Goal: Task Accomplishment & Management: Use online tool/utility

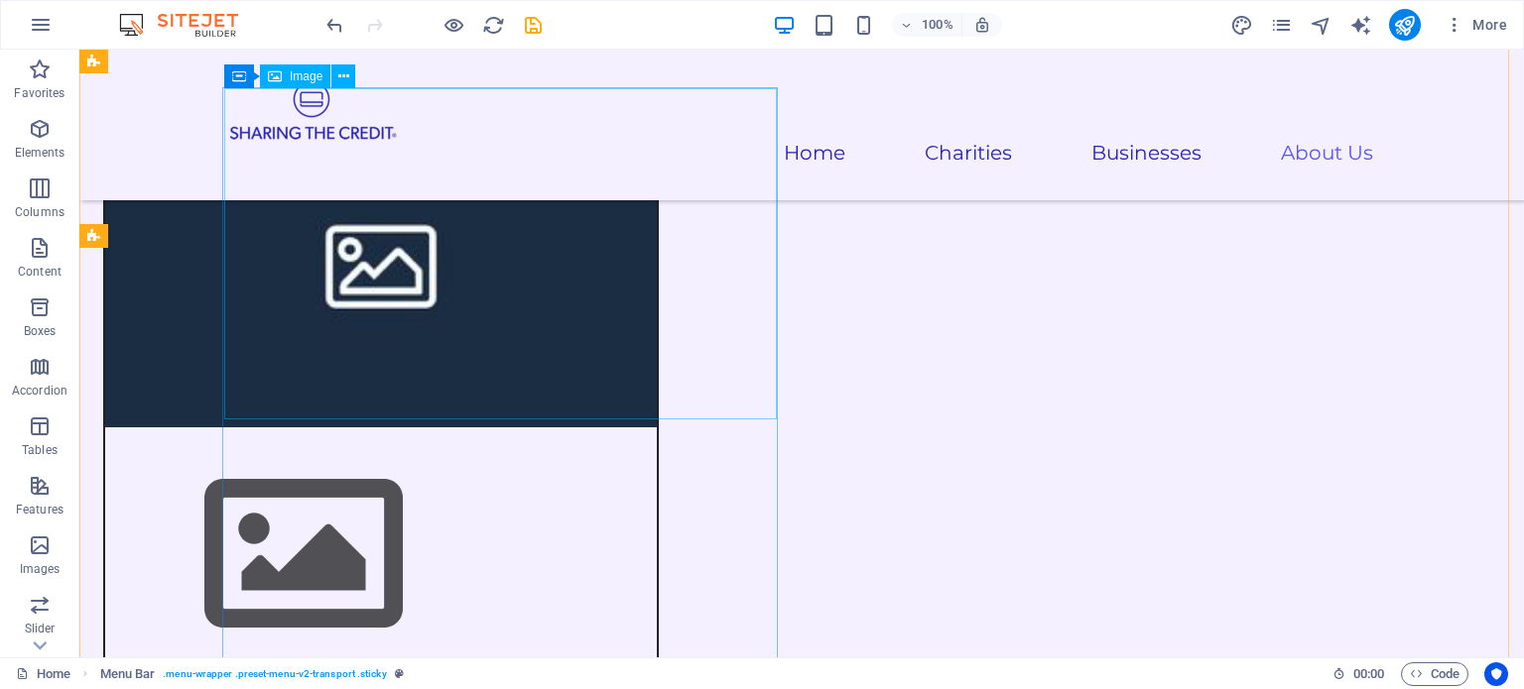
scroll to position [5683, 0]
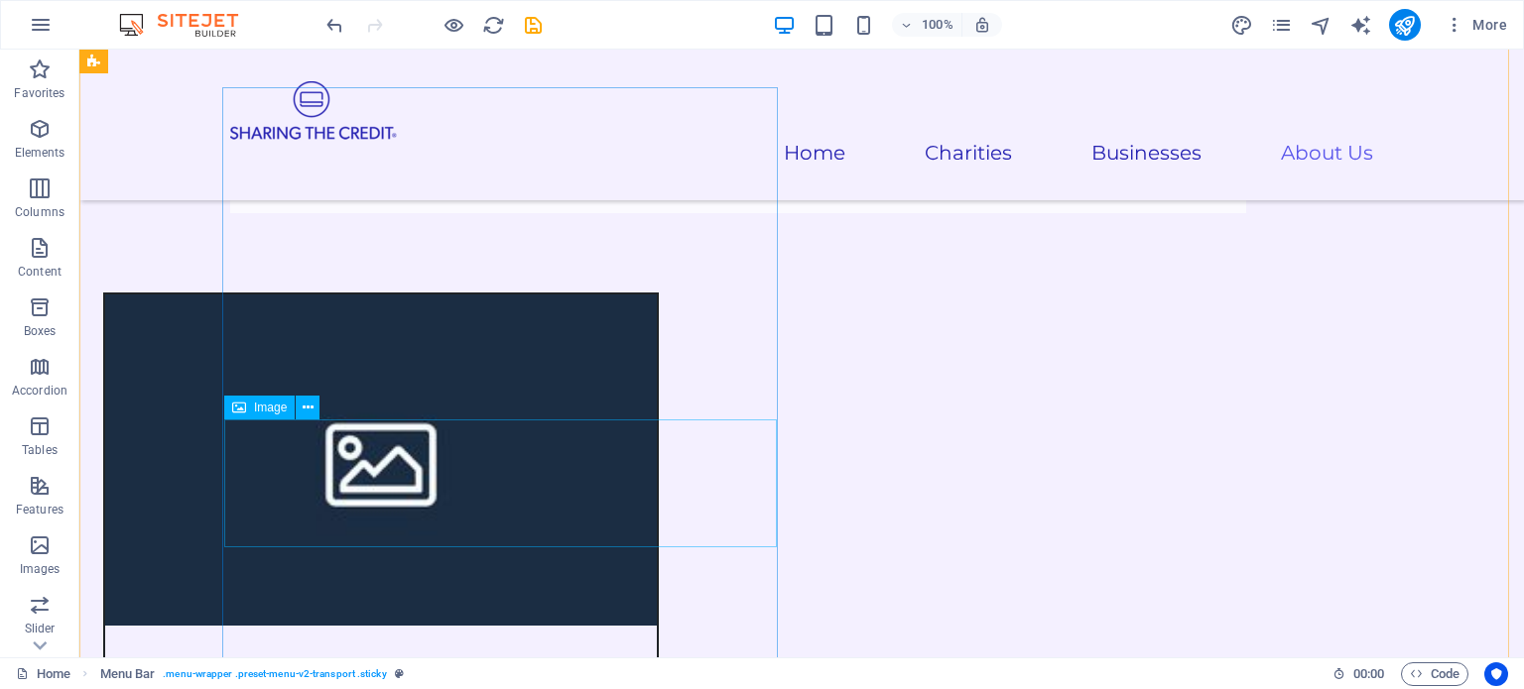
click at [305, 408] on icon at bounding box center [308, 408] width 11 height 21
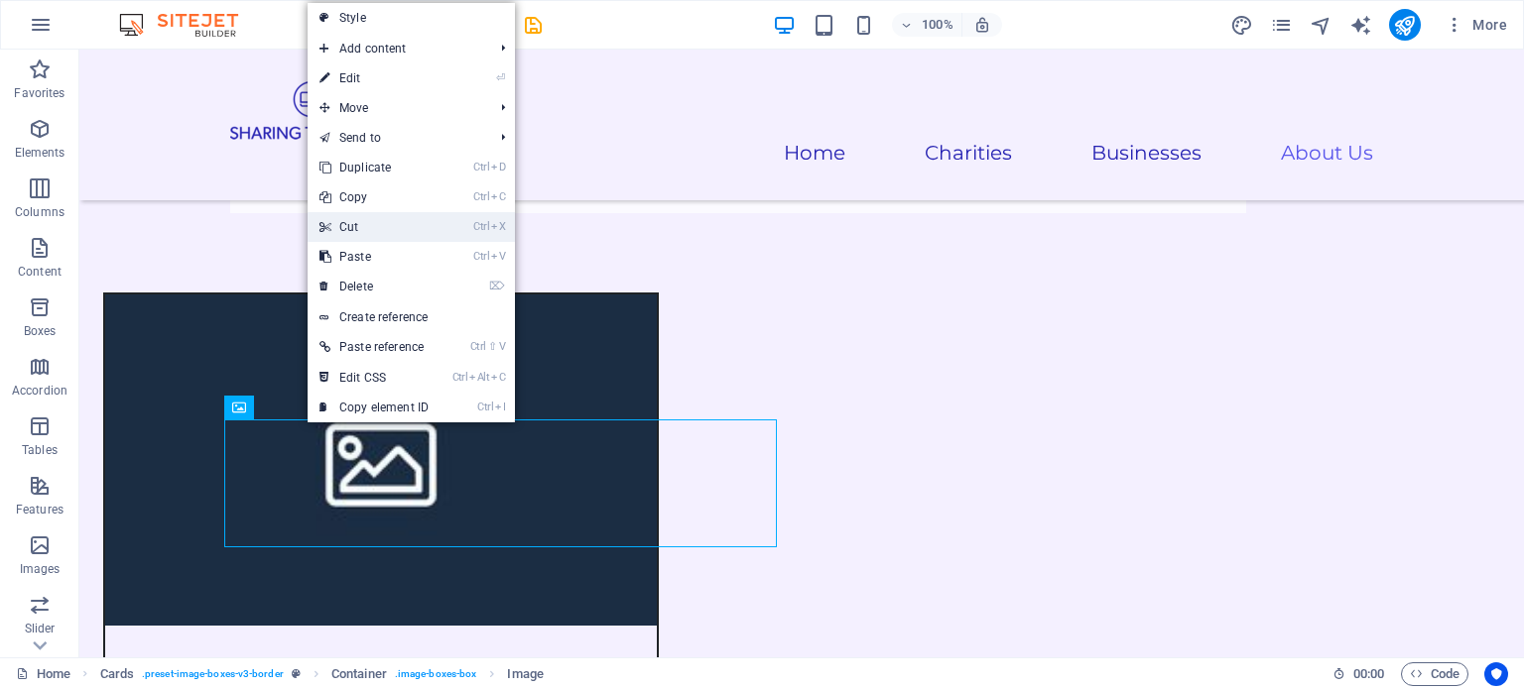
click at [366, 222] on link "Ctrl X Cut" at bounding box center [373, 227] width 133 height 30
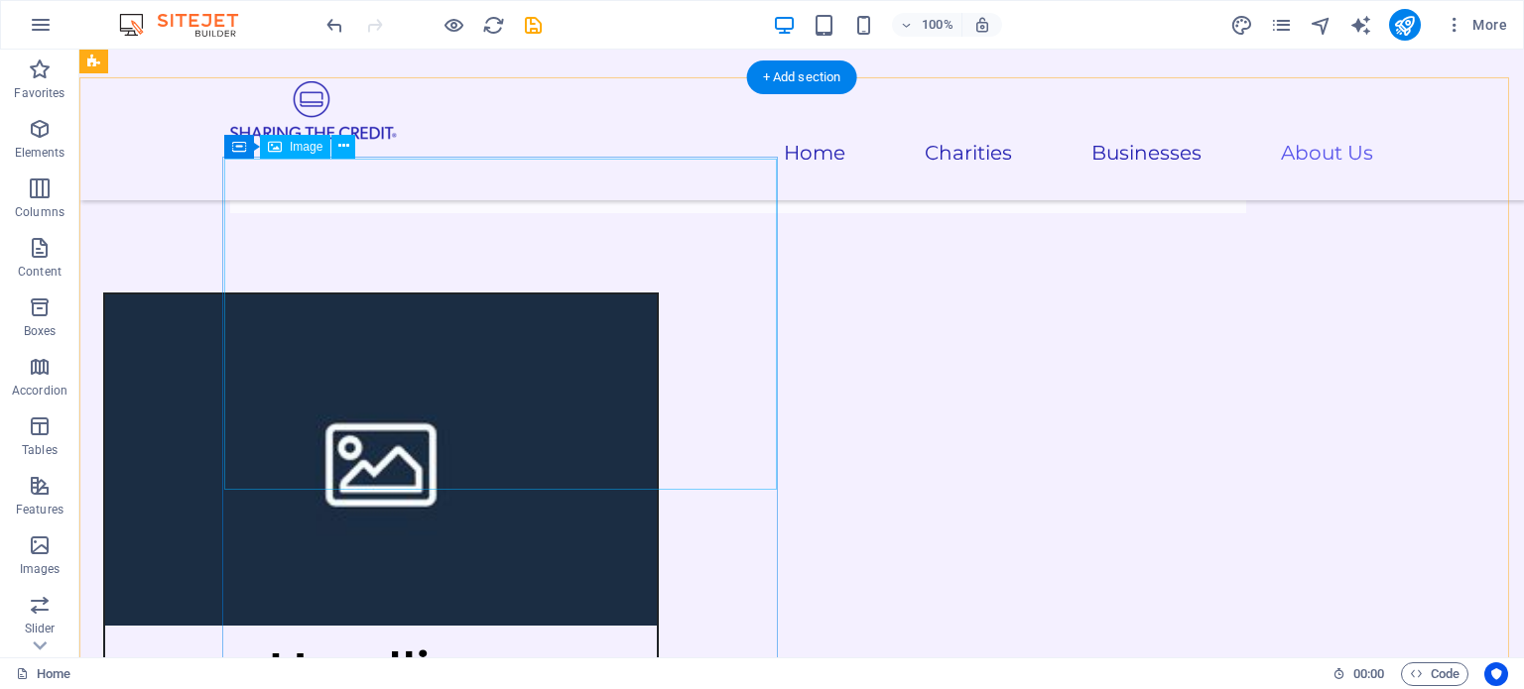
scroll to position [5485, 0]
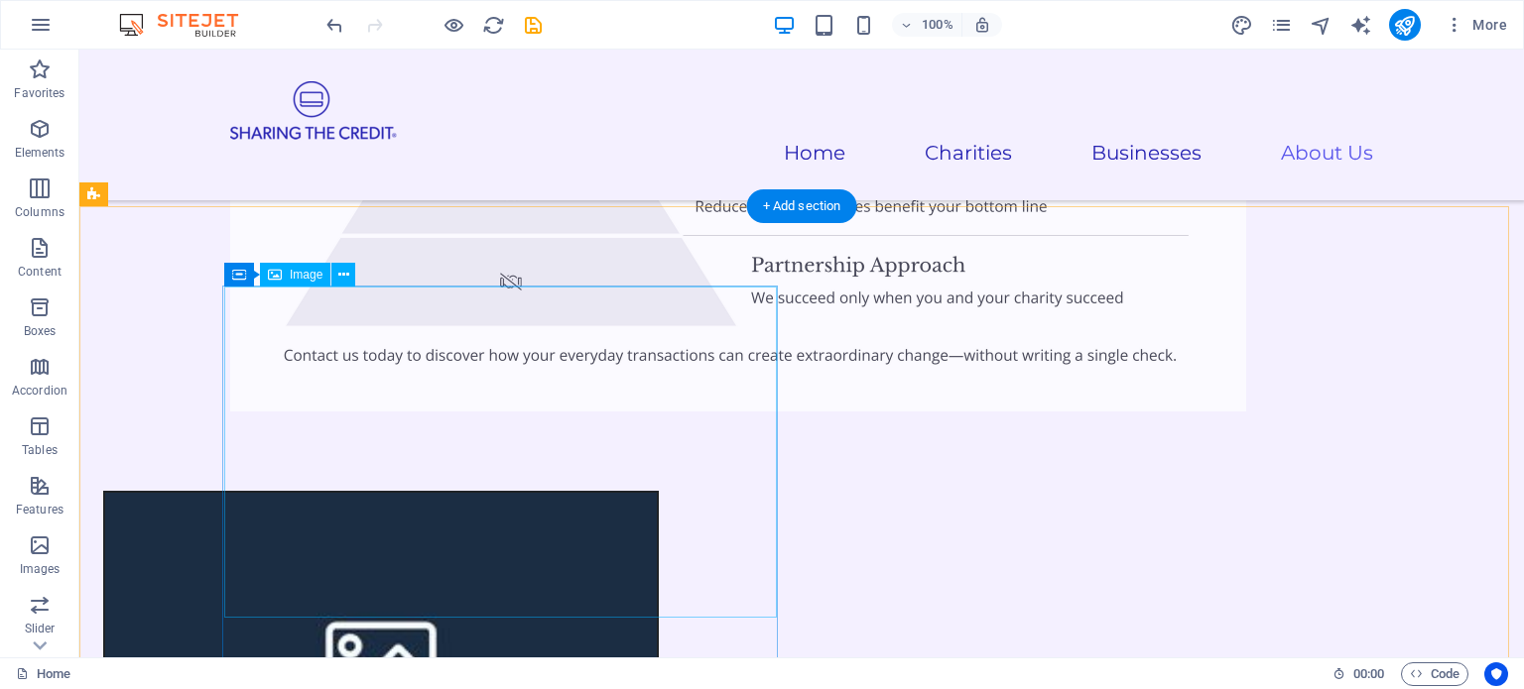
click at [497, 493] on figure at bounding box center [380, 658] width 551 height 331
click at [502, 493] on figure at bounding box center [380, 658] width 551 height 331
select select "%"
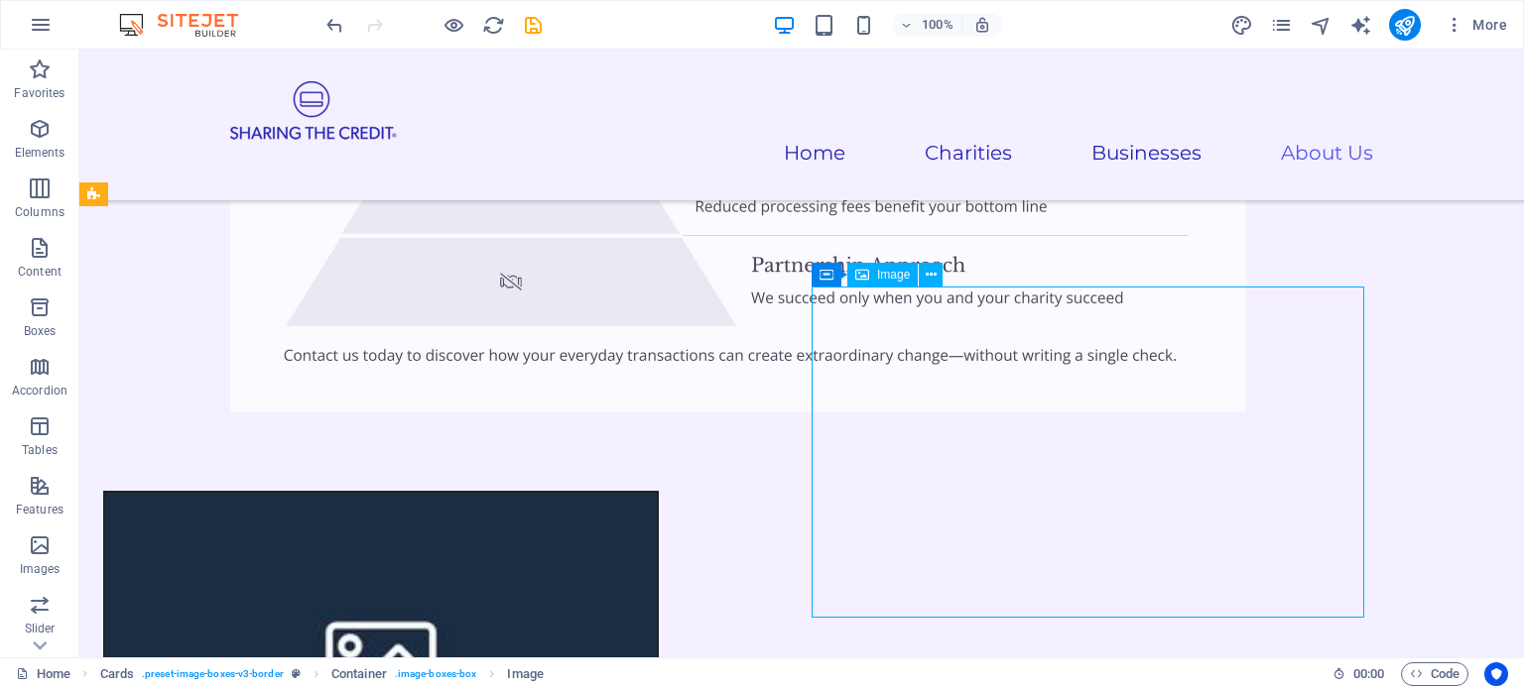
select select "%"
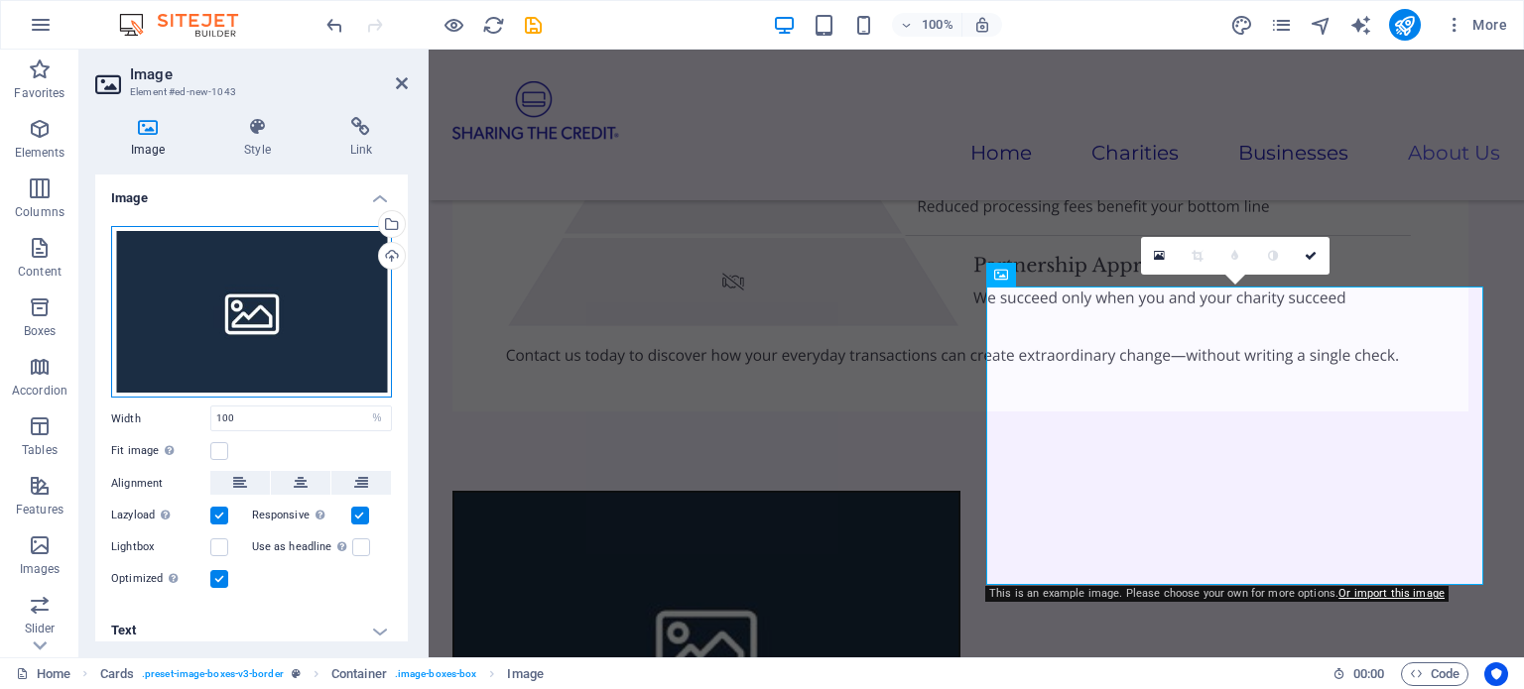
click at [240, 302] on div "Drag files here, click to choose files or select files from Files or our free s…" at bounding box center [251, 312] width 281 height 173
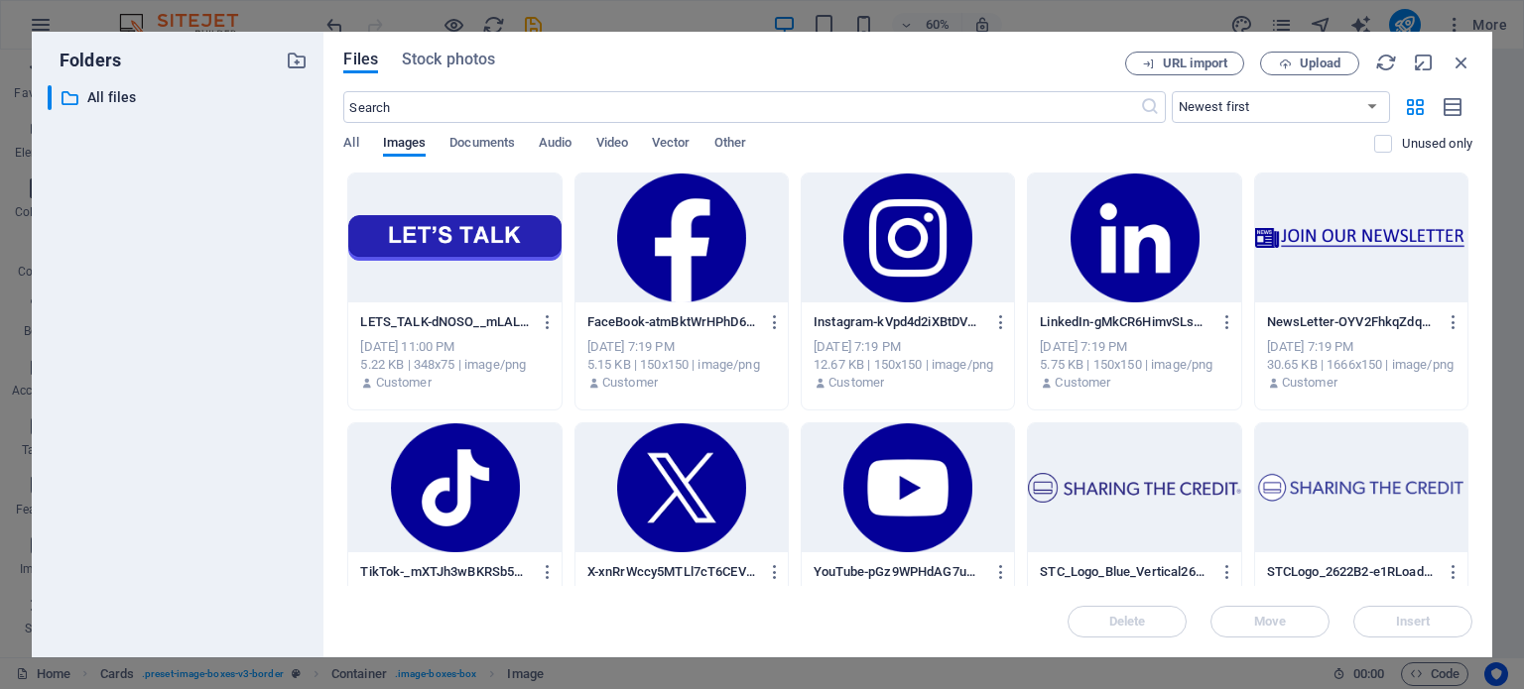
click at [380, 257] on div at bounding box center [454, 238] width 212 height 129
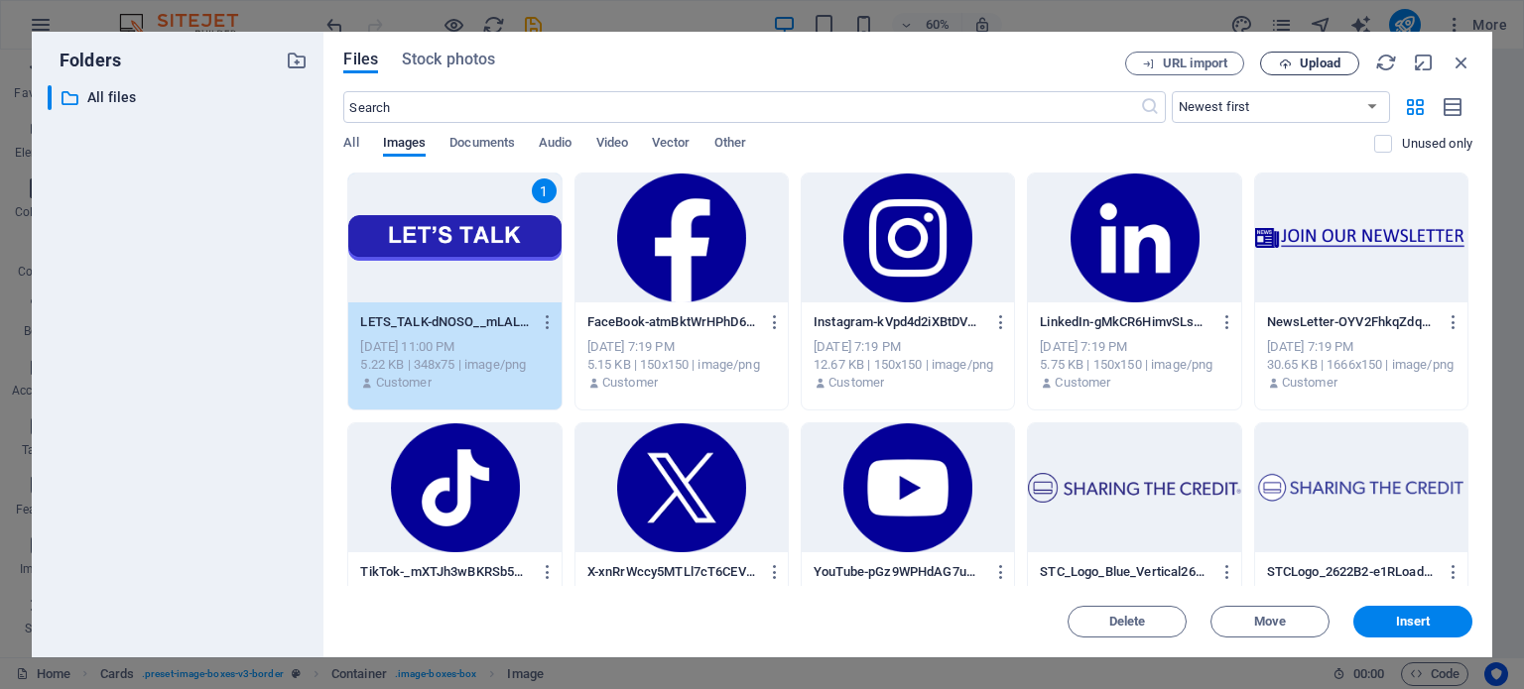
click at [1310, 62] on span "Upload" at bounding box center [1319, 64] width 41 height 12
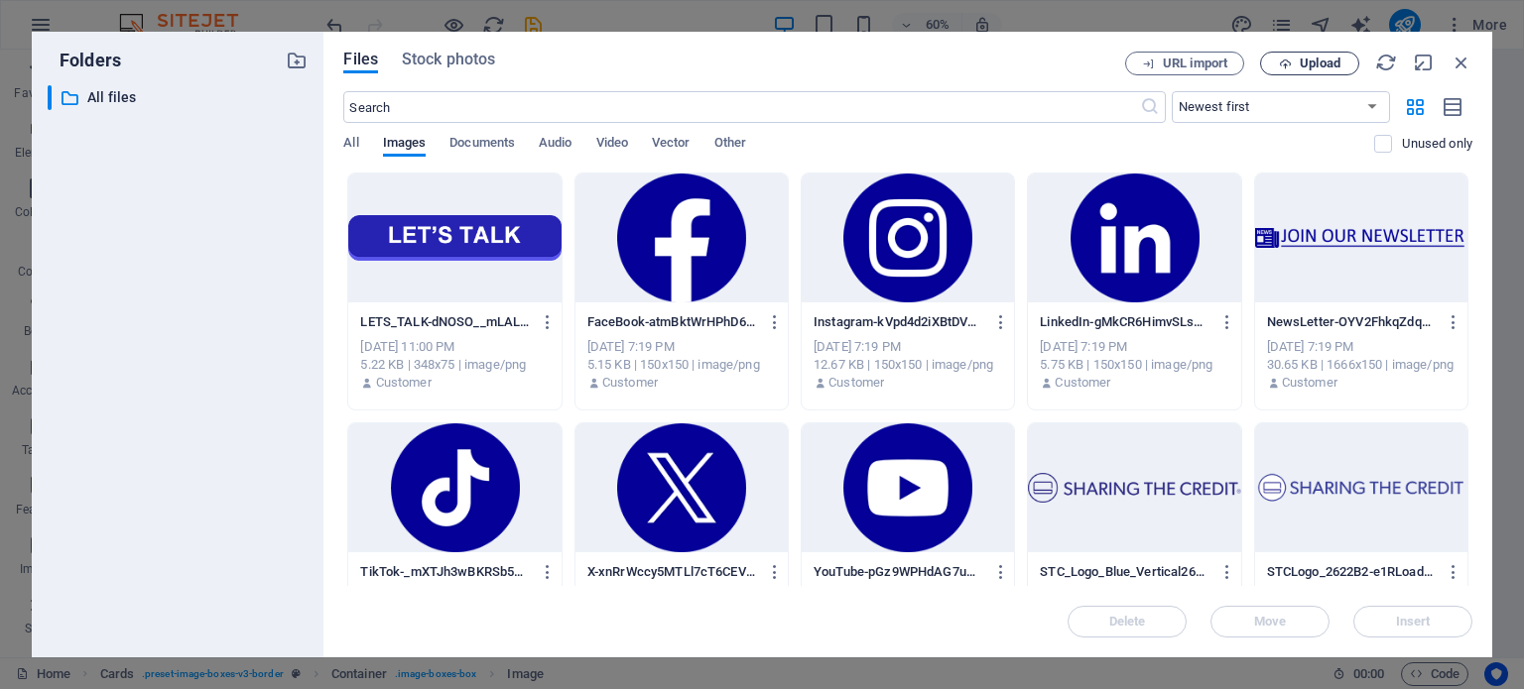
click at [1316, 64] on span "Upload" at bounding box center [1319, 64] width 41 height 12
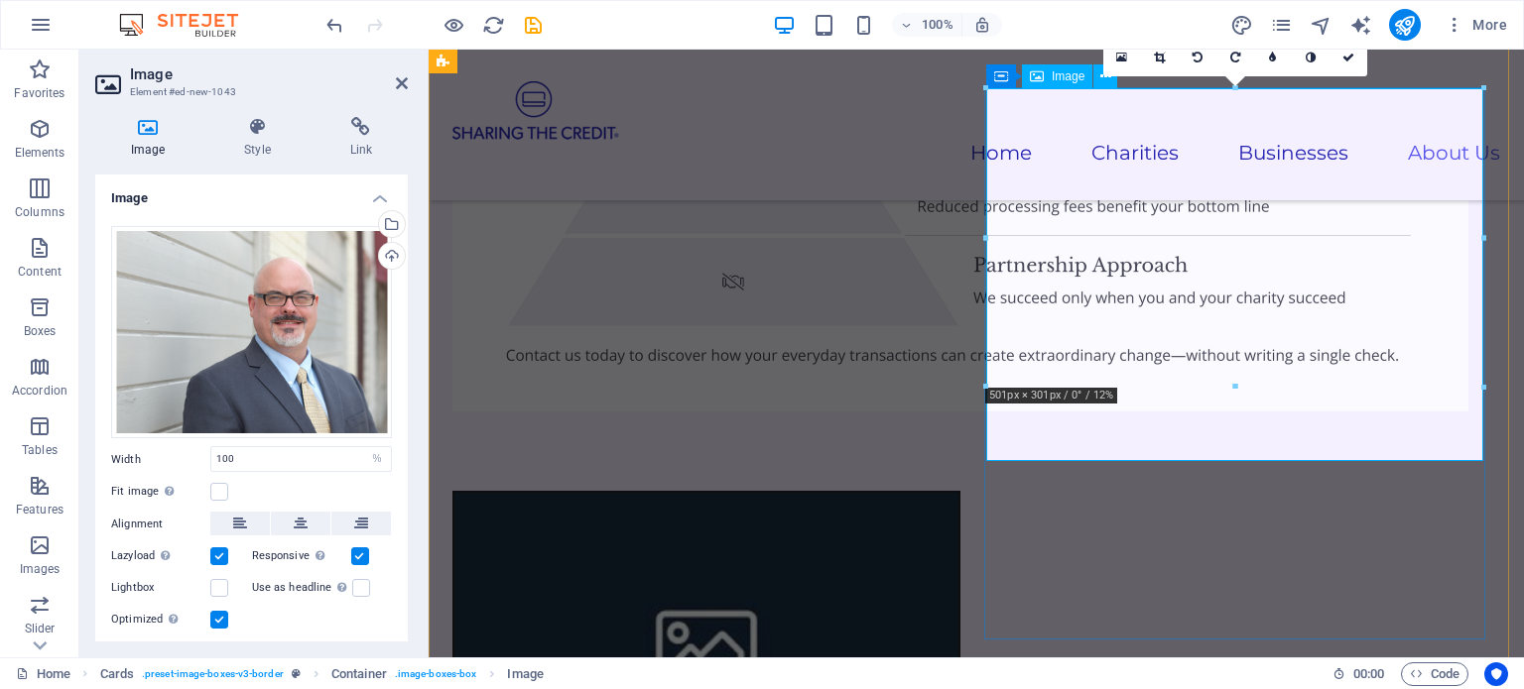
scroll to position [5683, 0]
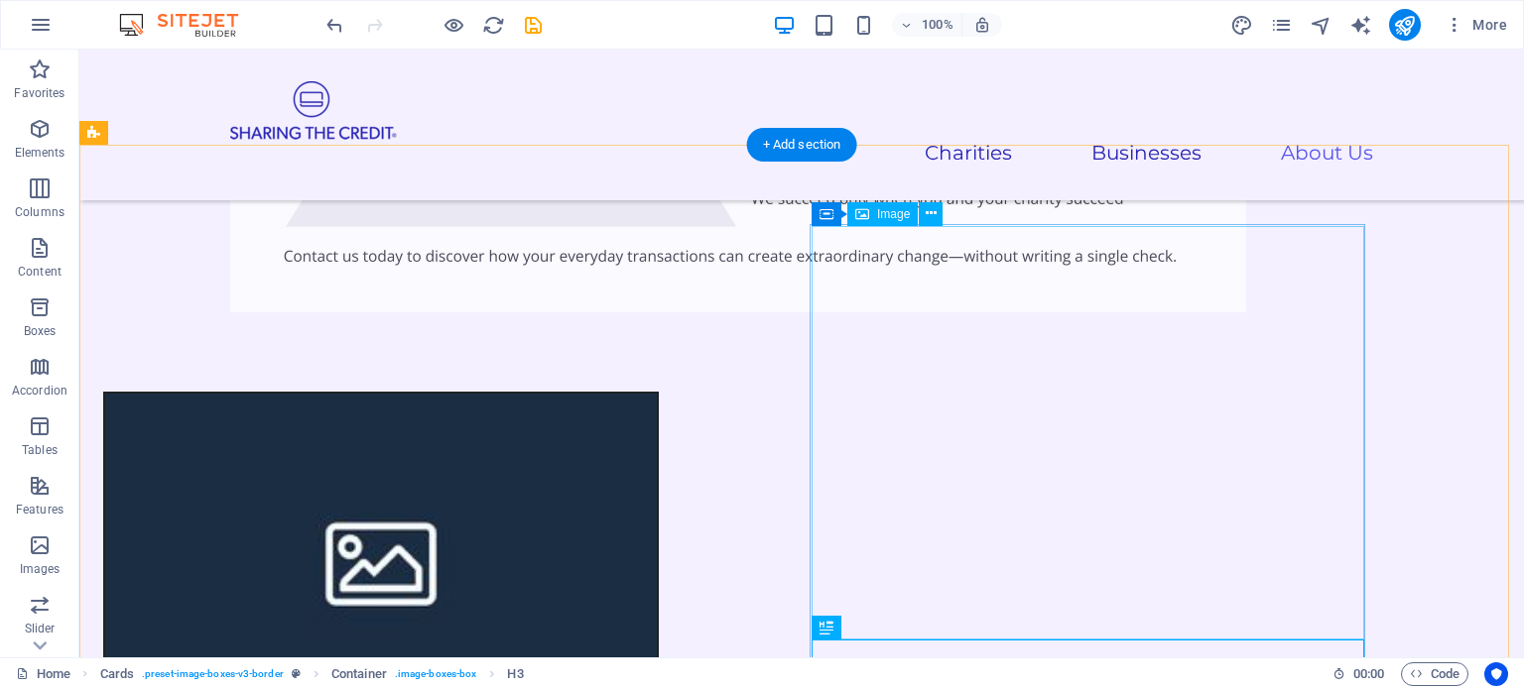
scroll to position [5485, 0]
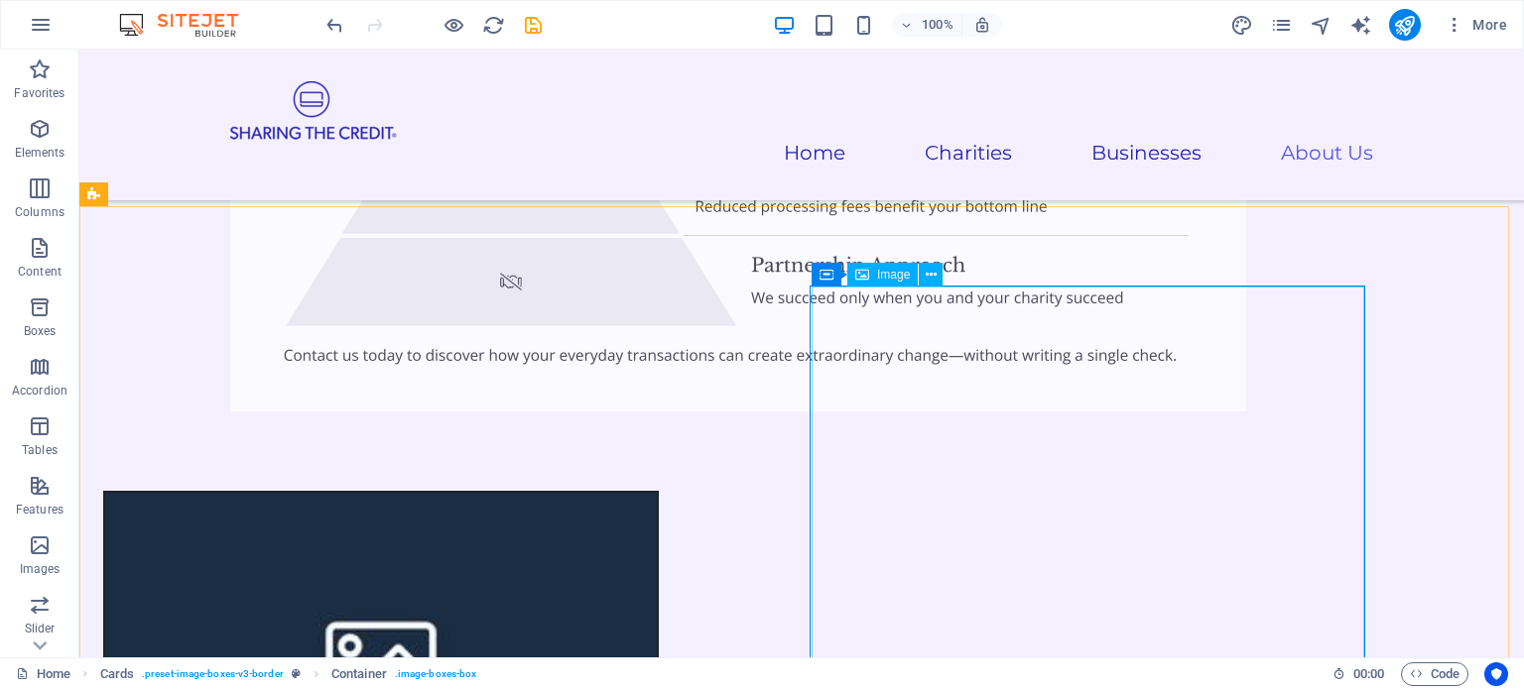
click at [852, 273] on div "Image" at bounding box center [882, 275] width 70 height 24
drag, startPoint x: 829, startPoint y: 278, endPoint x: 731, endPoint y: 274, distance: 98.3
click at [829, 278] on icon at bounding box center [824, 274] width 14 height 24
click at [909, 269] on icon at bounding box center [912, 273] width 11 height 21
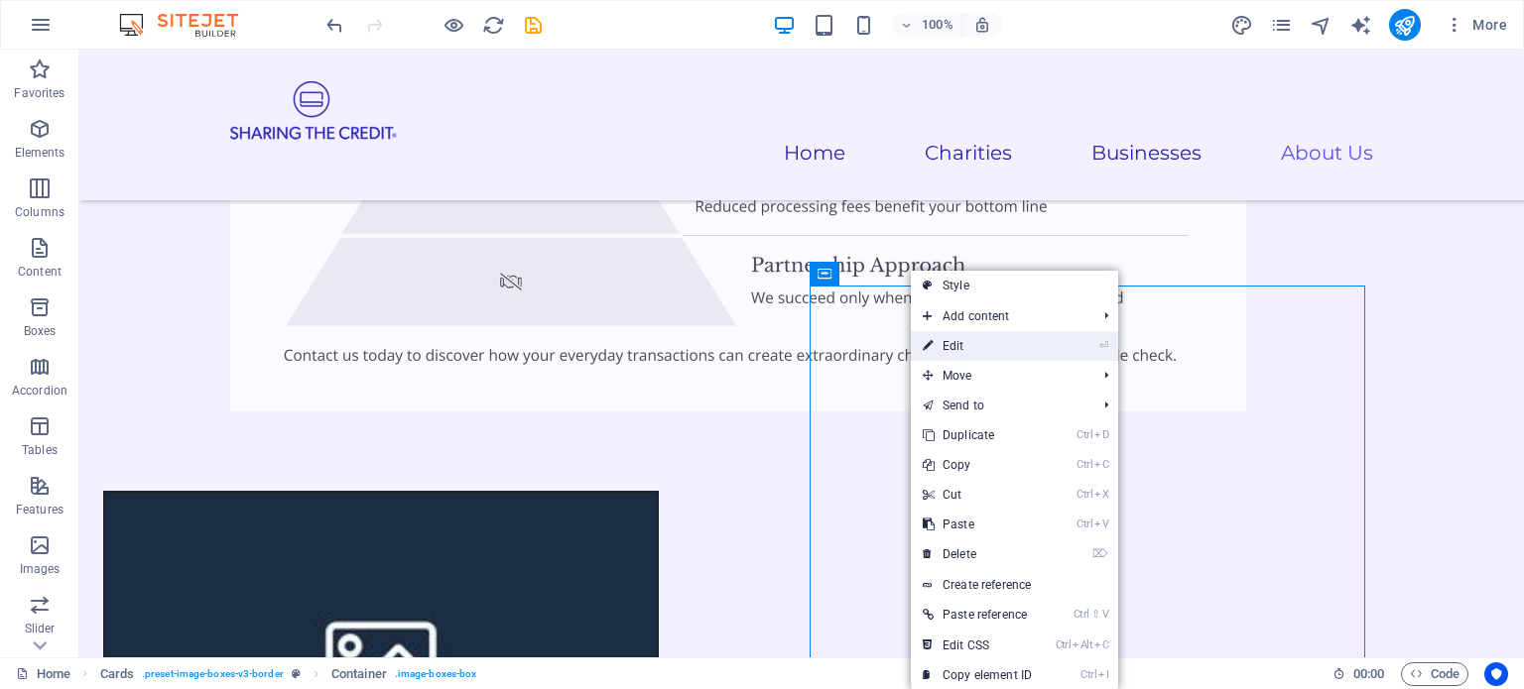
drag, startPoint x: 953, startPoint y: 345, endPoint x: 254, endPoint y: 250, distance: 705.7
click at [953, 345] on link "⏎ Edit" at bounding box center [977, 346] width 133 height 30
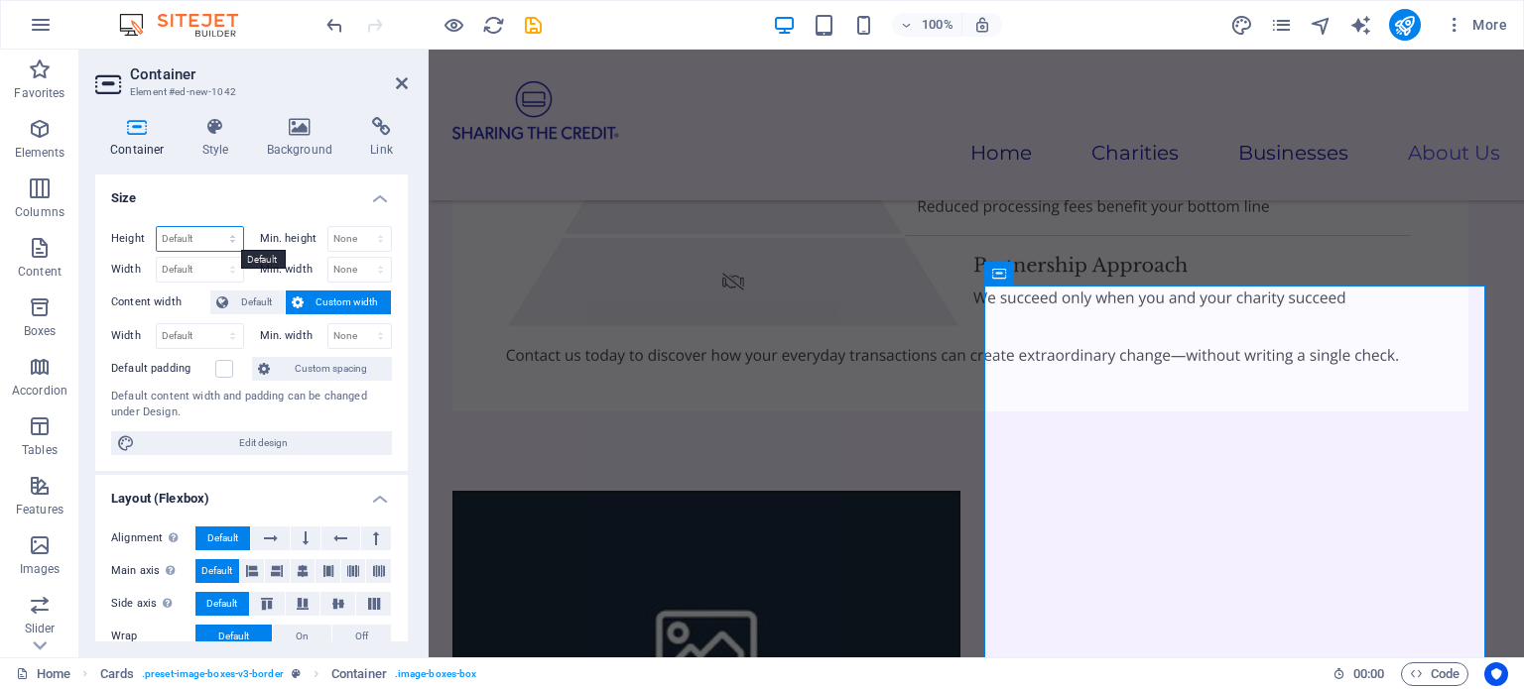
click at [232, 236] on select "Default px rem % vh vw" at bounding box center [200, 239] width 86 height 24
click at [281, 219] on div "Height Default px rem % vh vw Min. height None px rem % vh vw Width Default px …" at bounding box center [251, 340] width 312 height 261
click at [228, 237] on select "Default px rem % vh vw" at bounding box center [200, 239] width 86 height 24
click at [234, 235] on select "Default px rem % vh vw" at bounding box center [200, 239] width 86 height 24
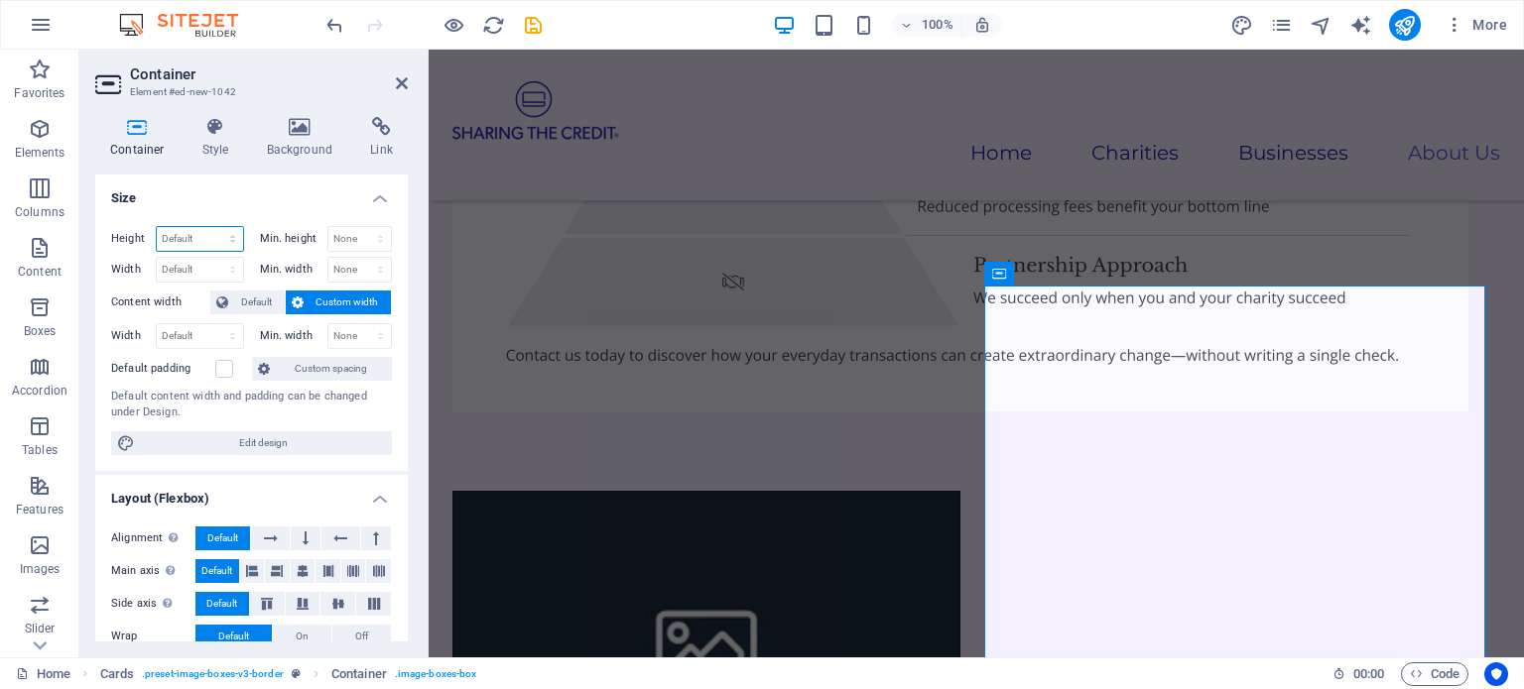
select select "px"
click at [212, 227] on select "Default px rem % vh vw" at bounding box center [200, 239] width 86 height 24
type input "554"
click at [233, 266] on select "Default px rem % em vh vw" at bounding box center [200, 270] width 86 height 24
select select "px"
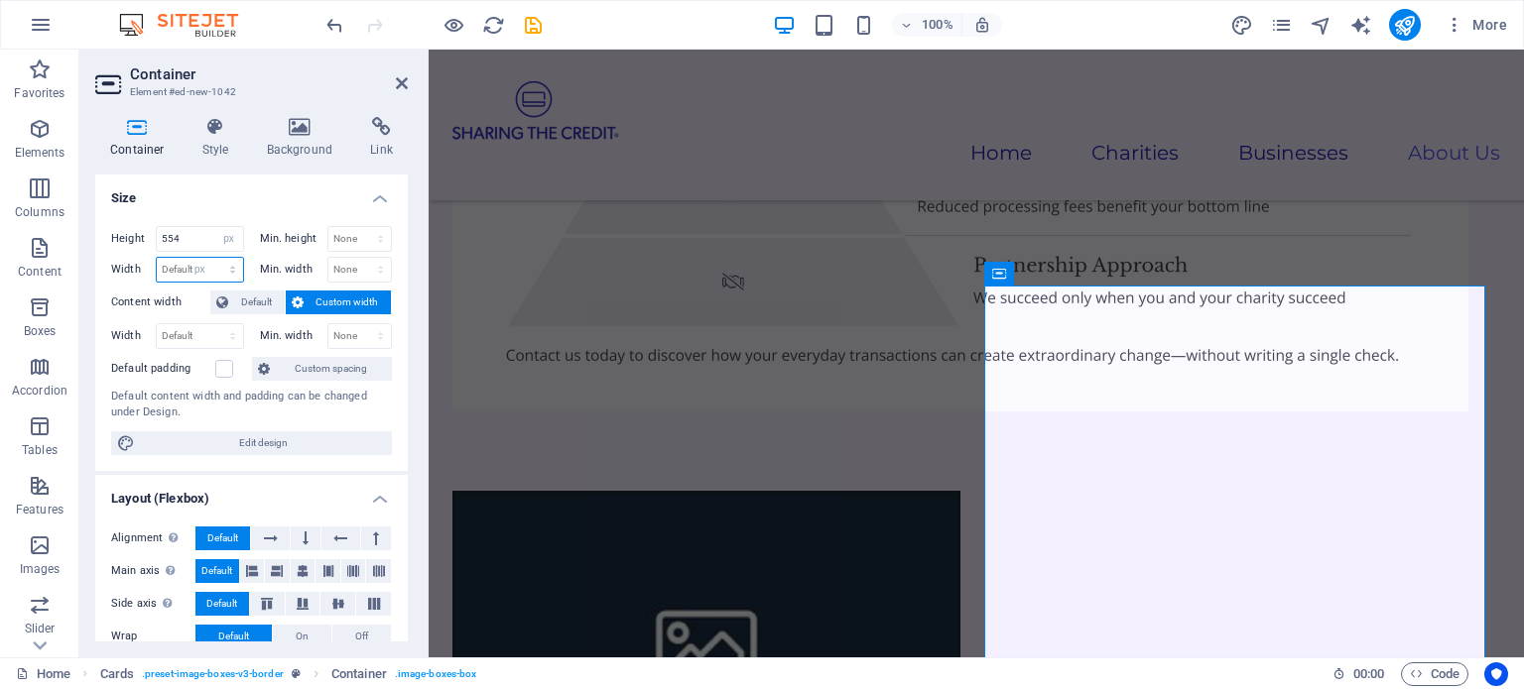
click at [212, 258] on select "Default px rem % em vh vw" at bounding box center [200, 270] width 86 height 24
type input "504"
drag, startPoint x: 186, startPoint y: 240, endPoint x: 154, endPoint y: 241, distance: 32.7
click at [154, 241] on div "Height 554 Default px rem % vh vw" at bounding box center [177, 239] width 133 height 26
type input "454"
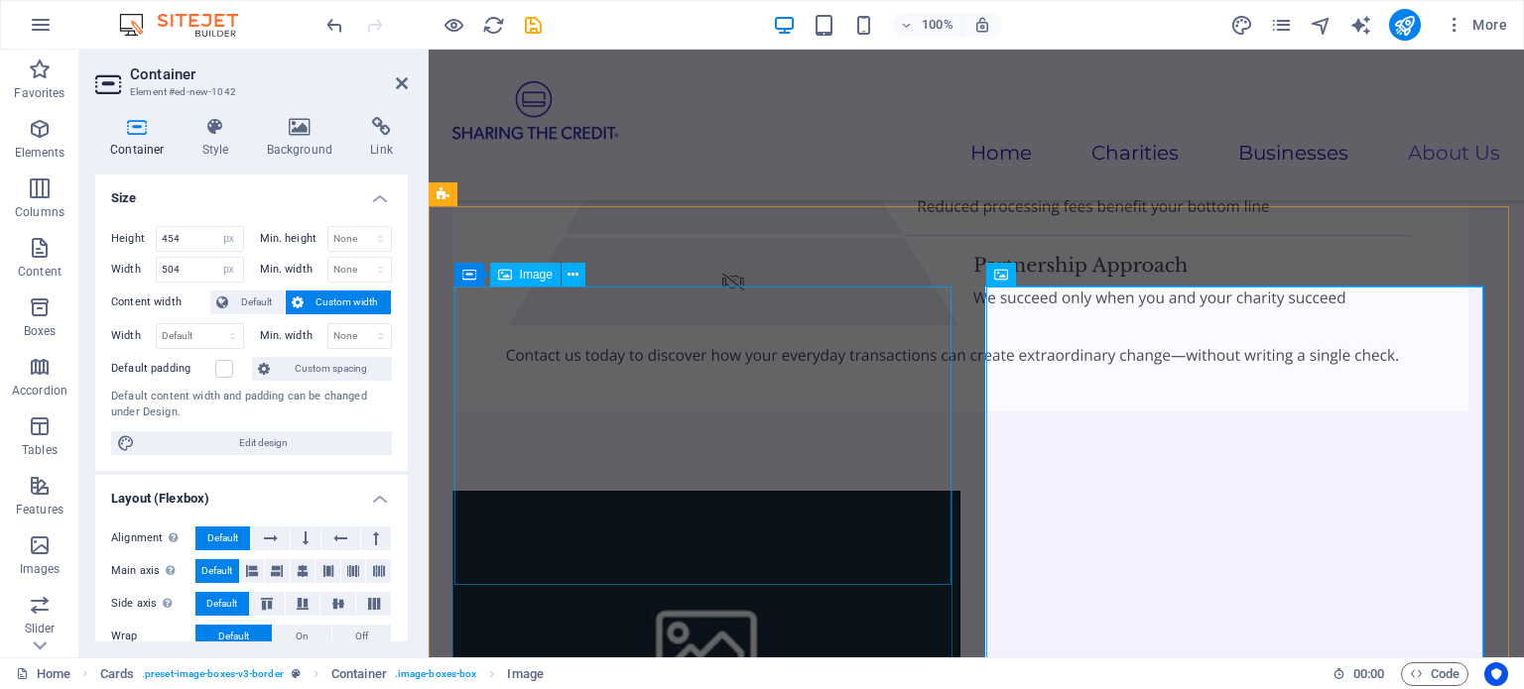
click at [779, 493] on figure at bounding box center [706, 644] width 504 height 303
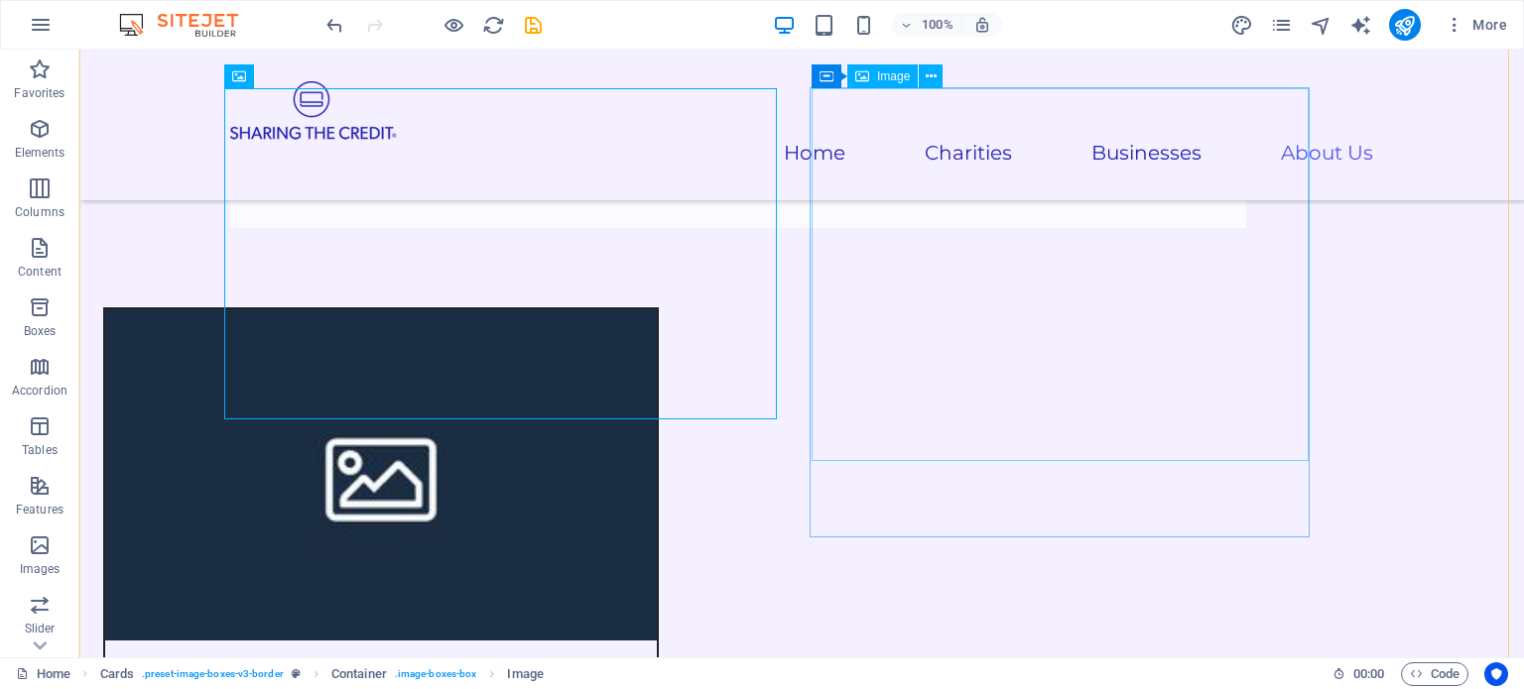
scroll to position [5683, 0]
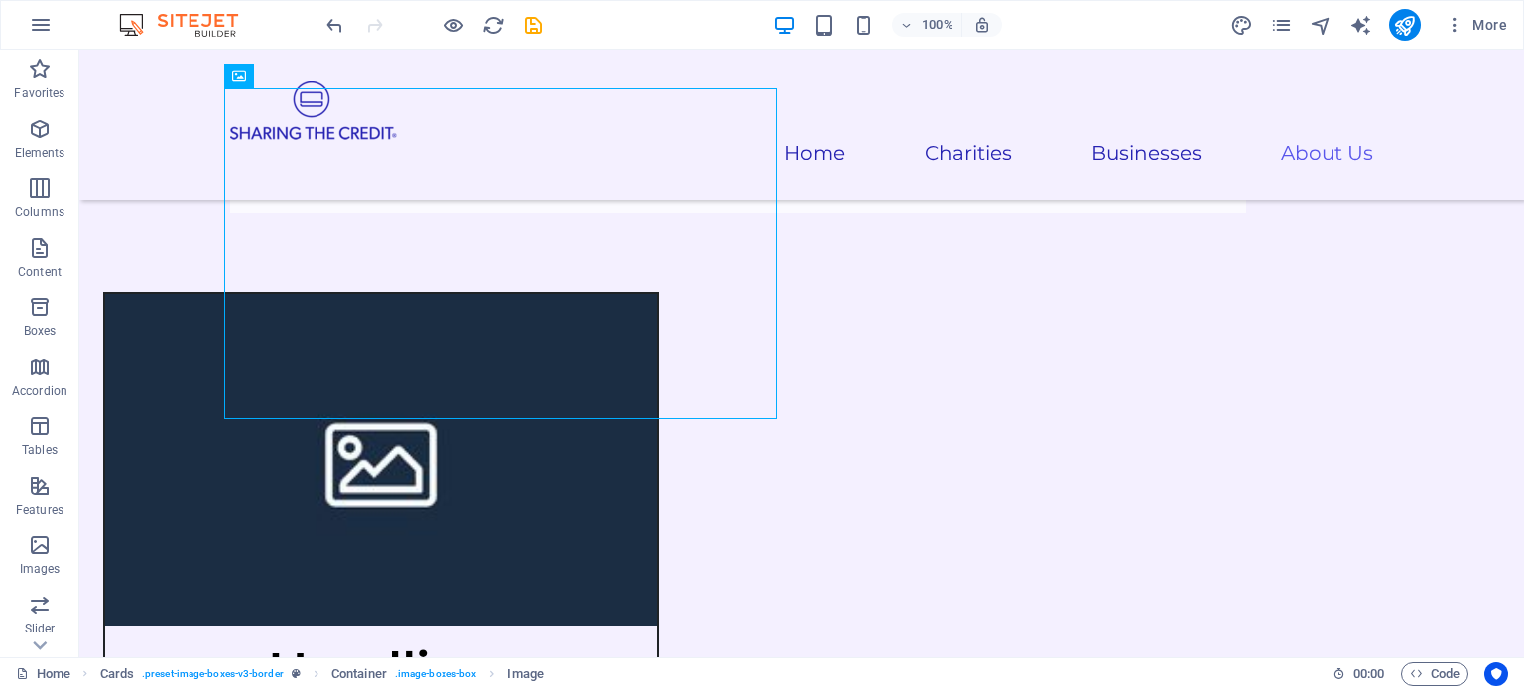
click at [532, 20] on icon "save" at bounding box center [533, 25] width 23 height 23
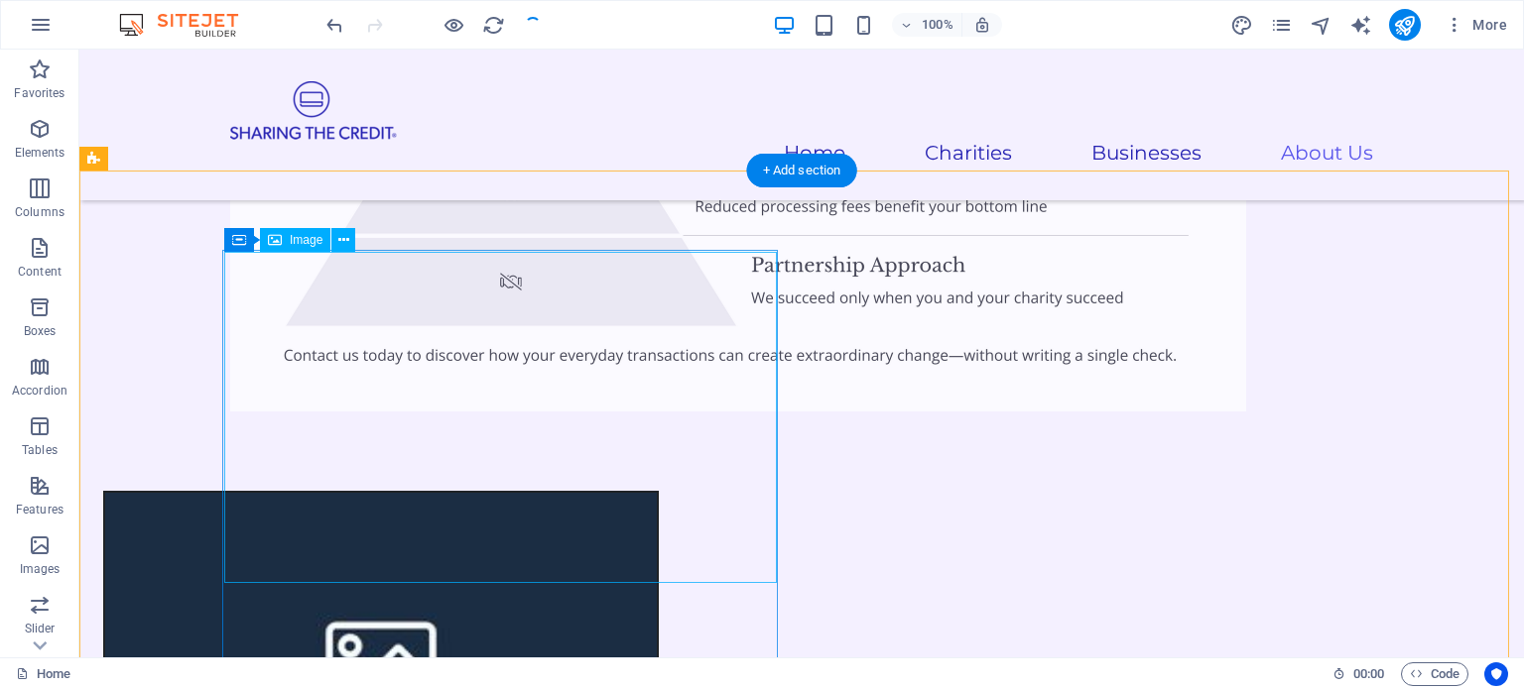
scroll to position [5603, 0]
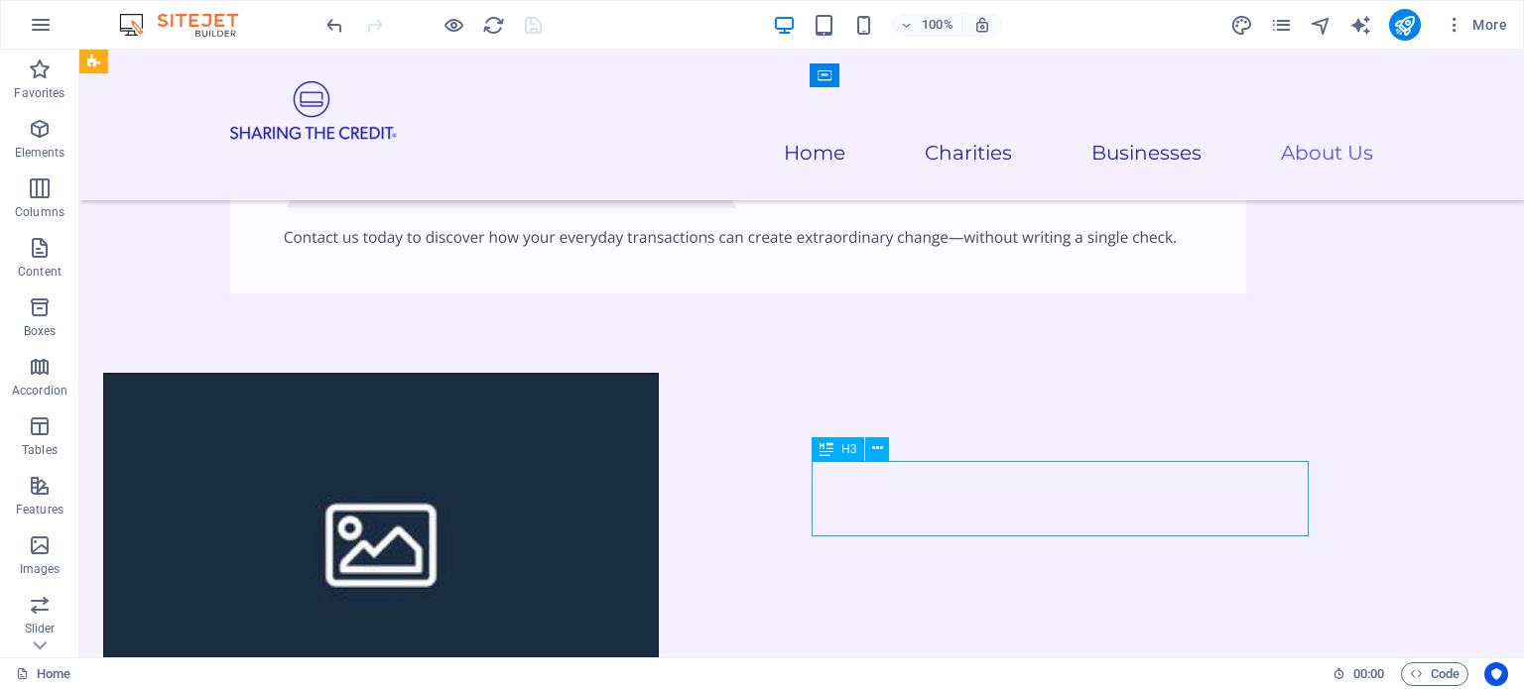
scroll to position [5683, 0]
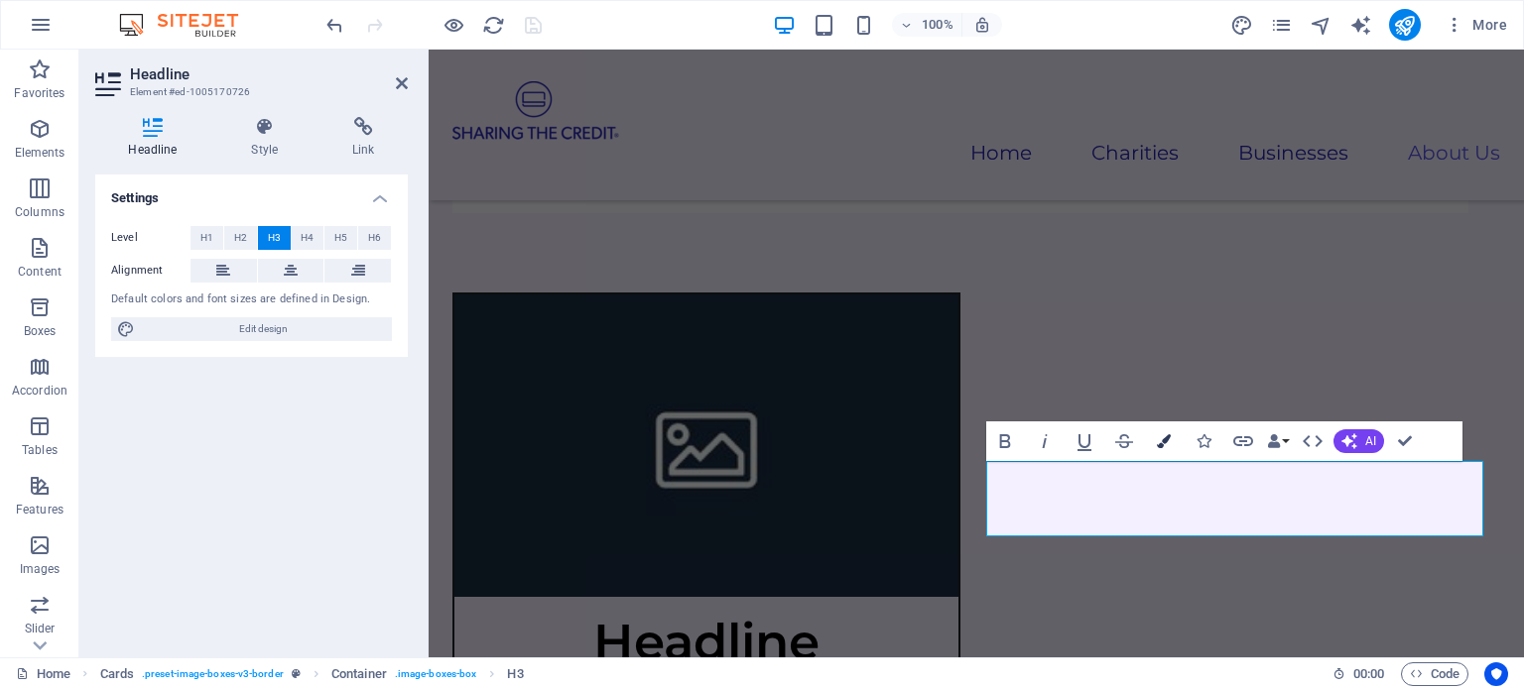
click at [1158, 441] on icon "button" at bounding box center [1164, 441] width 14 height 14
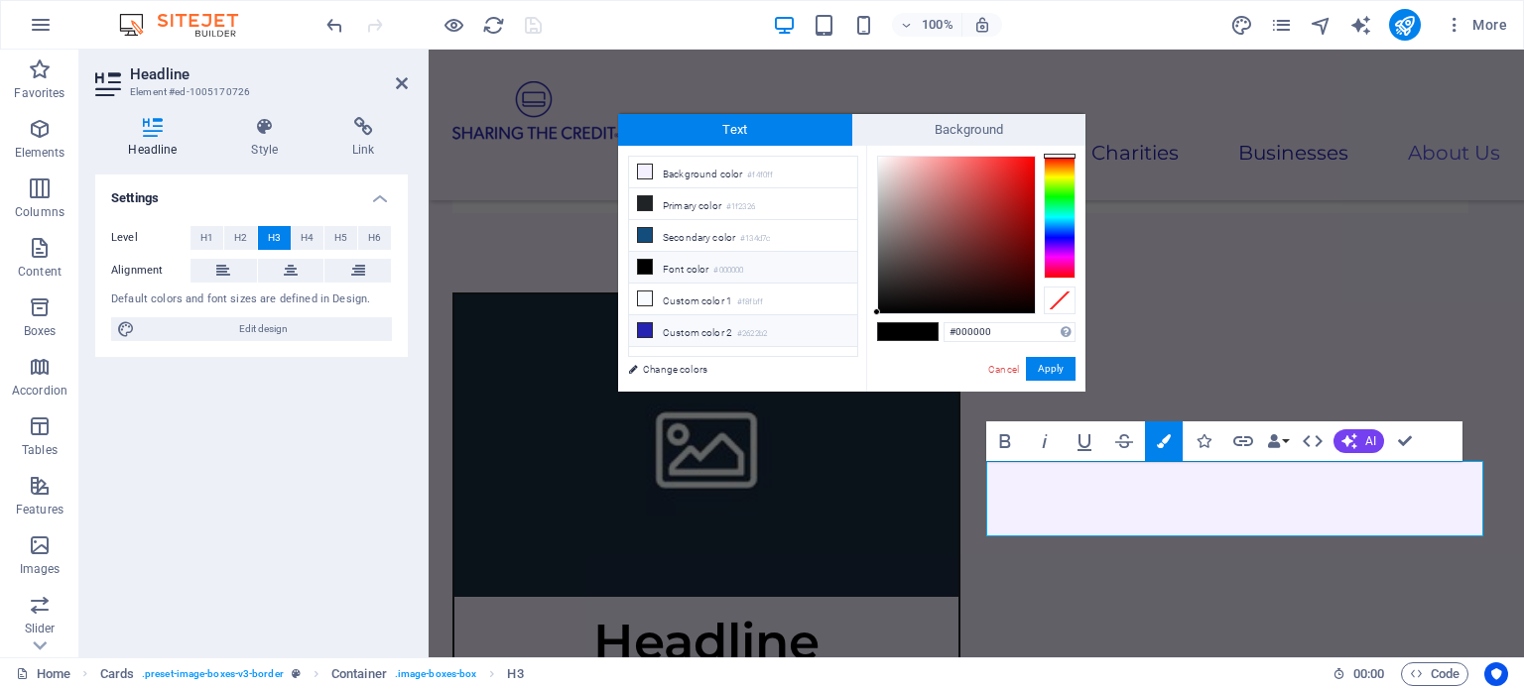
click at [646, 323] on icon at bounding box center [645, 330] width 14 height 14
type input "#2622b2"
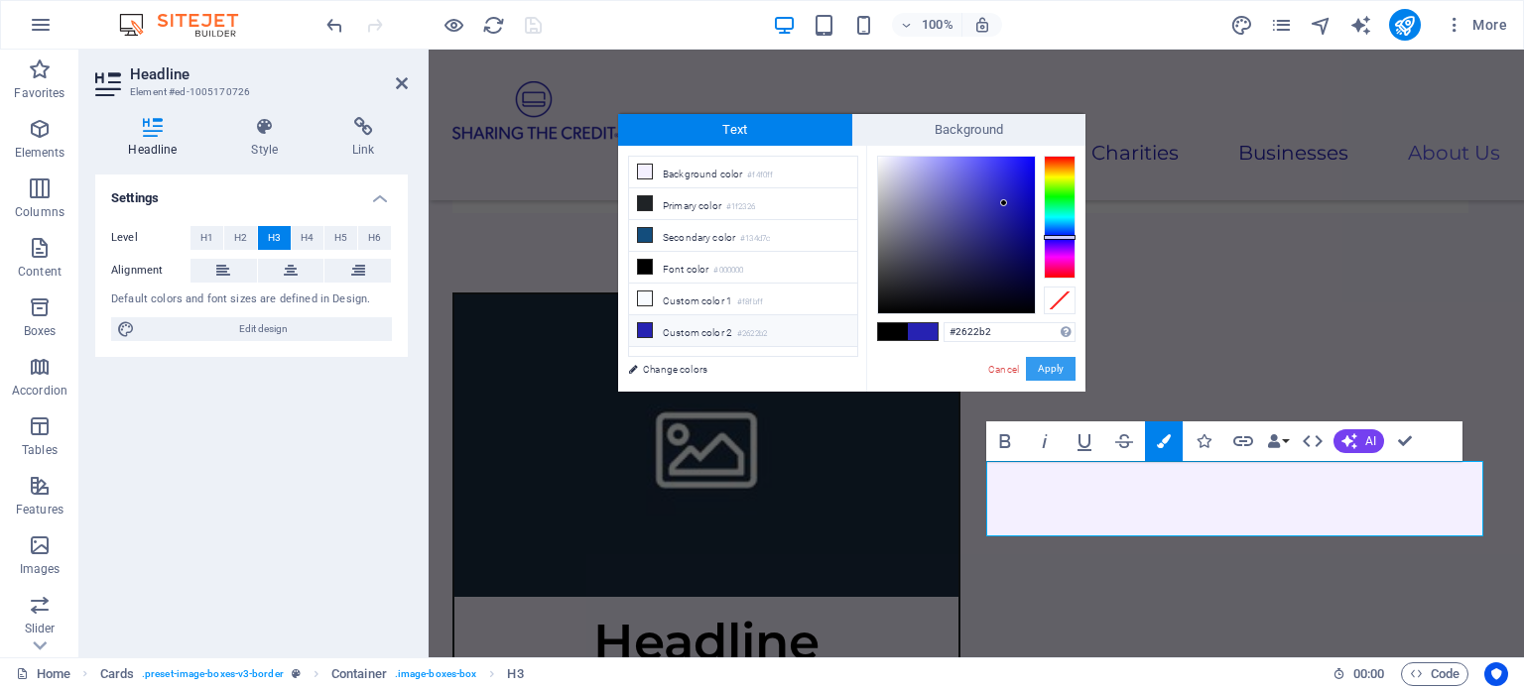
click at [1055, 366] on button "Apply" at bounding box center [1051, 369] width 50 height 24
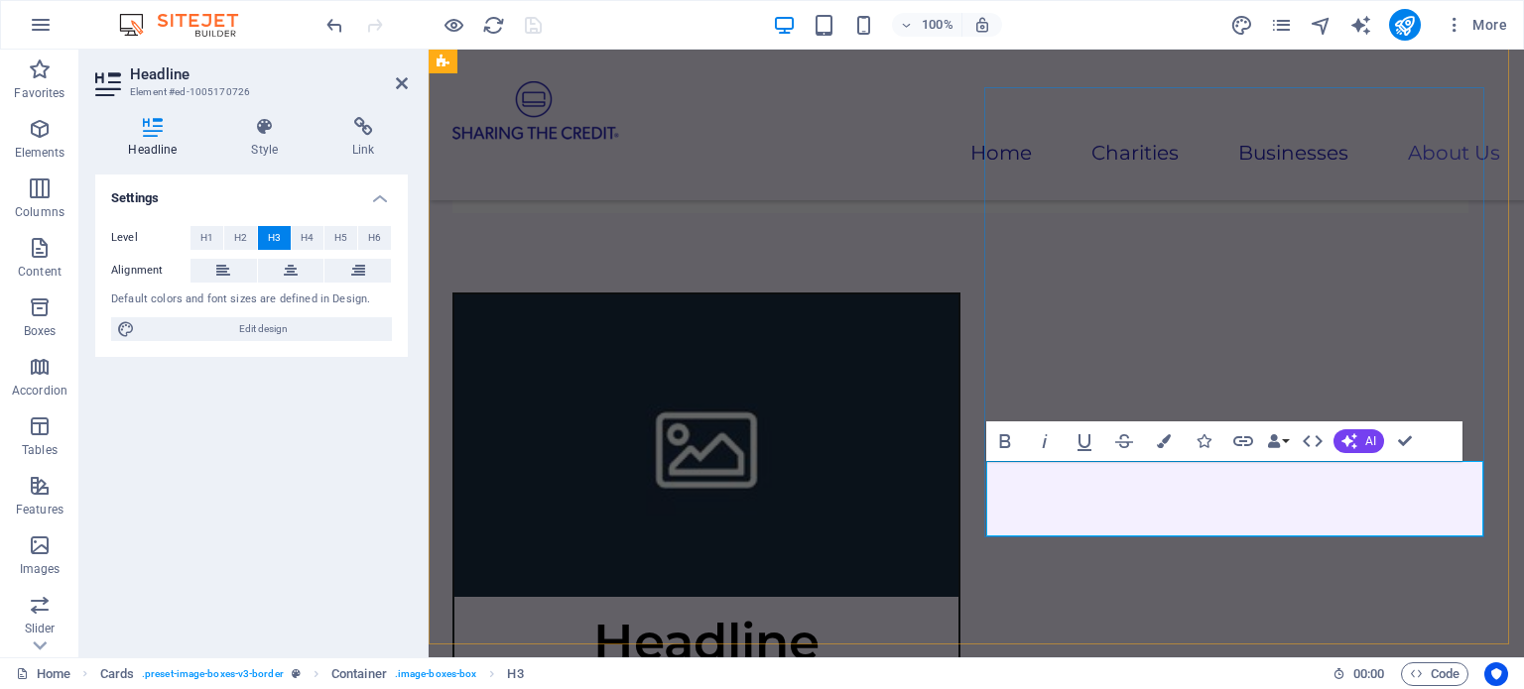
drag, startPoint x: 1342, startPoint y: 511, endPoint x: 1131, endPoint y: 519, distance: 211.4
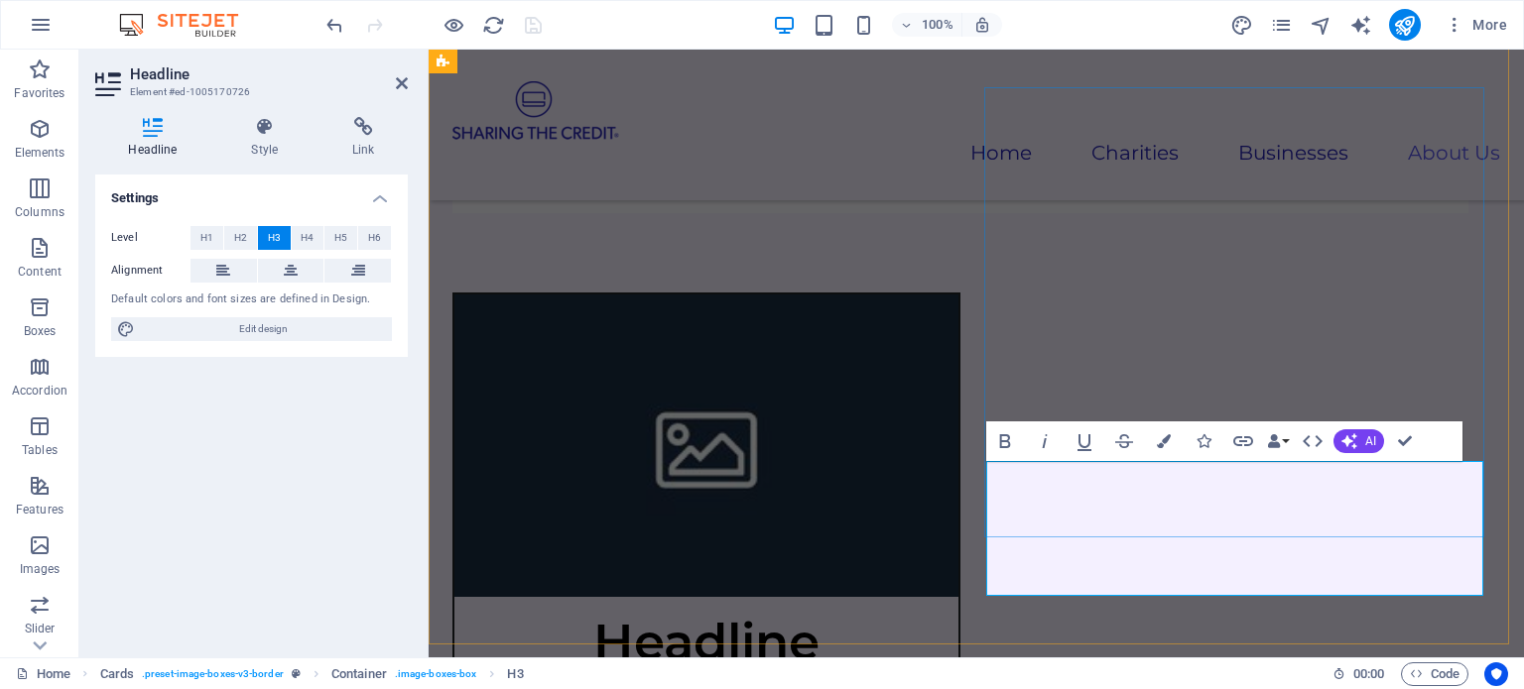
click at [239, 238] on span "H2" at bounding box center [240, 238] width 13 height 24
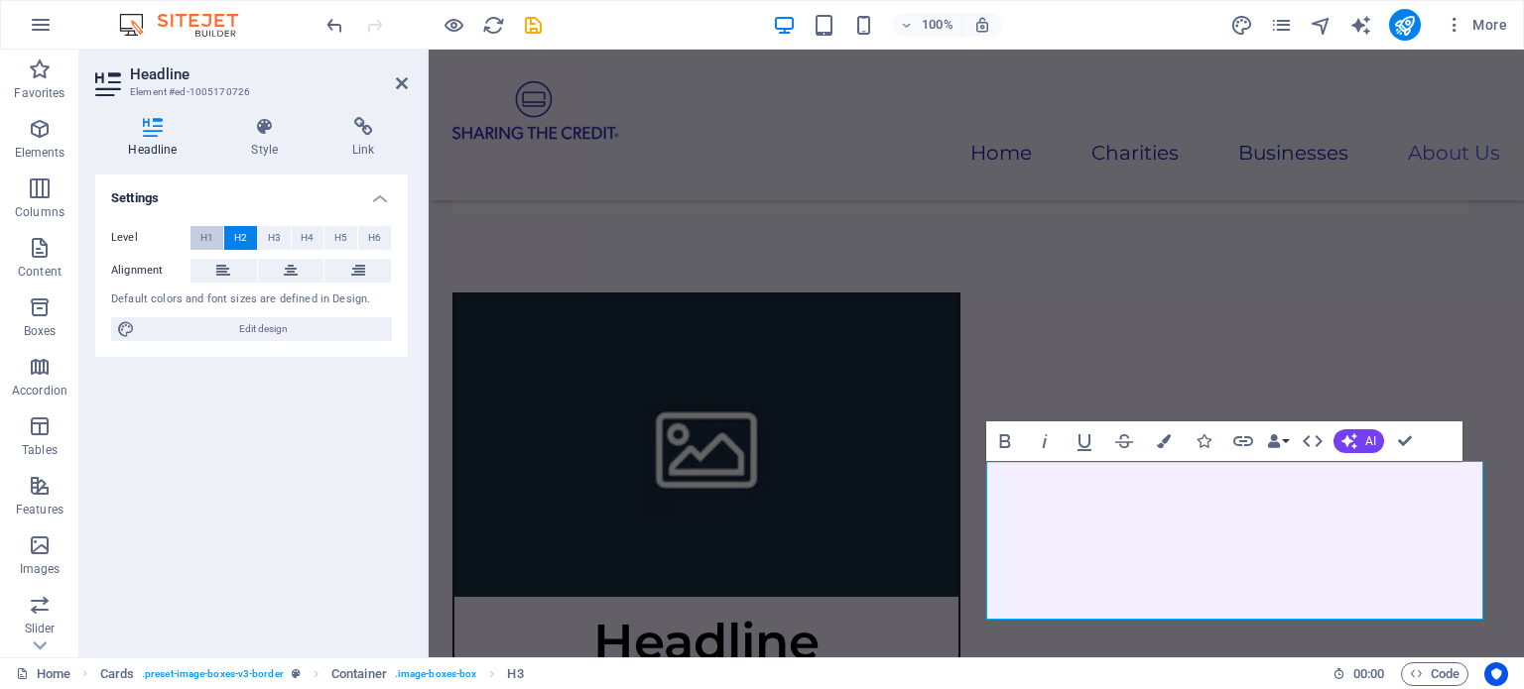
click at [202, 238] on span "H1" at bounding box center [206, 238] width 13 height 24
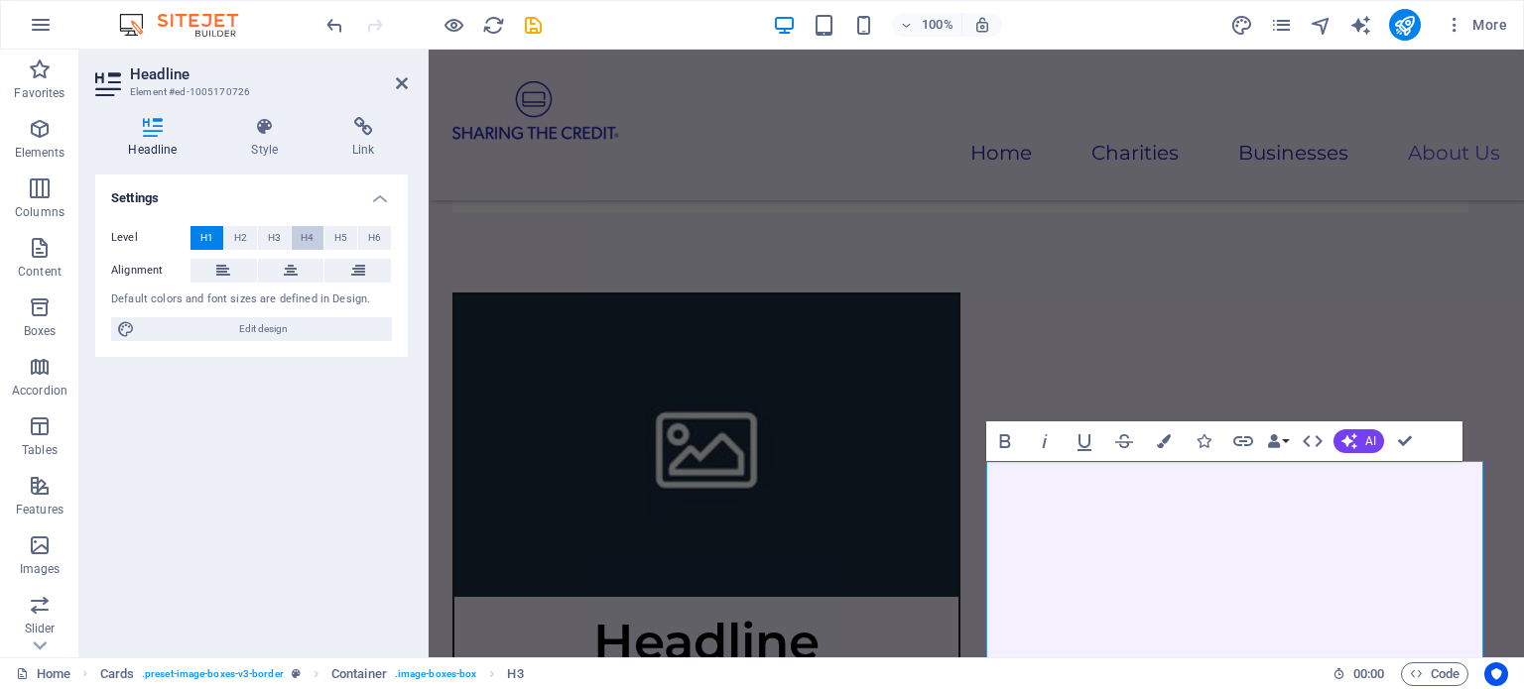
click at [308, 234] on span "H4" at bounding box center [307, 238] width 13 height 24
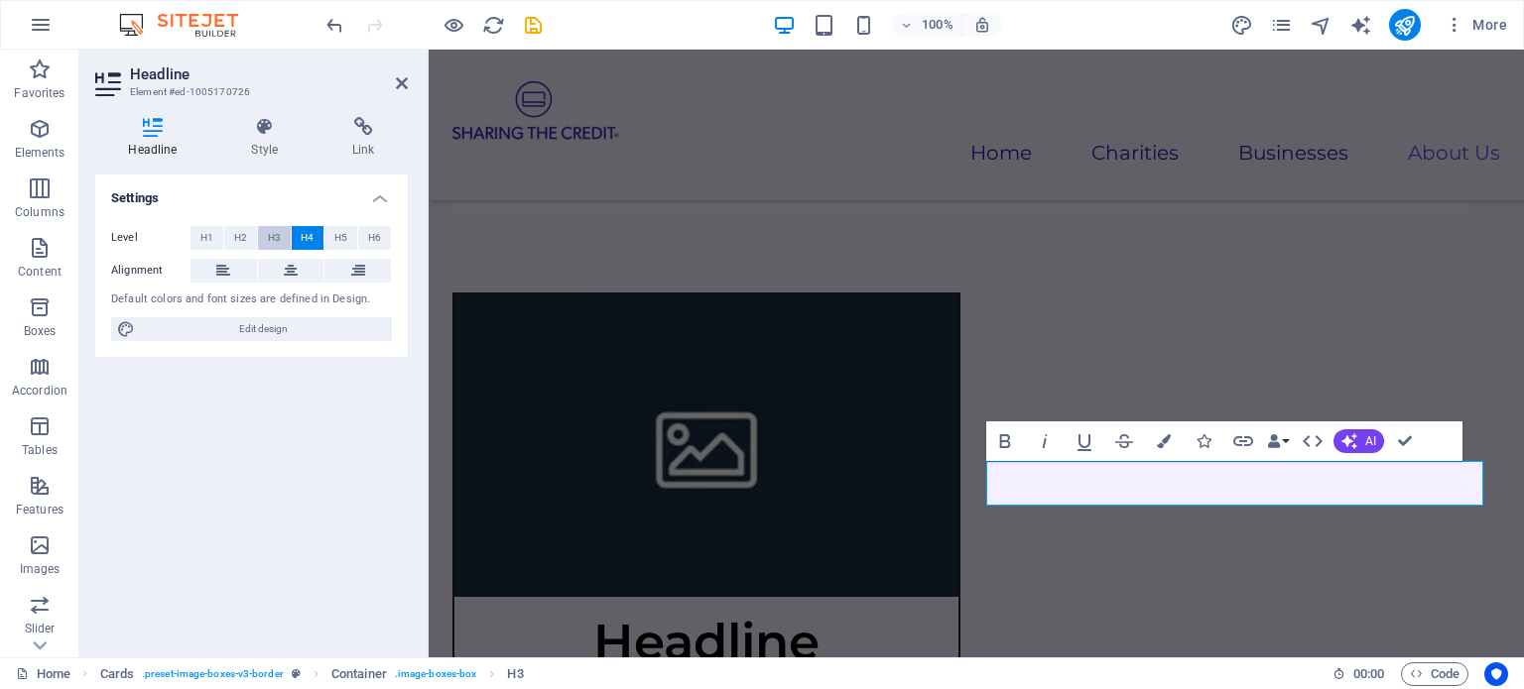
click at [268, 233] on span "H3" at bounding box center [274, 238] width 13 height 24
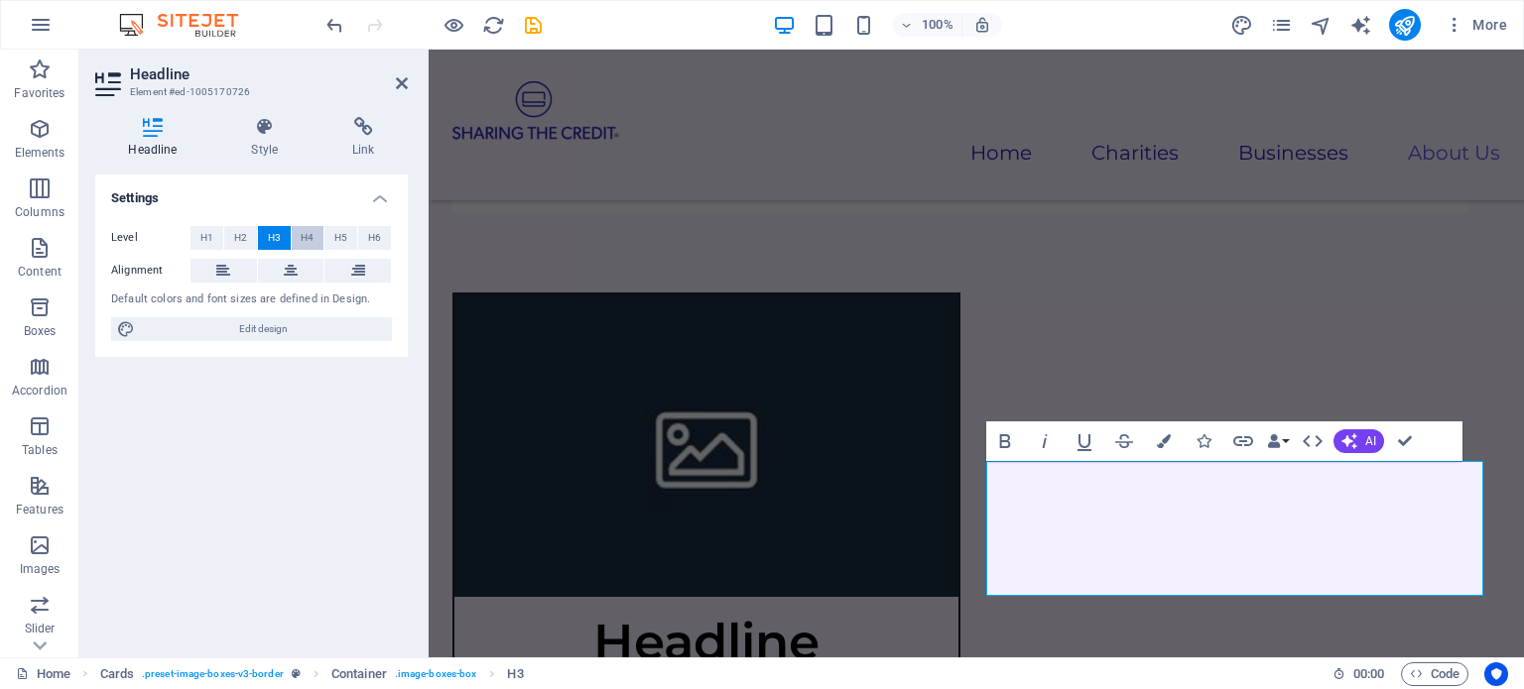
click at [302, 235] on span "H4" at bounding box center [307, 238] width 13 height 24
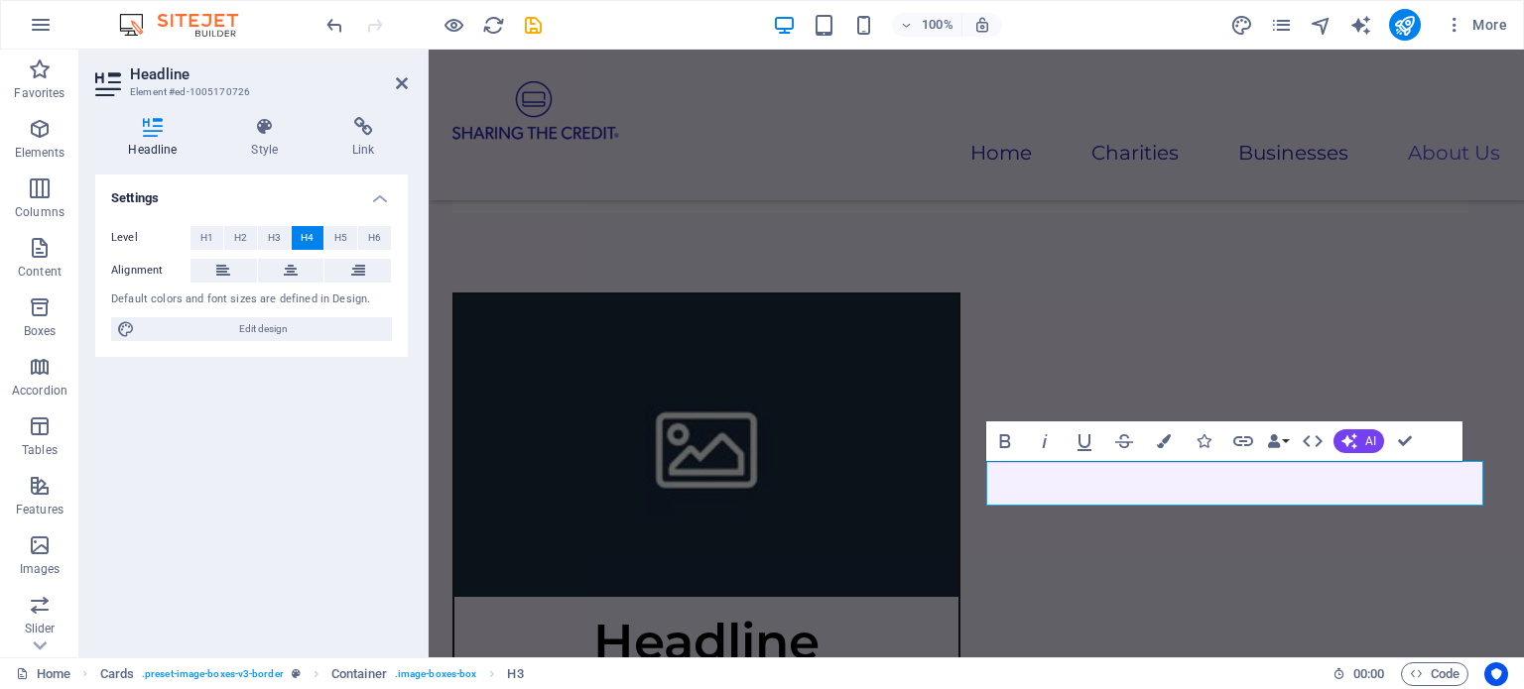
click at [623, 597] on div "Headline" at bounding box center [706, 634] width 504 height 75
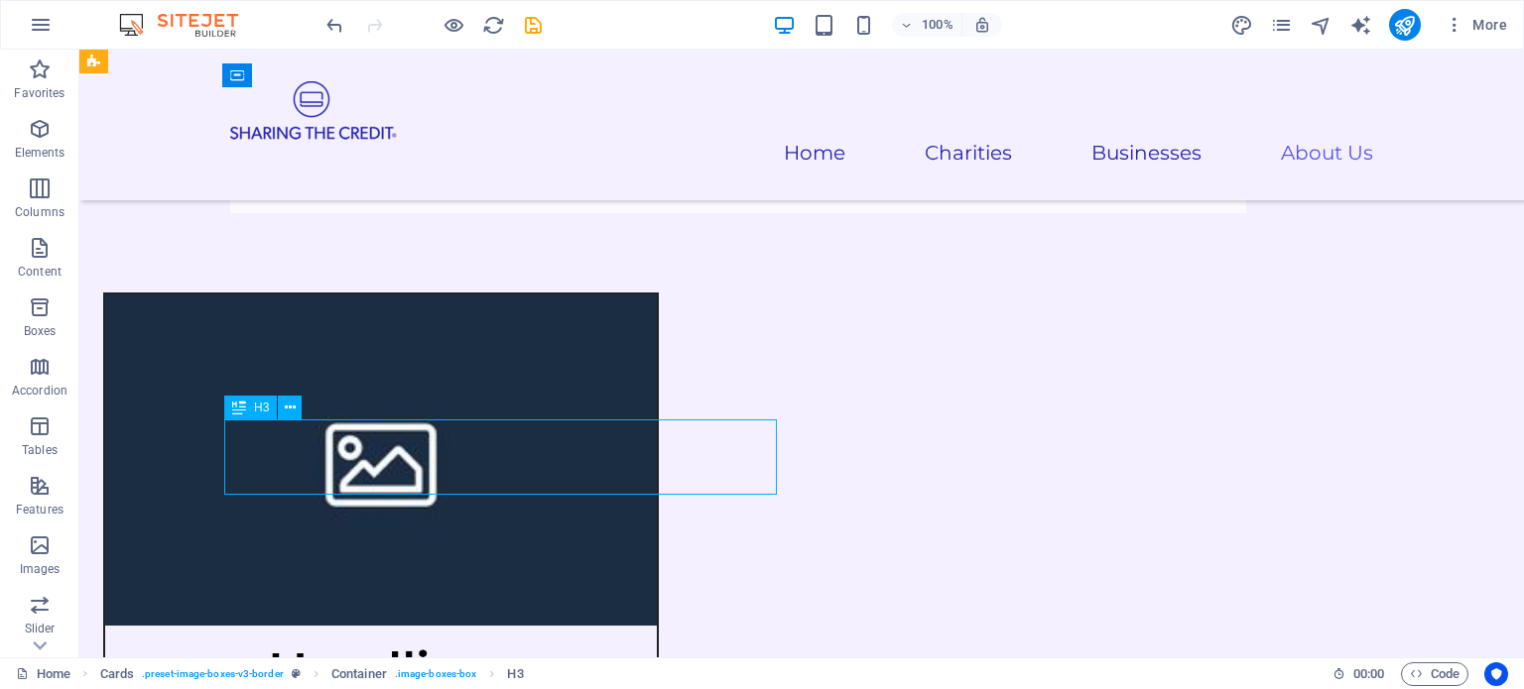
click at [526, 626] on div "Headline" at bounding box center [380, 663] width 551 height 75
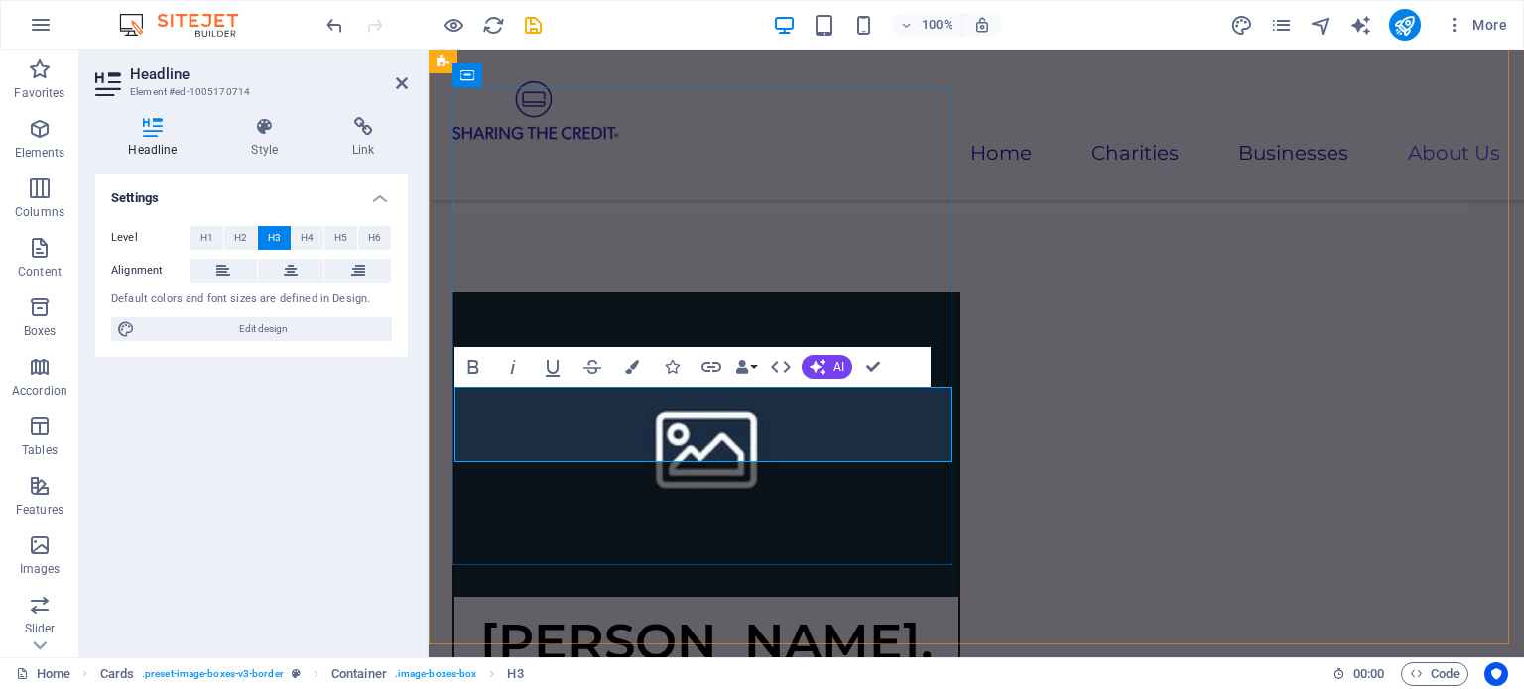
click at [681, 613] on h3 "[PERSON_NAME], CEO" at bounding box center [706, 672] width 472 height 119
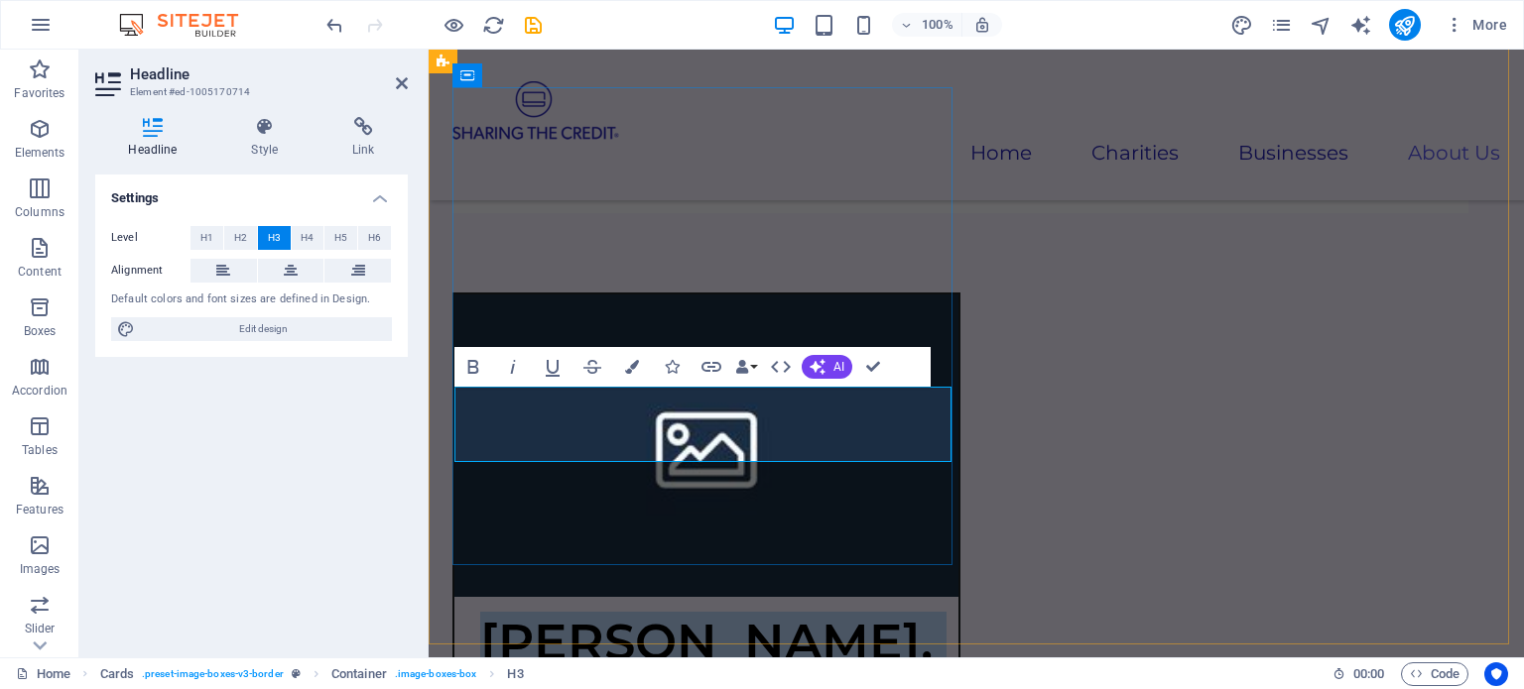
click at [681, 613] on h3 "[PERSON_NAME], CEO" at bounding box center [706, 672] width 472 height 119
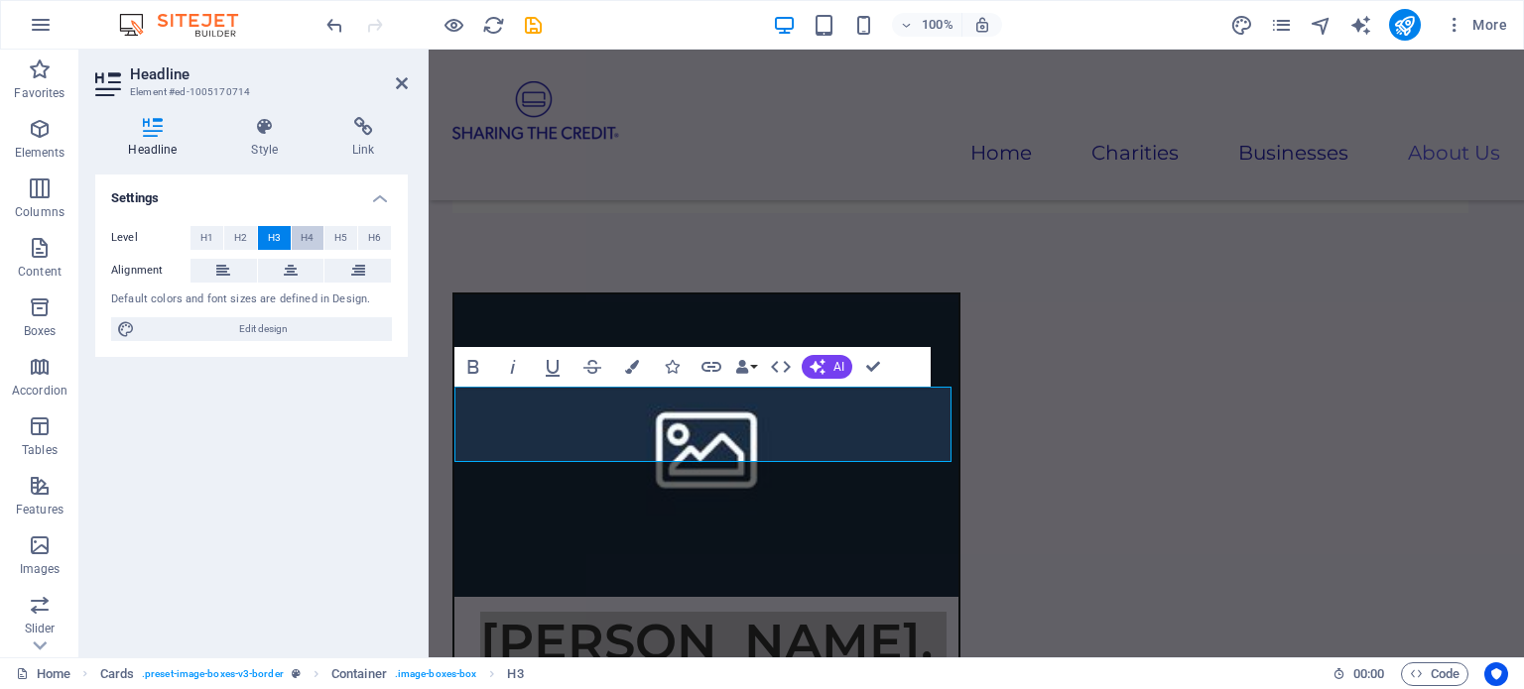
click at [304, 233] on span "H4" at bounding box center [307, 238] width 13 height 24
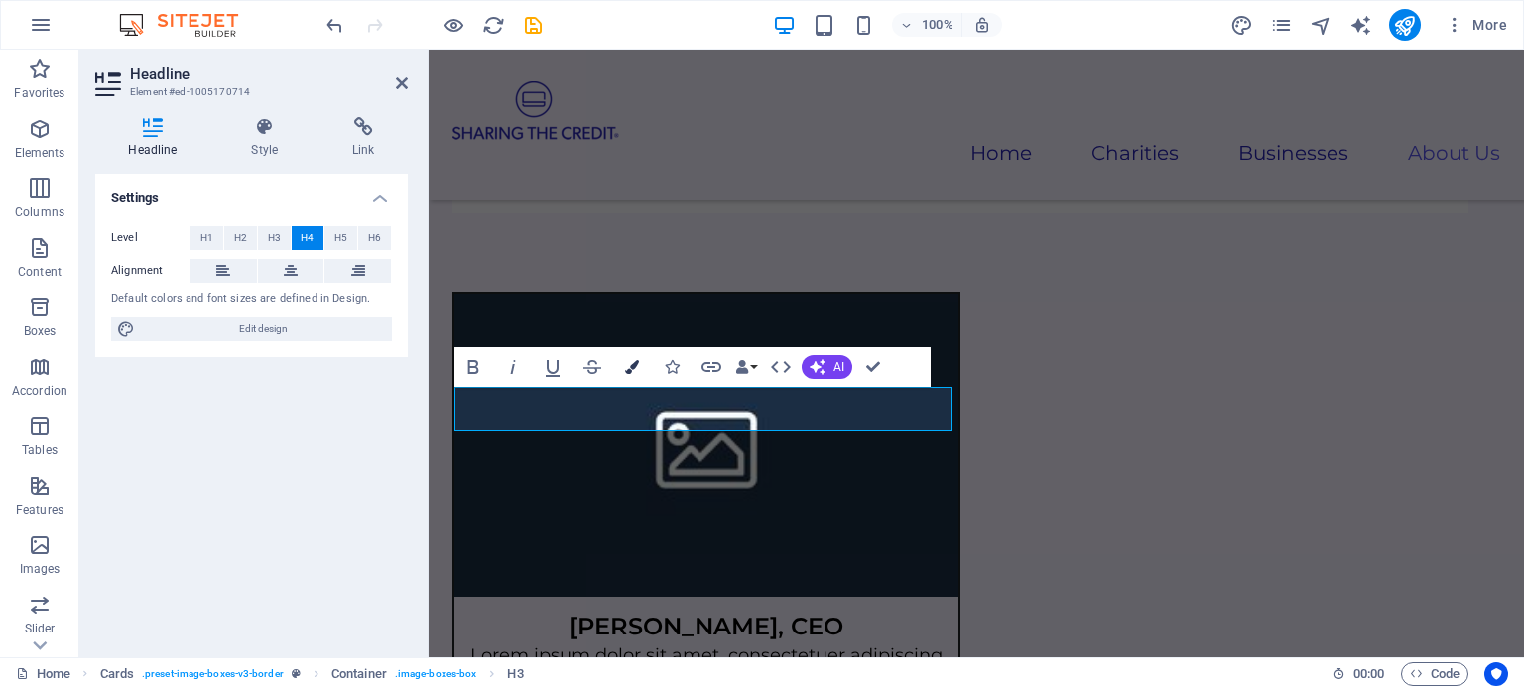
click at [628, 372] on icon "button" at bounding box center [632, 367] width 14 height 14
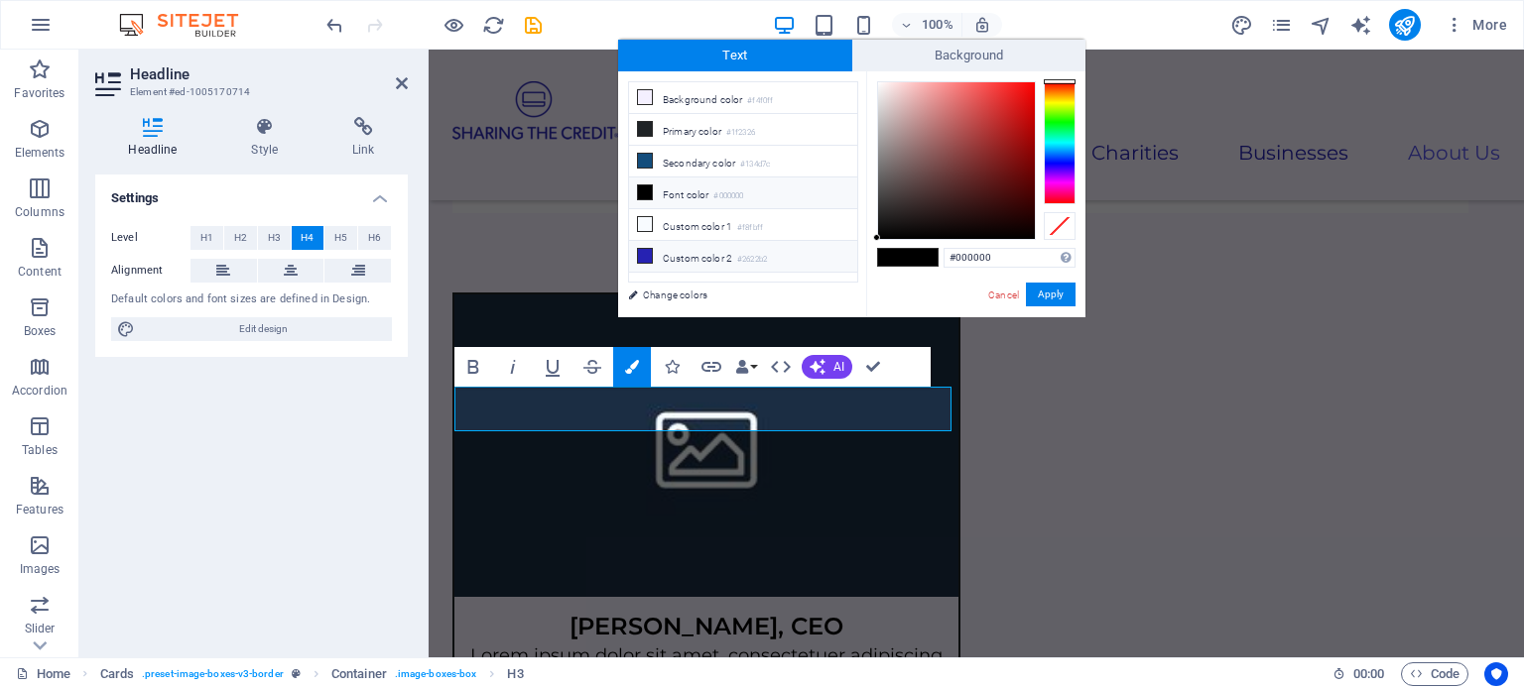
click at [651, 248] on span at bounding box center [645, 256] width 16 height 16
type input "#2622b2"
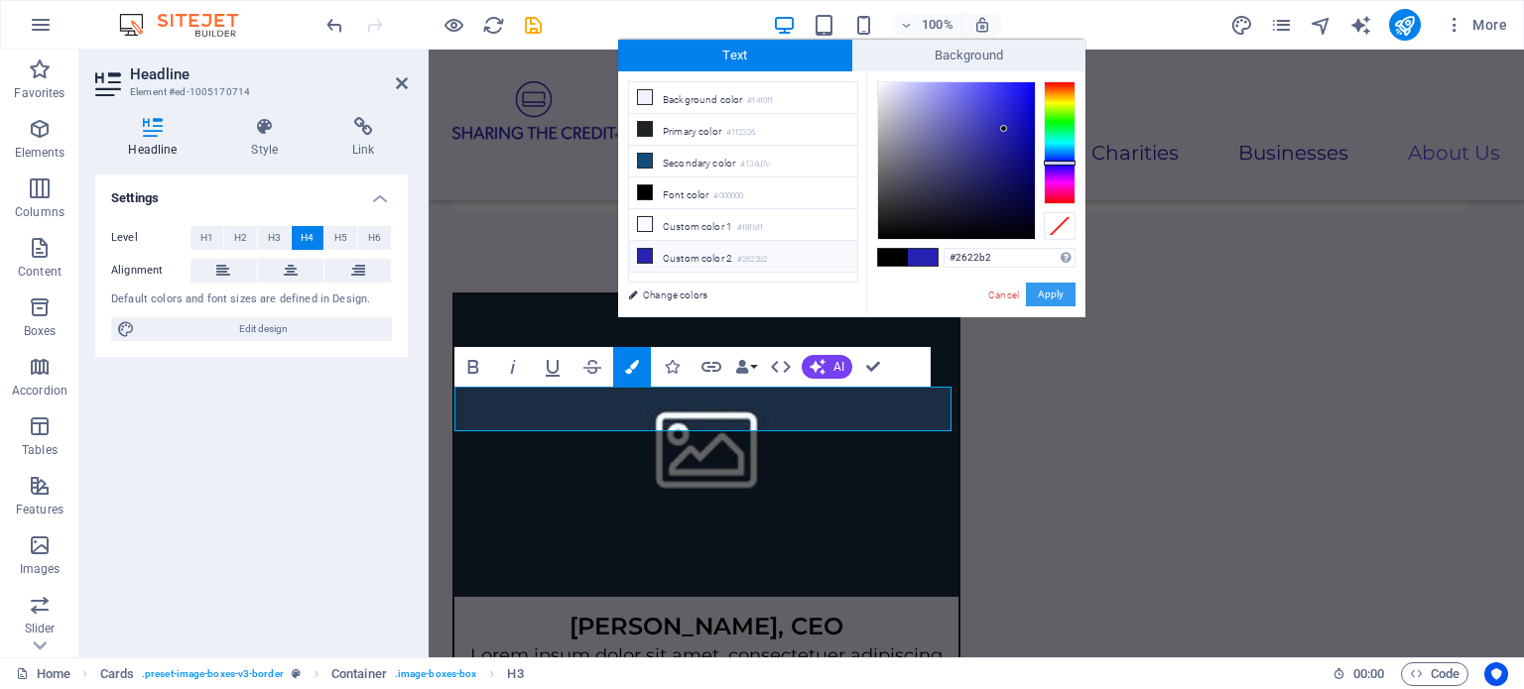
drag, startPoint x: 1044, startPoint y: 289, endPoint x: 321, endPoint y: 394, distance: 730.7
click at [1044, 289] on button "Apply" at bounding box center [1051, 295] width 50 height 24
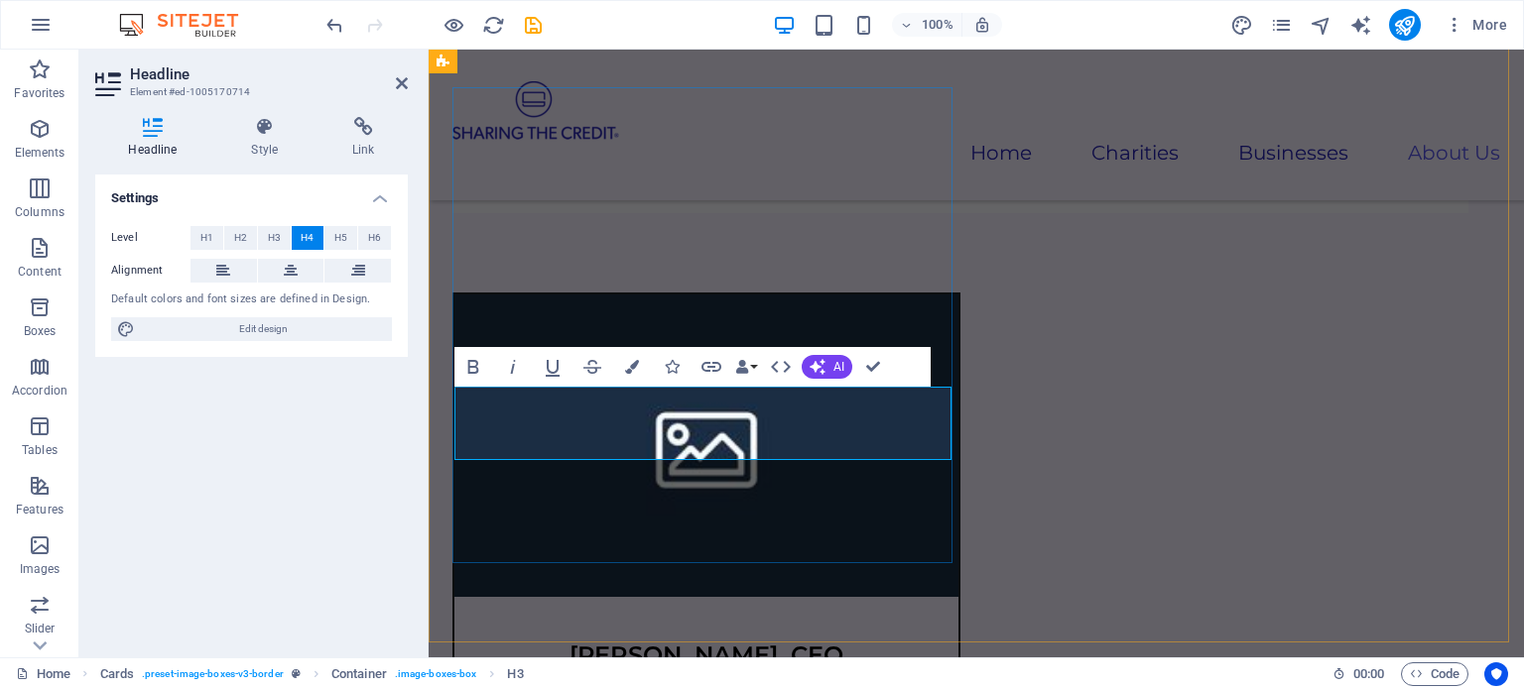
click at [687, 642] on h4 "[PERSON_NAME], CEO" at bounding box center [706, 656] width 472 height 29
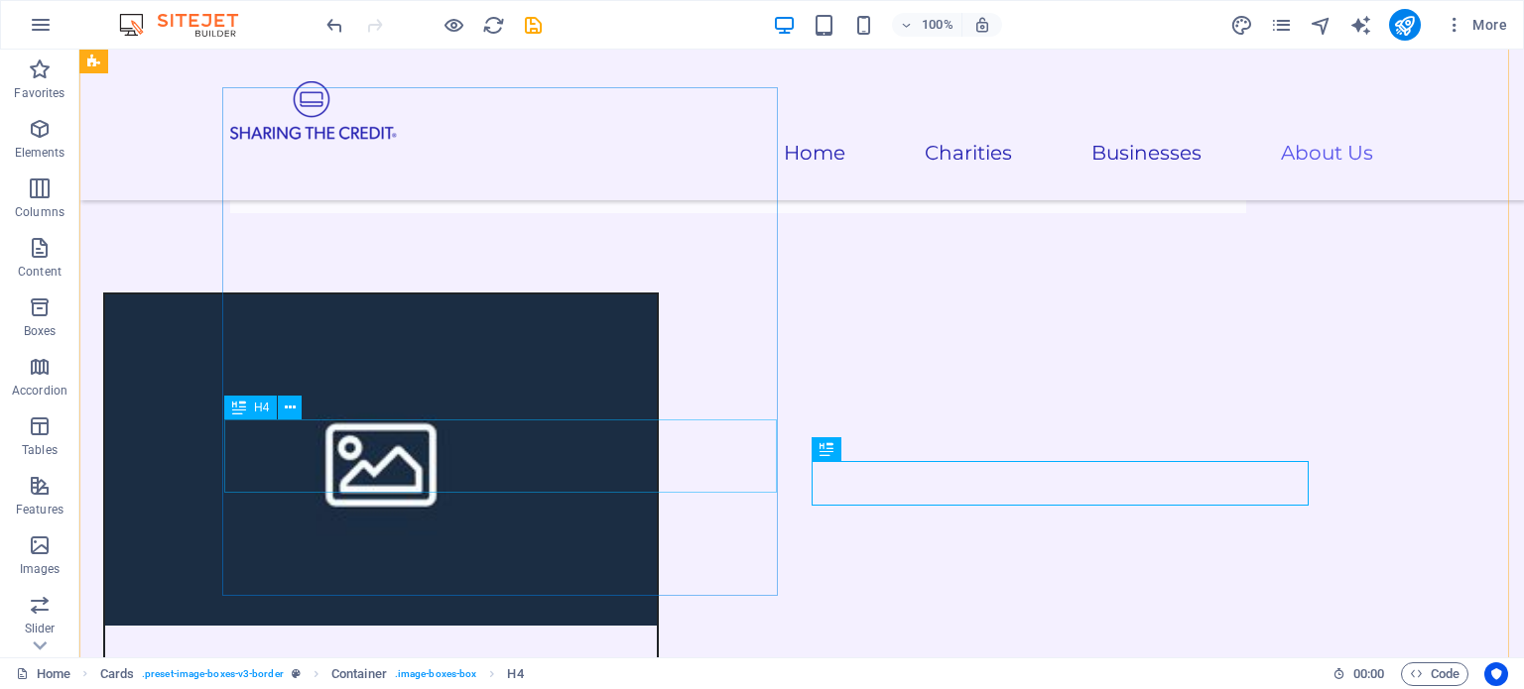
click at [550, 626] on div "​ [PERSON_NAME], CEO" at bounding box center [380, 662] width 551 height 73
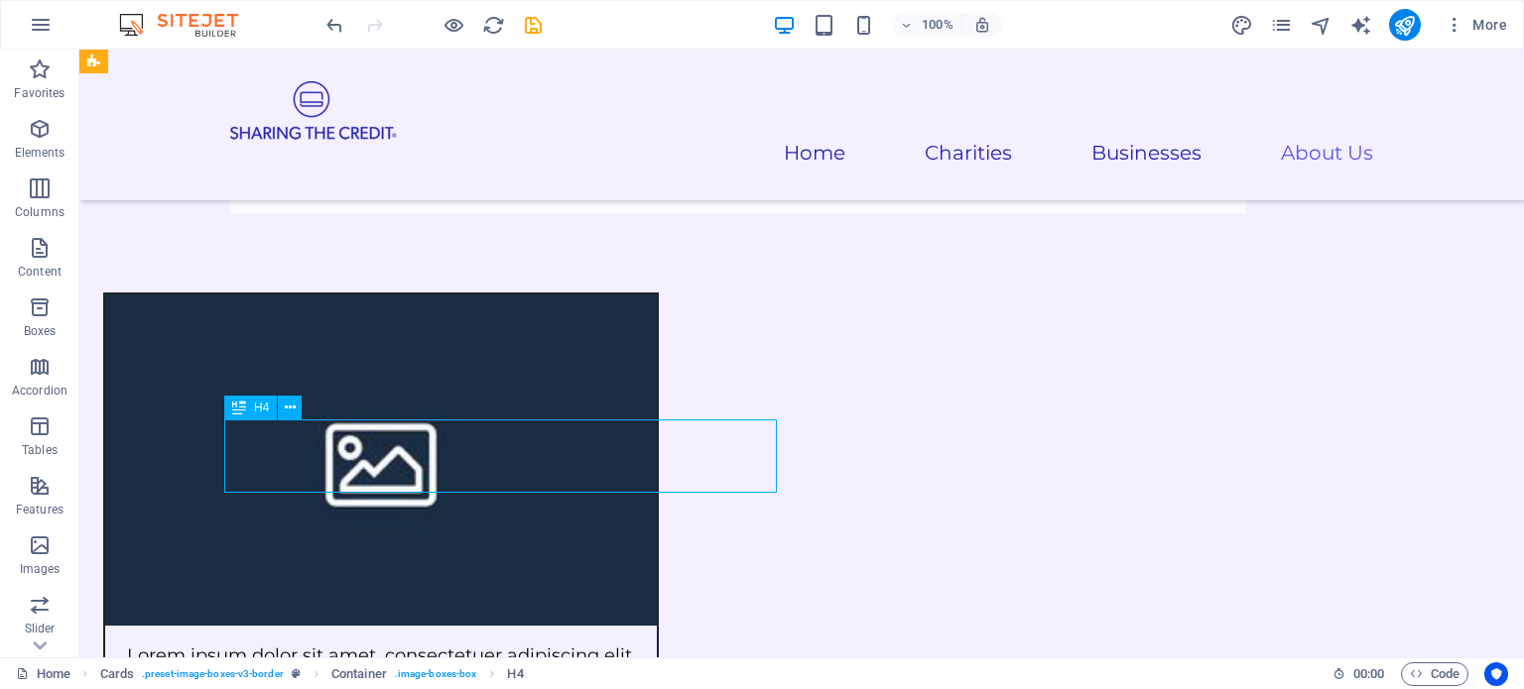
click at [201, 642] on div "Lorem ipsum dolor sit amet, consectetuer adipiscing elit. Aenean commodo ligula…" at bounding box center [380, 692] width 551 height 101
click at [201, 480] on div "Lorem ipsum dolor sit amet, consectetuer adipiscing elit. Aenean commodo ligula…" at bounding box center [380, 519] width 555 height 452
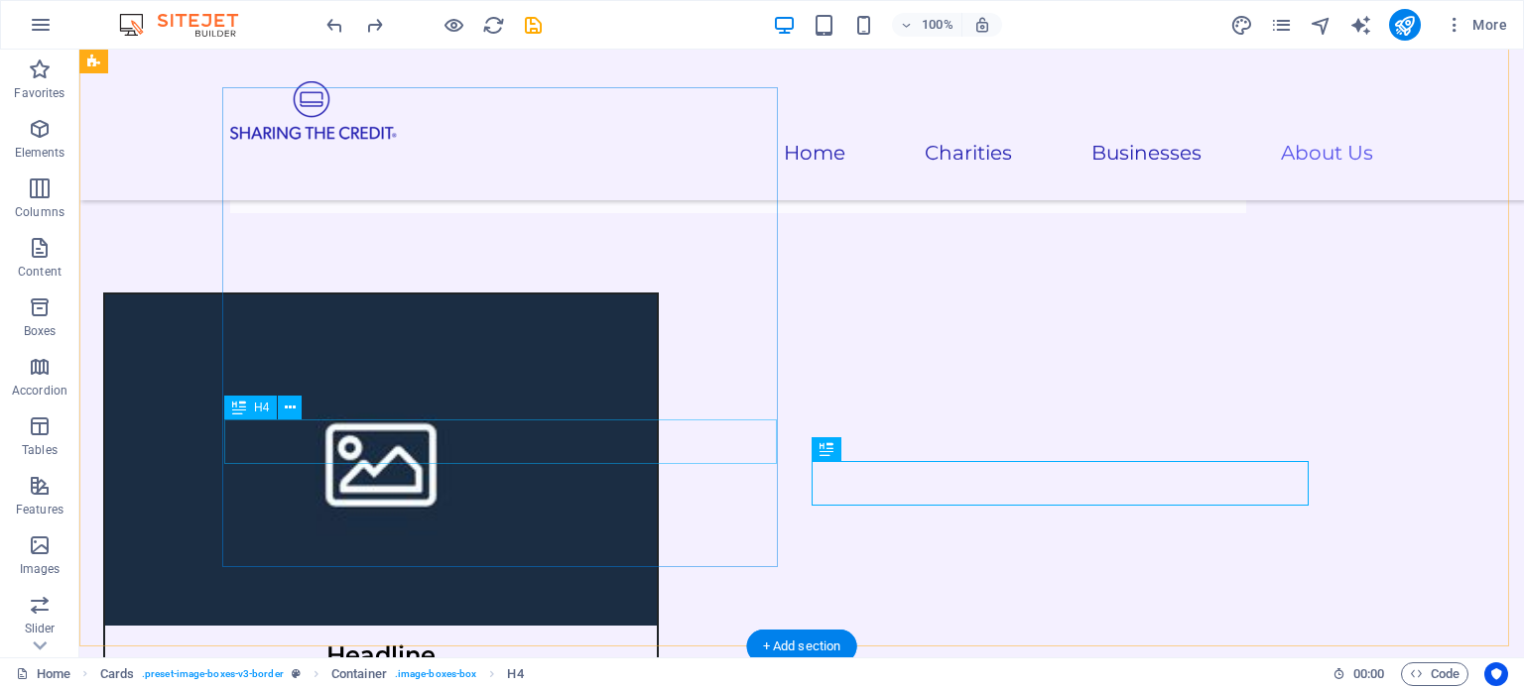
click at [495, 626] on div "Headline" at bounding box center [380, 648] width 551 height 45
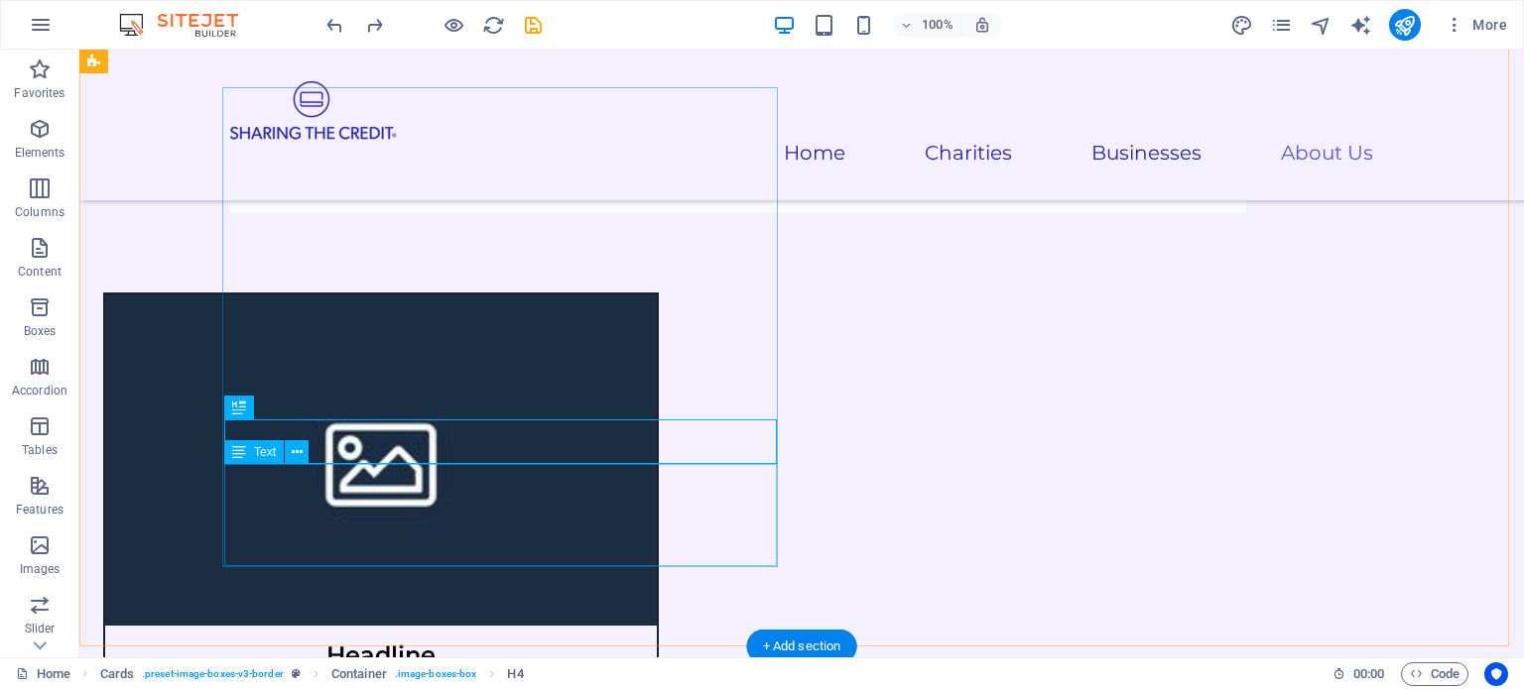
click at [502, 626] on div "Headline" at bounding box center [380, 648] width 551 height 45
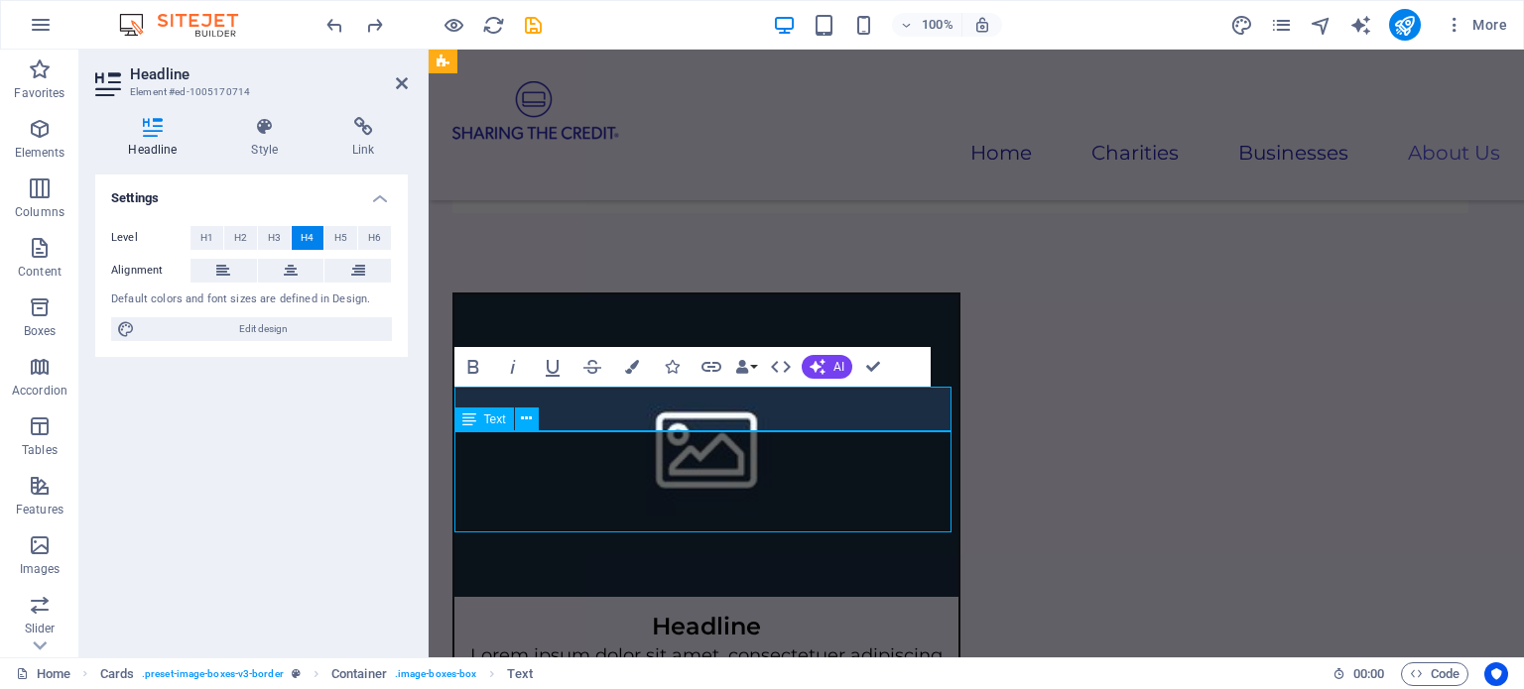
click at [958, 368] on figure at bounding box center [706, 446] width 504 height 303
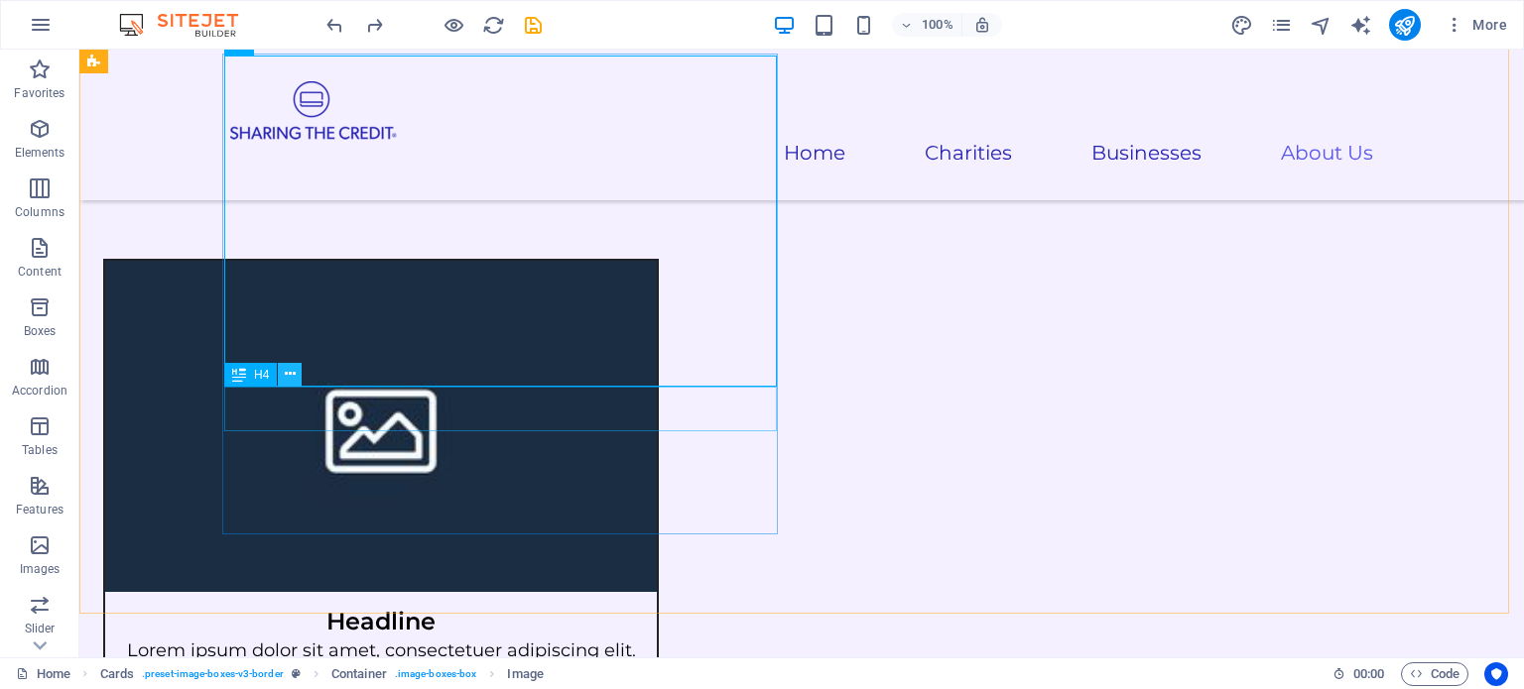
click at [286, 371] on icon at bounding box center [290, 374] width 11 height 21
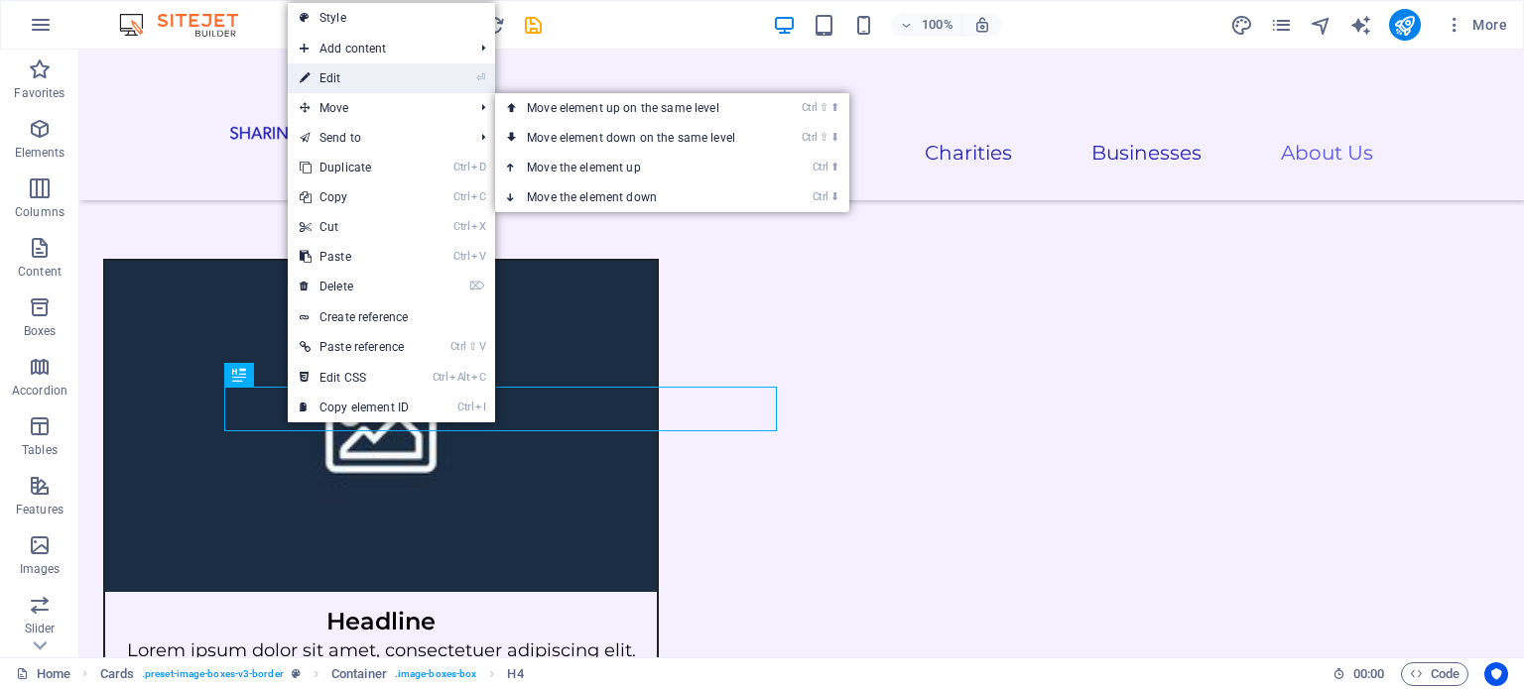
click at [349, 81] on link "⏎ Edit" at bounding box center [354, 78] width 133 height 30
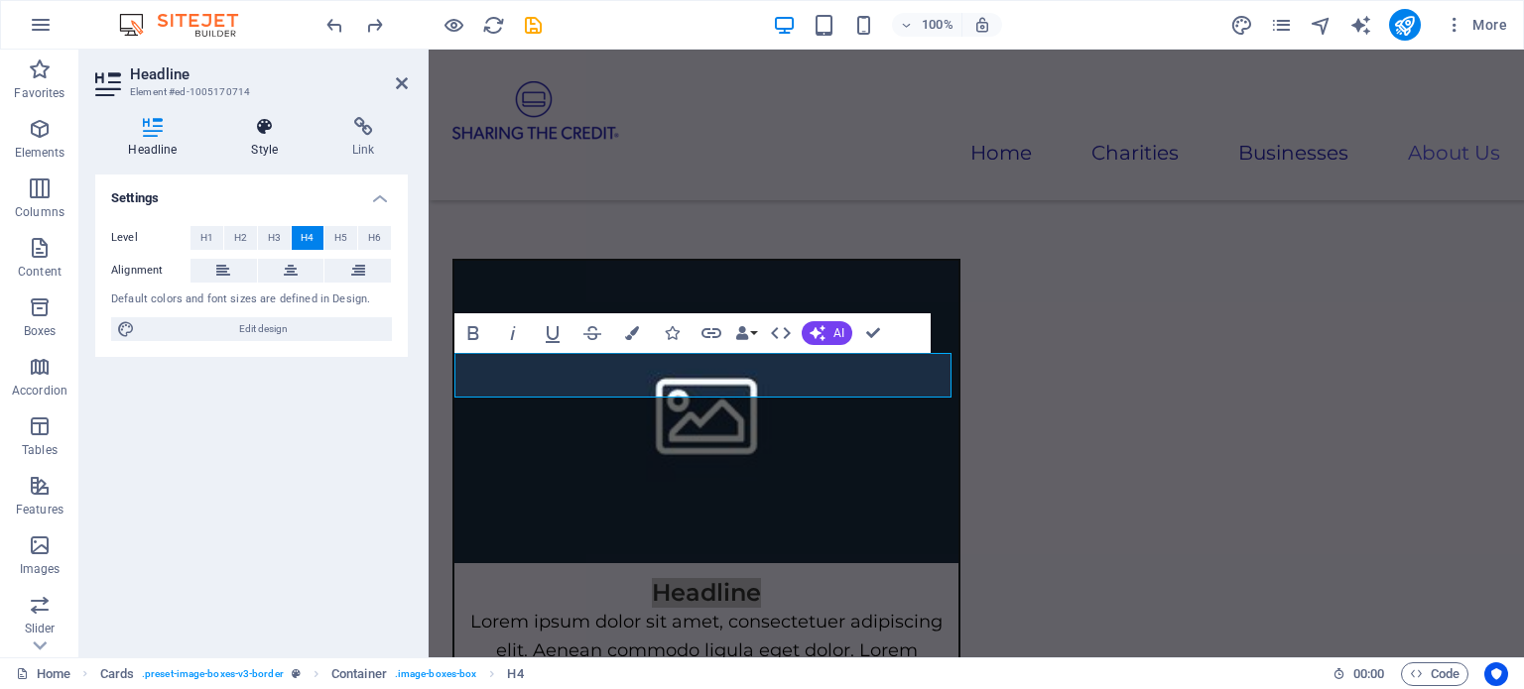
click at [260, 134] on icon at bounding box center [264, 127] width 93 height 20
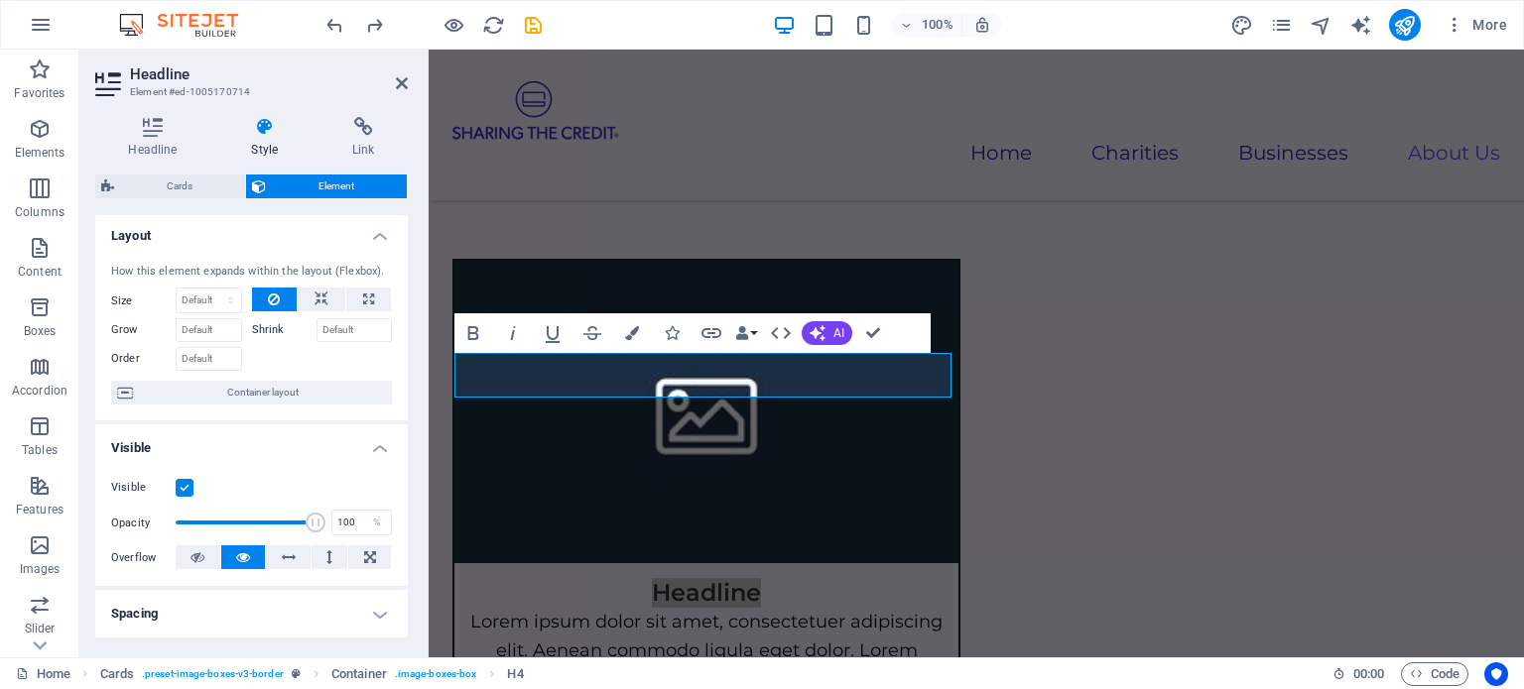
scroll to position [0, 0]
click at [631, 332] on icon "button" at bounding box center [632, 333] width 14 height 14
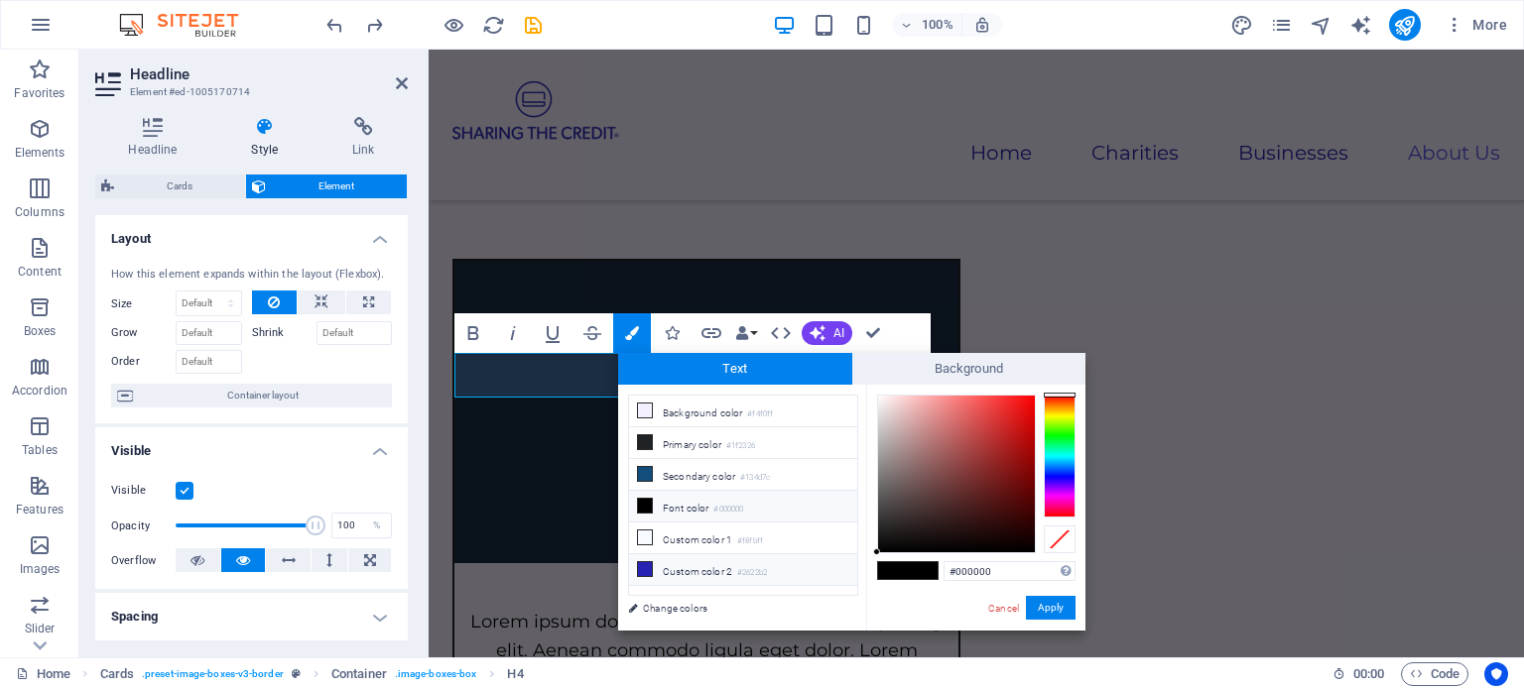
click at [646, 562] on icon at bounding box center [645, 569] width 14 height 14
type input "#2622b2"
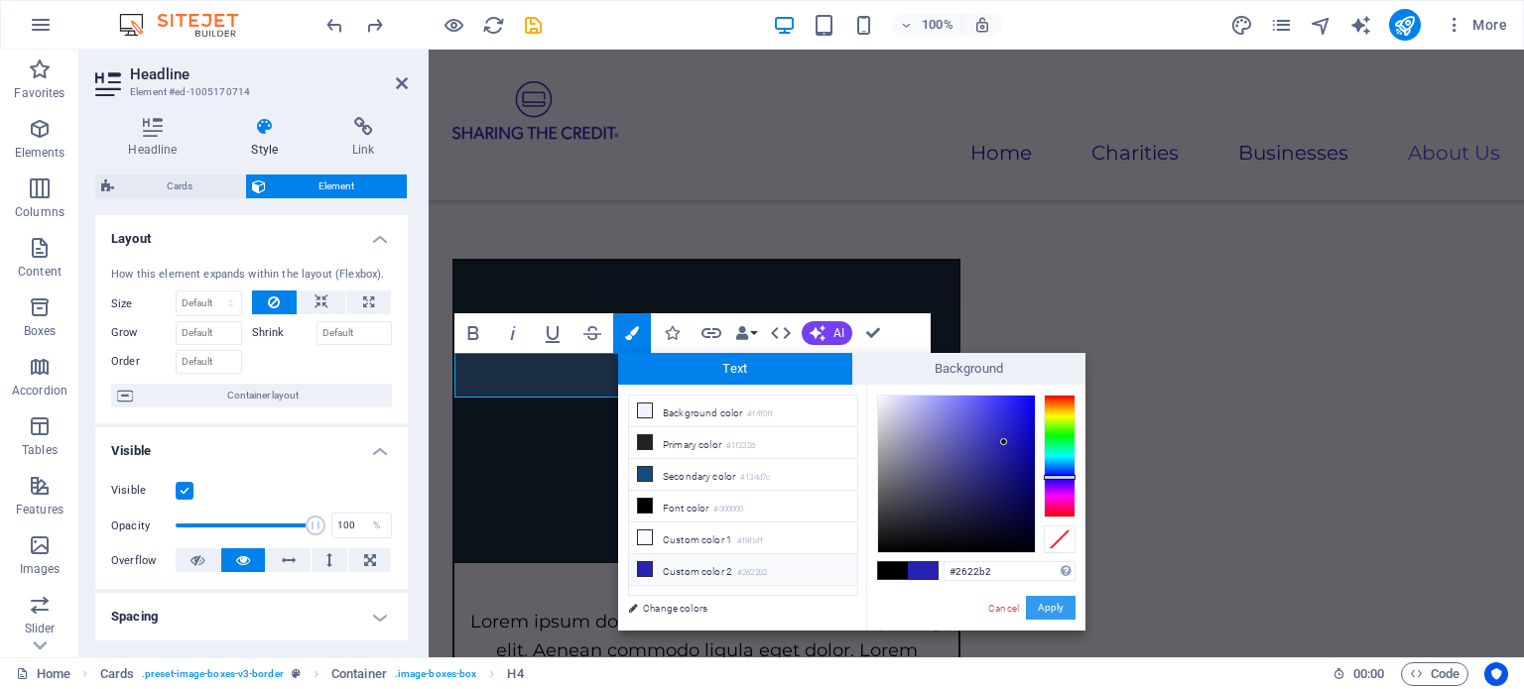
click at [1059, 606] on button "Apply" at bounding box center [1051, 608] width 50 height 24
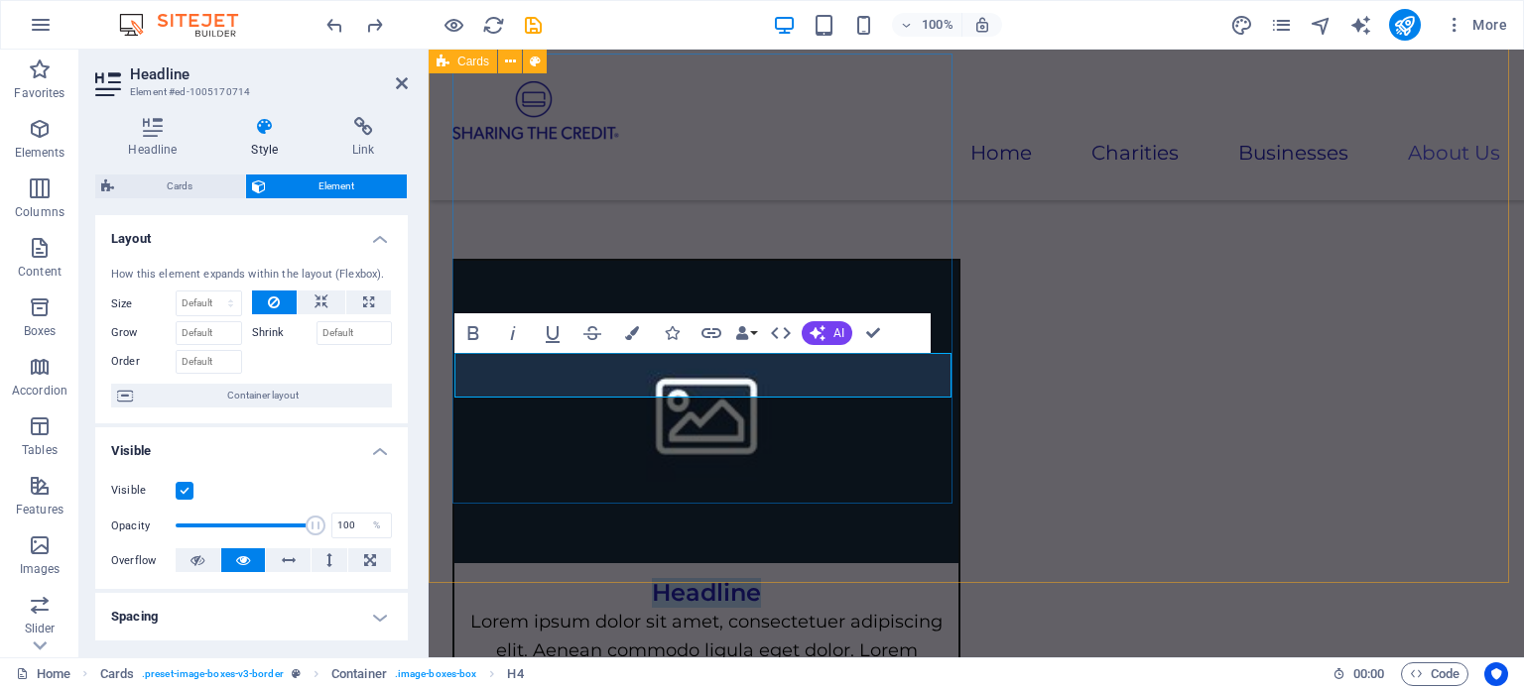
click at [730, 578] on span "Headline" at bounding box center [706, 592] width 109 height 29
click at [702, 578] on span "Headline" at bounding box center [706, 592] width 109 height 29
drag, startPoint x: 726, startPoint y: 451, endPoint x: 1051, endPoint y: 470, distance: 325.9
click at [726, 608] on div "Lorem ipsum dolor sit amet, consectetuer adipiscing elit. Aenean commodo ligula…" at bounding box center [706, 658] width 504 height 101
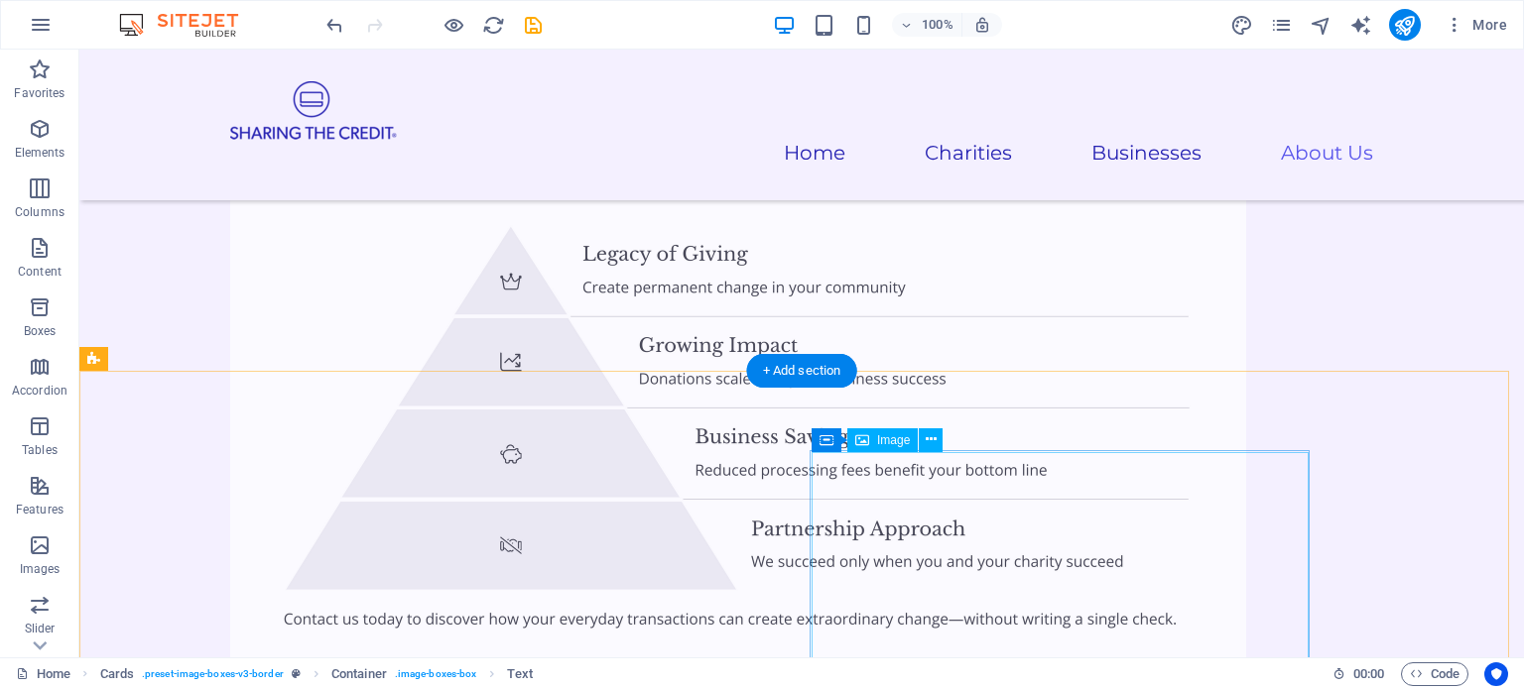
scroll to position [5320, 0]
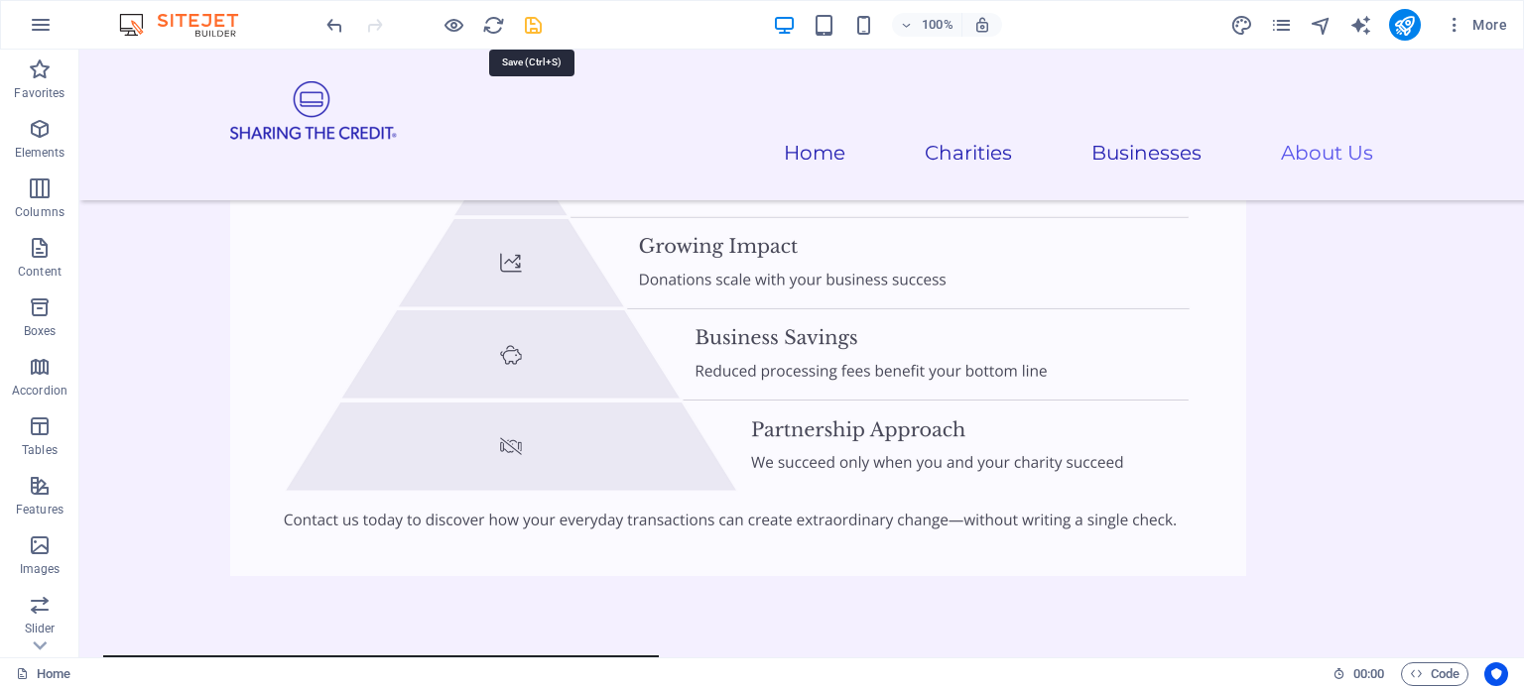
click at [534, 25] on icon "save" at bounding box center [533, 25] width 23 height 23
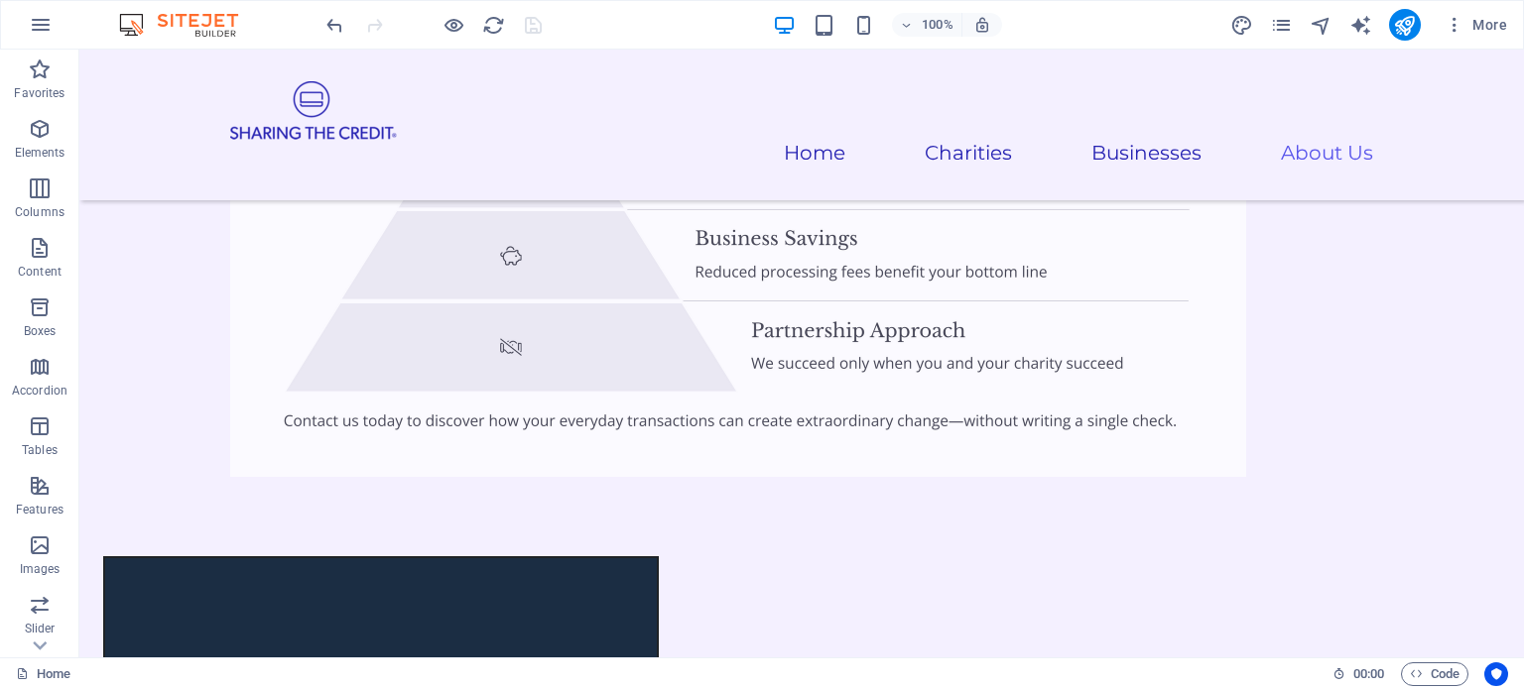
scroll to position [5816, 0]
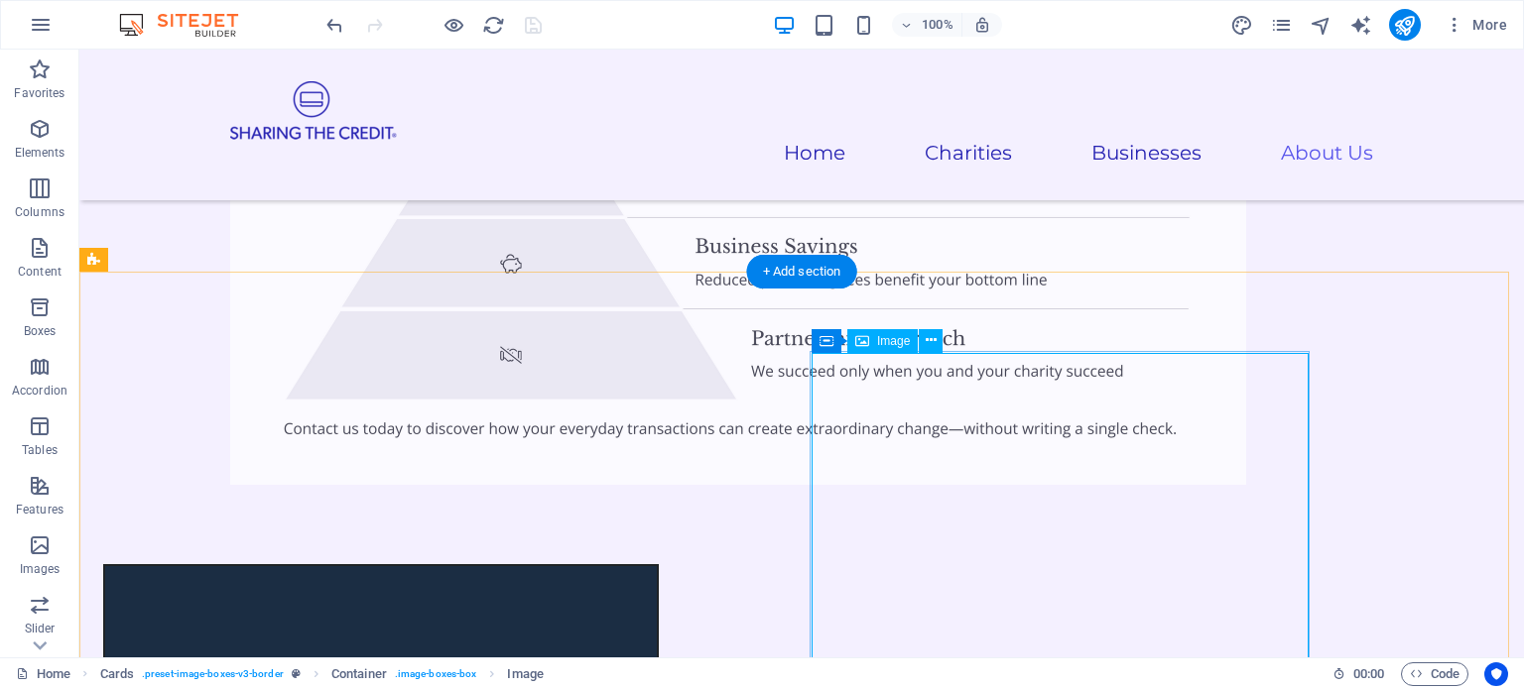
scroll to position [5420, 0]
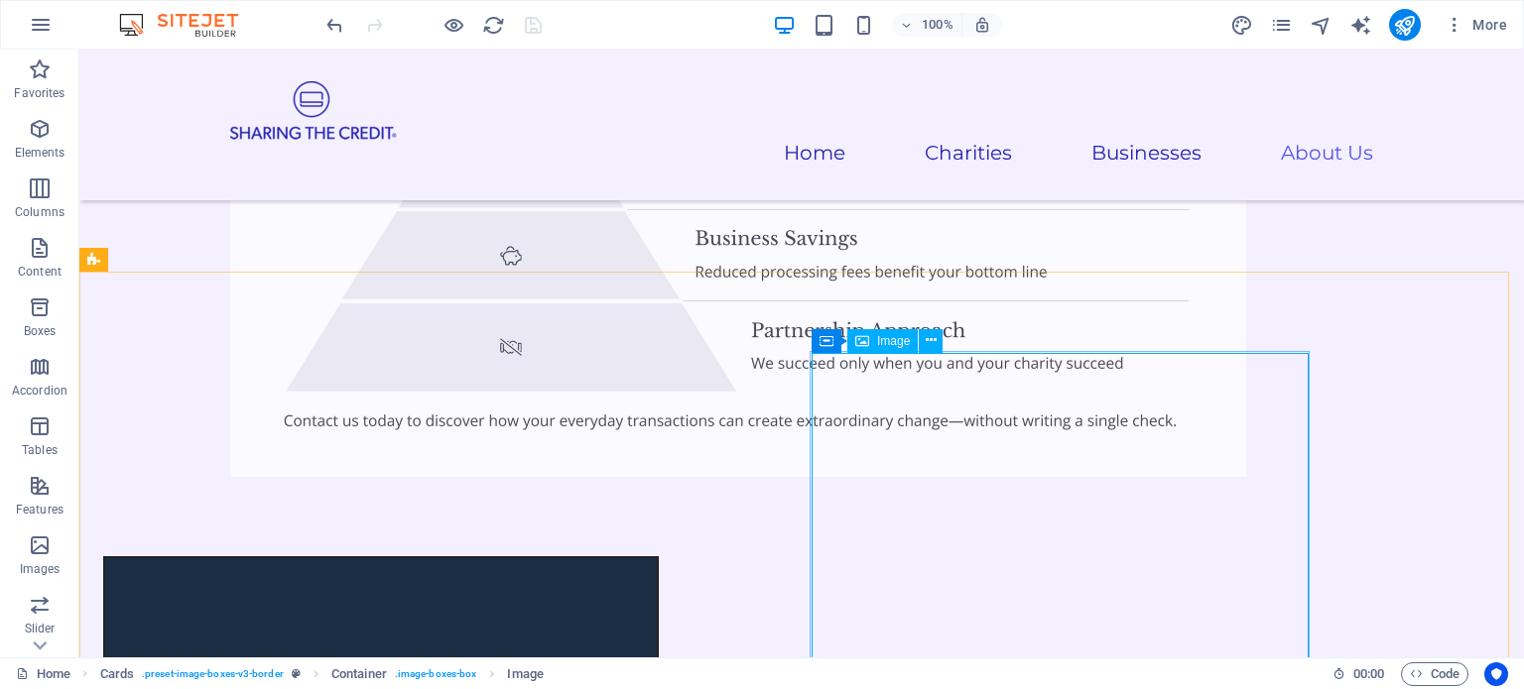
click at [885, 340] on span "Image" at bounding box center [893, 341] width 33 height 12
click at [928, 341] on icon at bounding box center [930, 340] width 11 height 21
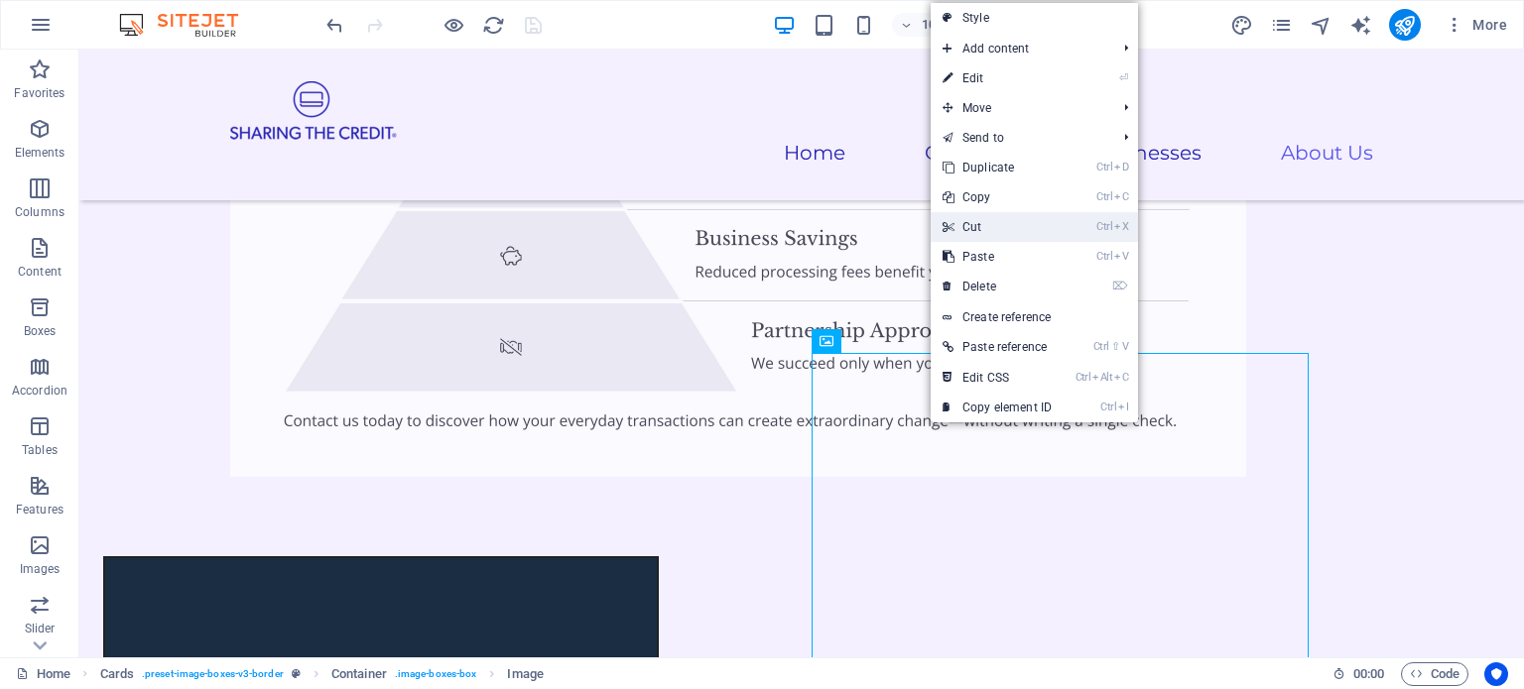
drag, startPoint x: 901, startPoint y: 380, endPoint x: 990, endPoint y: 218, distance: 184.7
click at [990, 218] on link "Ctrl X Cut" at bounding box center [996, 227] width 133 height 30
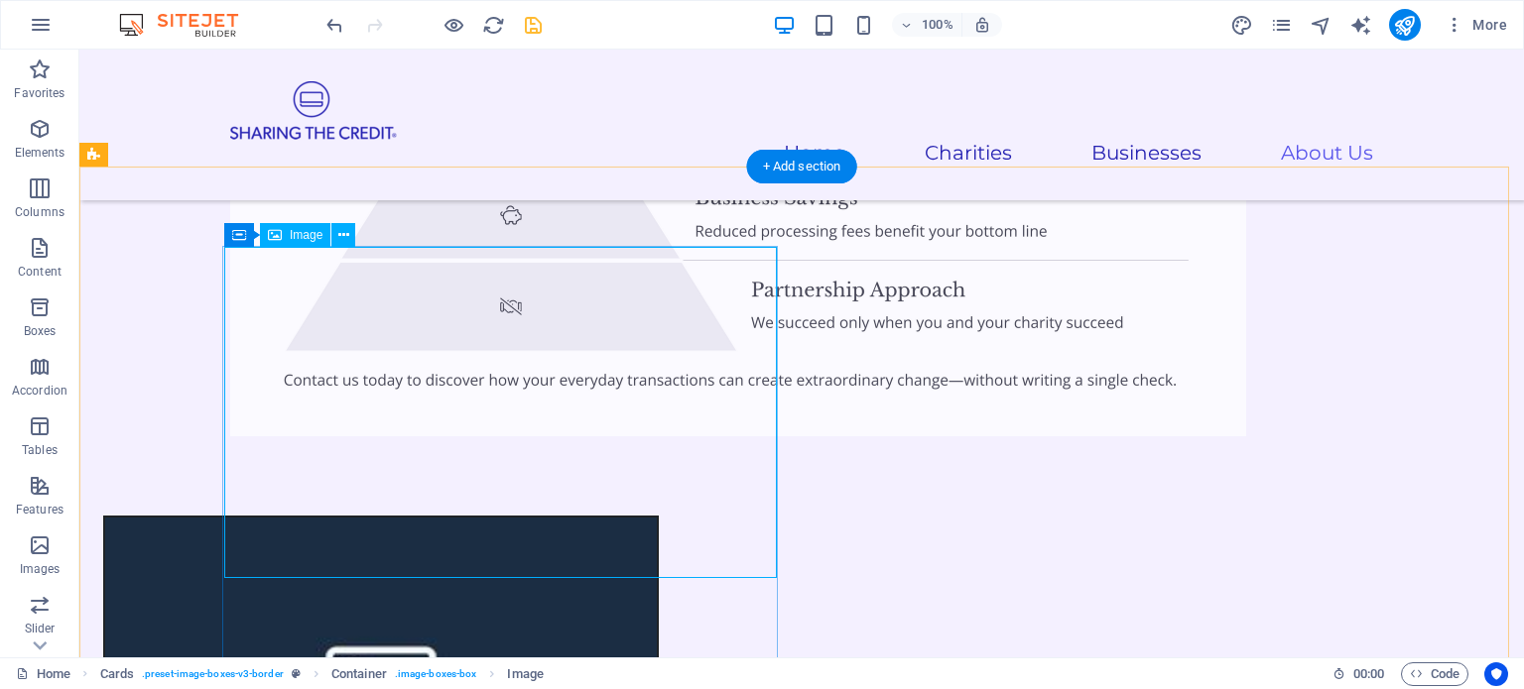
scroll to position [5525, 0]
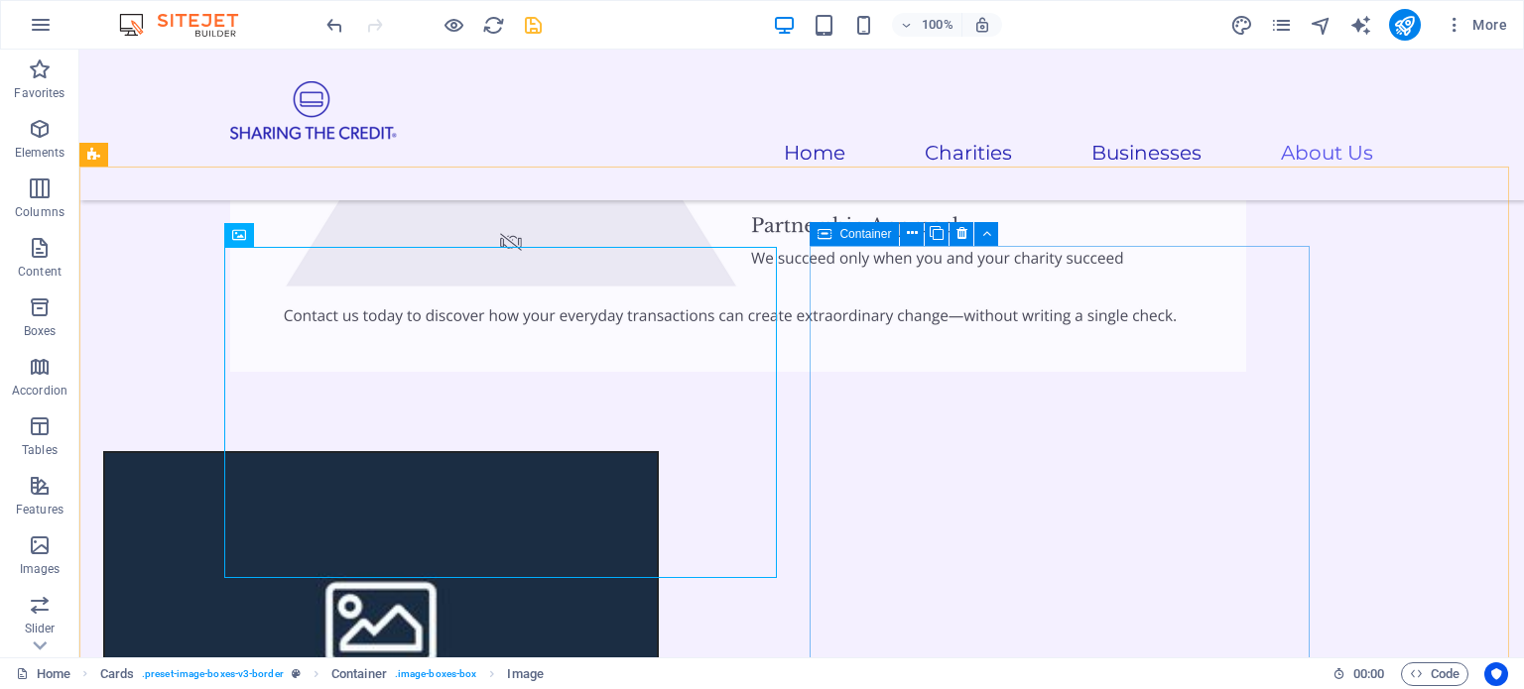
click at [840, 228] on span "Container" at bounding box center [865, 234] width 52 height 12
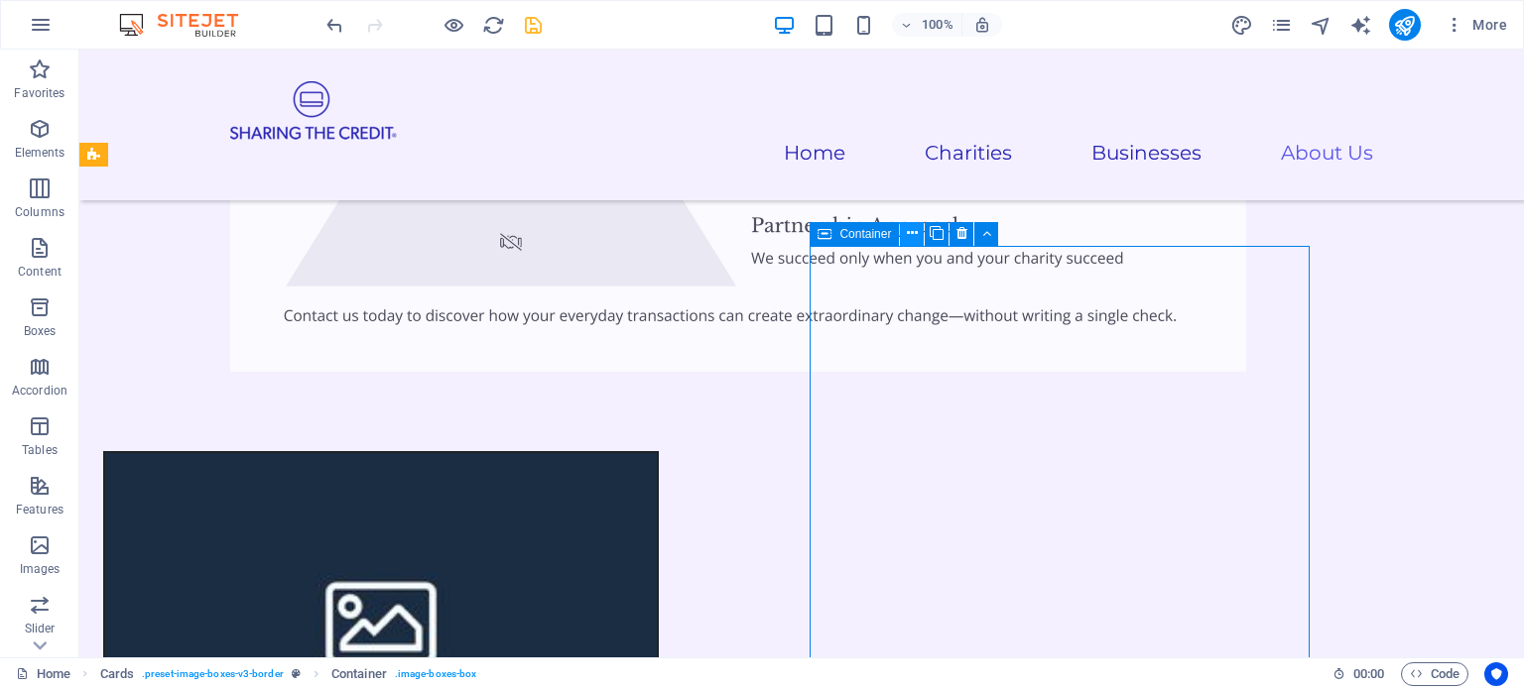
click at [911, 229] on icon at bounding box center [912, 233] width 11 height 21
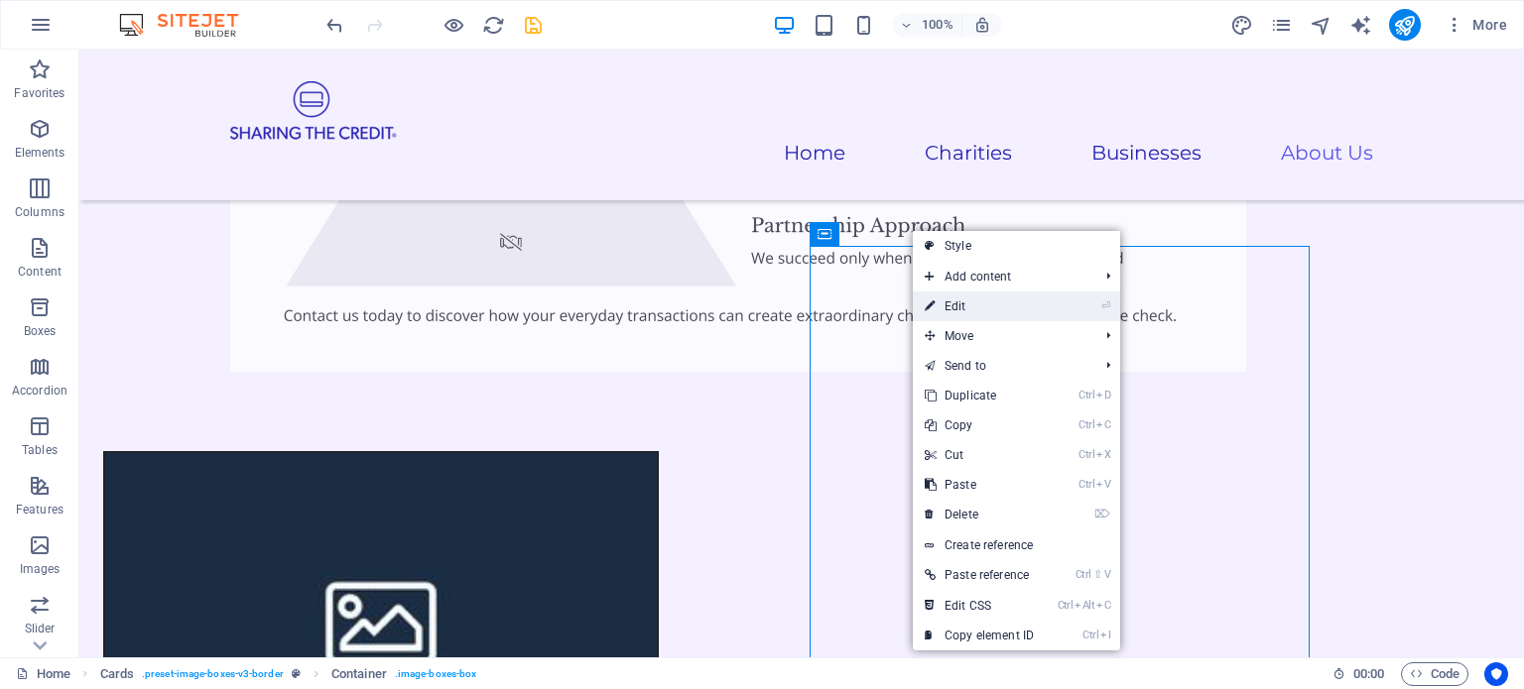
click at [964, 305] on link "⏎ Edit" at bounding box center [979, 307] width 133 height 30
select select "px"
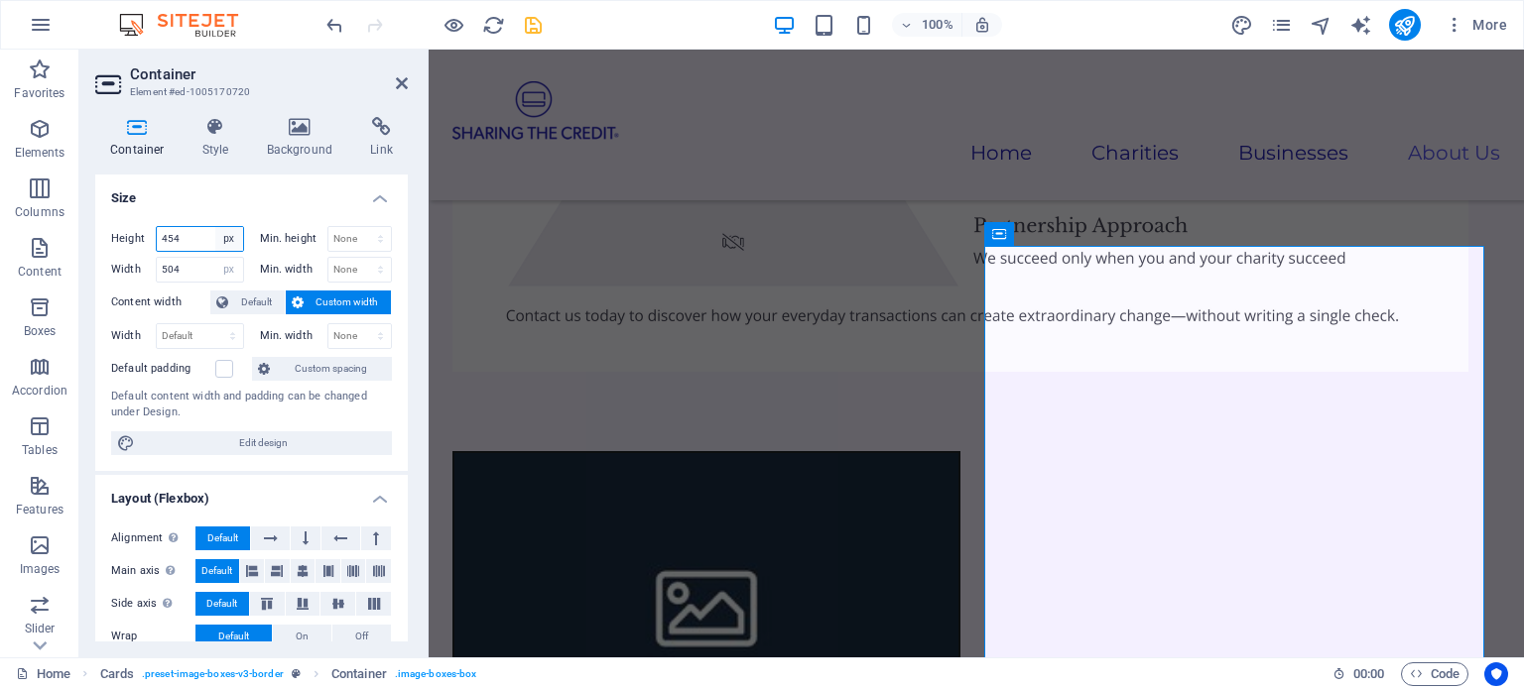
click at [219, 238] on select "Default px rem % vh vw" at bounding box center [229, 239] width 28 height 24
select select "default"
click at [215, 227] on select "Default px rem % vh vw" at bounding box center [229, 239] width 28 height 24
select select "DISABLED_OPTION_VALUE"
click at [219, 262] on select "Default px rem % em vh vw" at bounding box center [229, 270] width 28 height 24
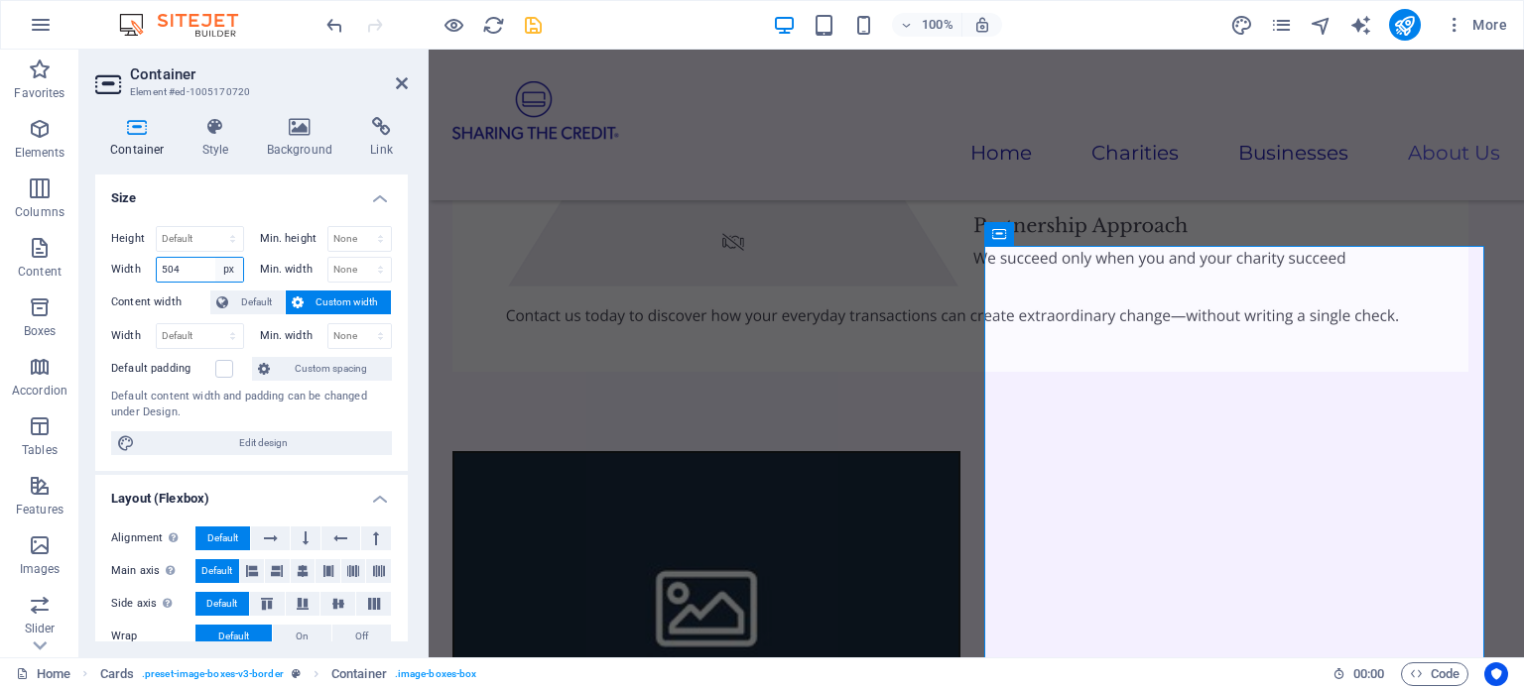
select select "default"
click at [215, 258] on select "Default px rem % em vh vw" at bounding box center [229, 270] width 28 height 24
select select "DISABLED_OPTION_VALUE"
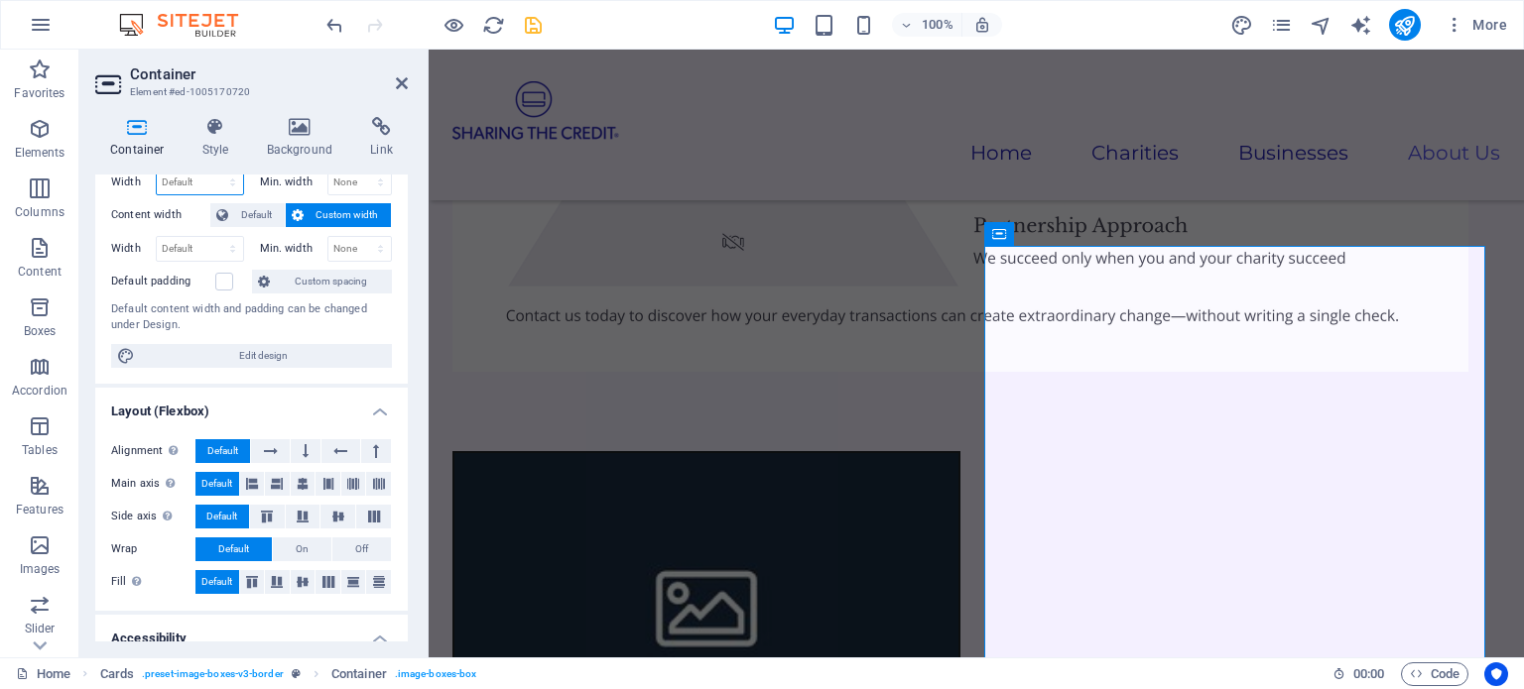
scroll to position [36, 0]
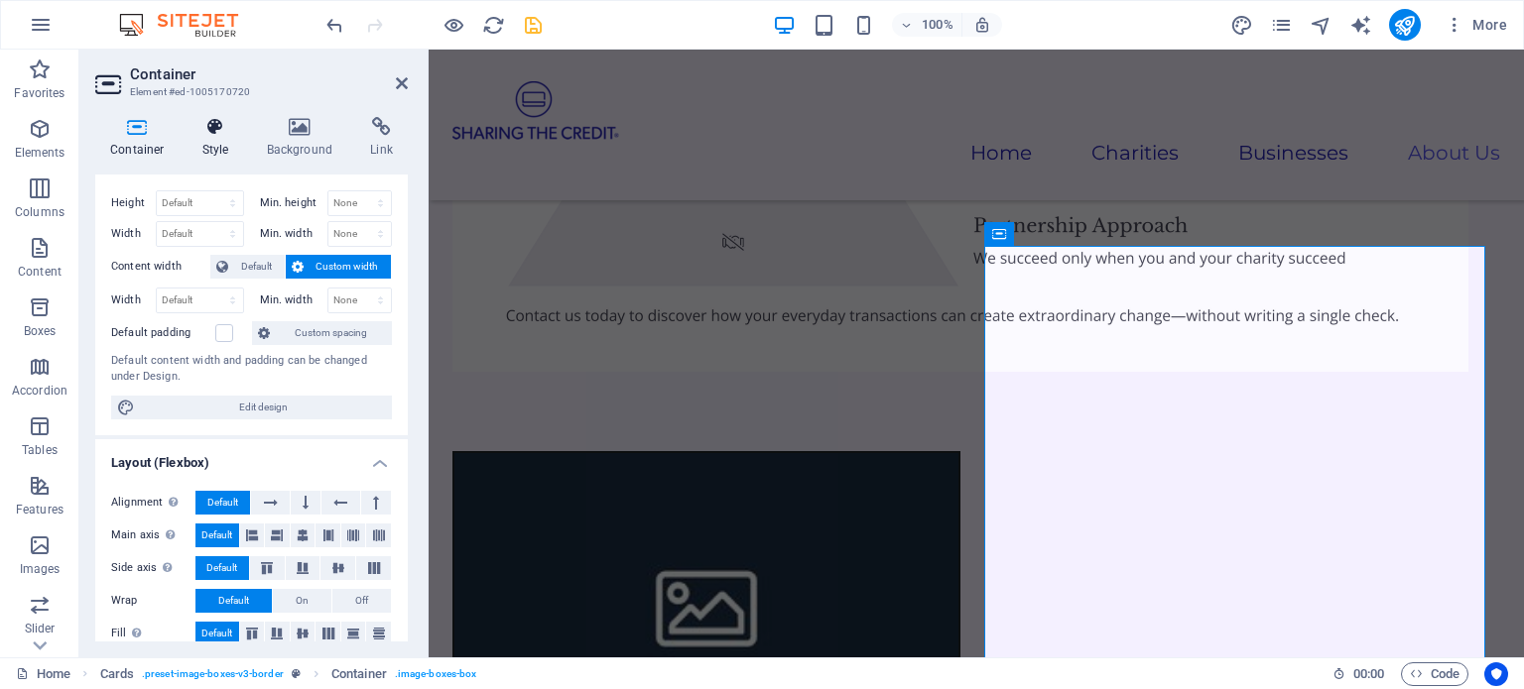
click at [213, 138] on h4 "Style" at bounding box center [219, 138] width 64 height 42
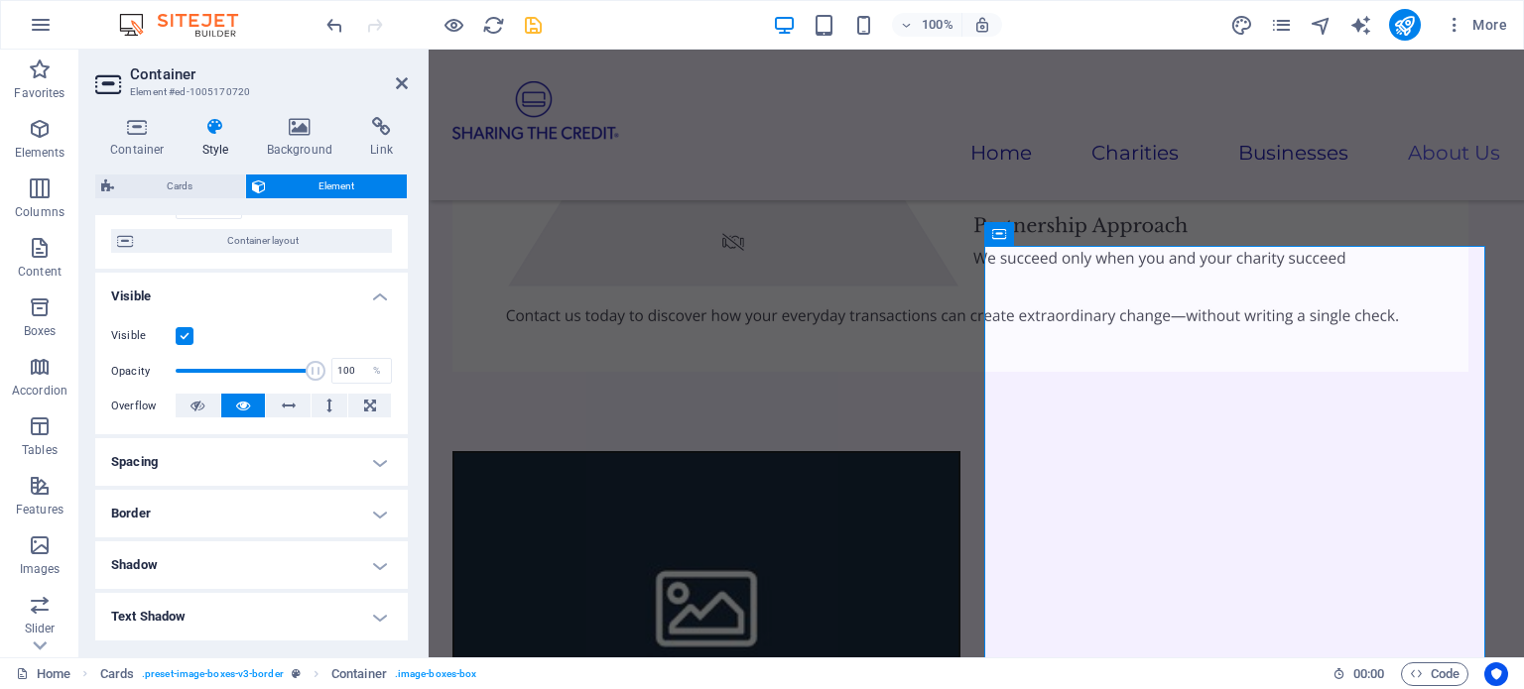
scroll to position [198, 0]
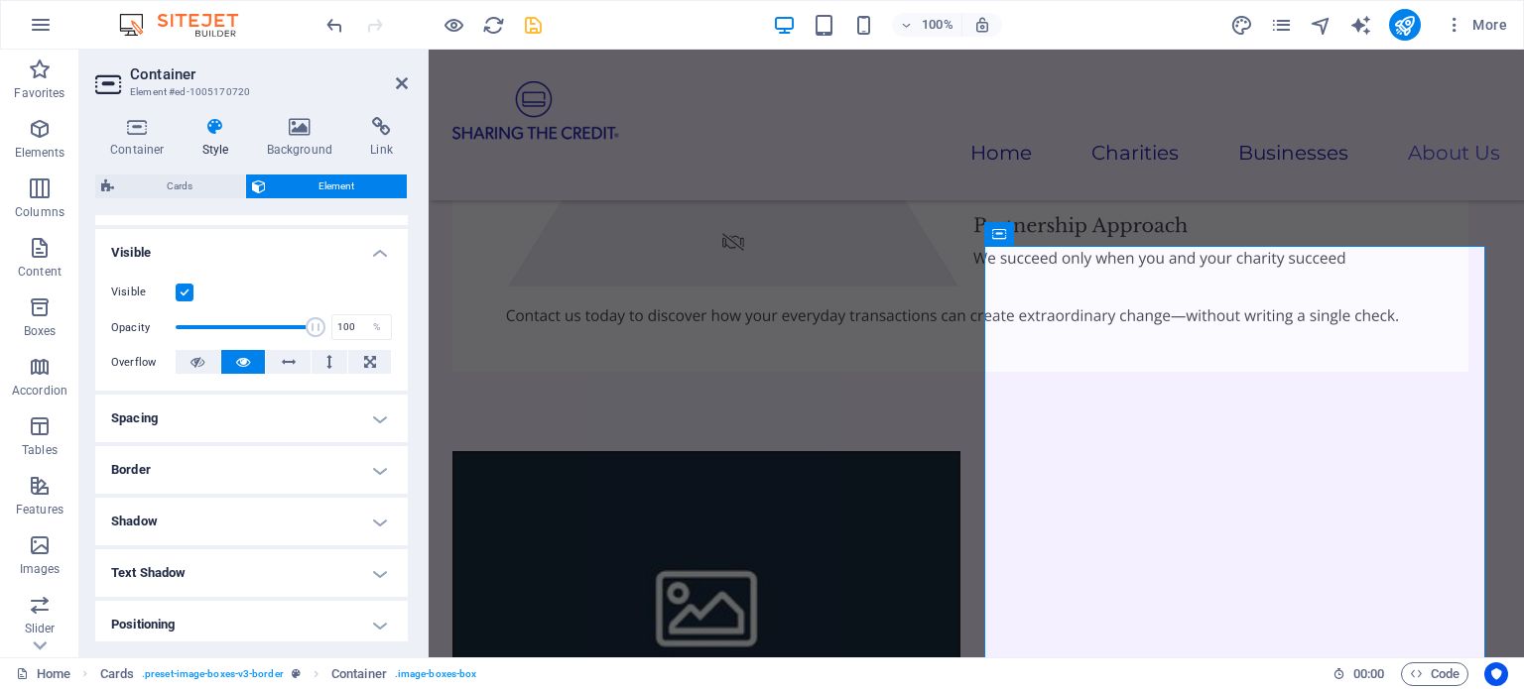
click at [270, 458] on h4 "Border" at bounding box center [251, 470] width 312 height 48
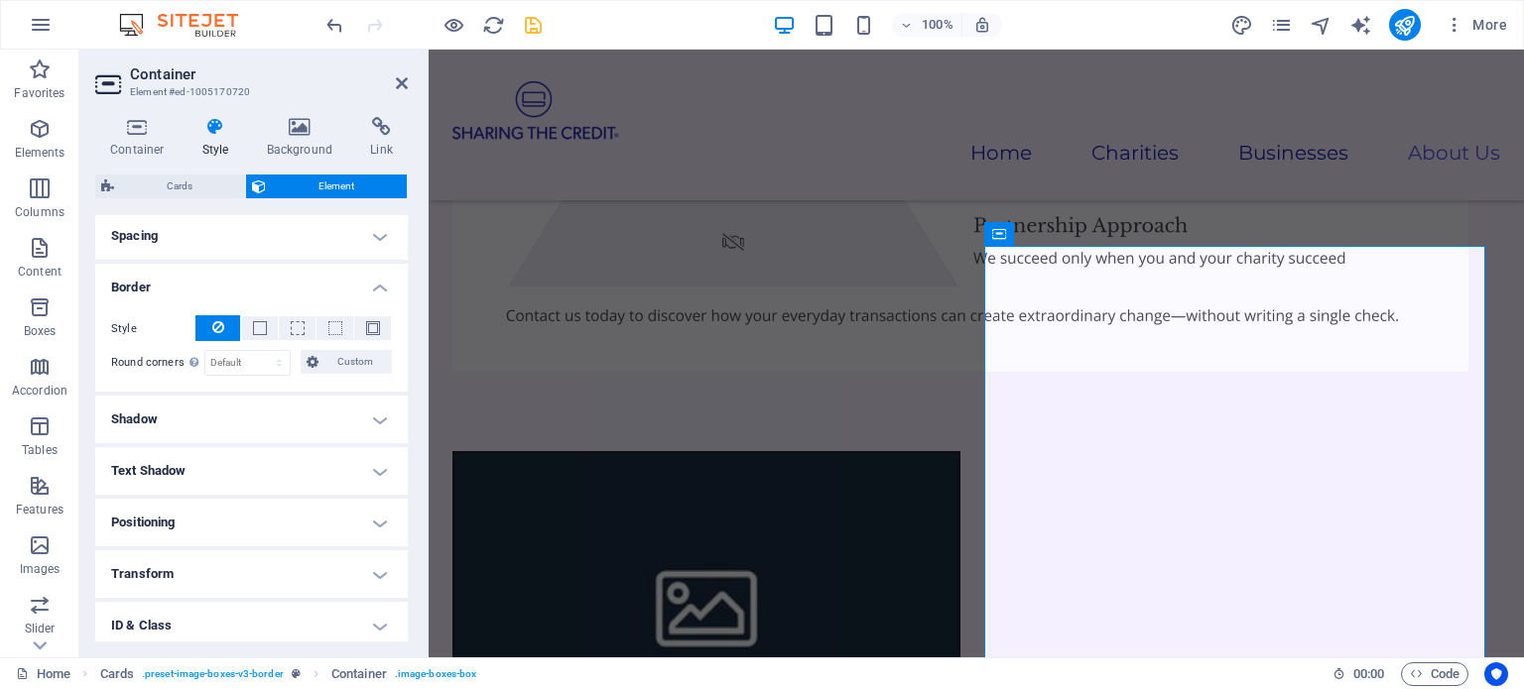
scroll to position [397, 0]
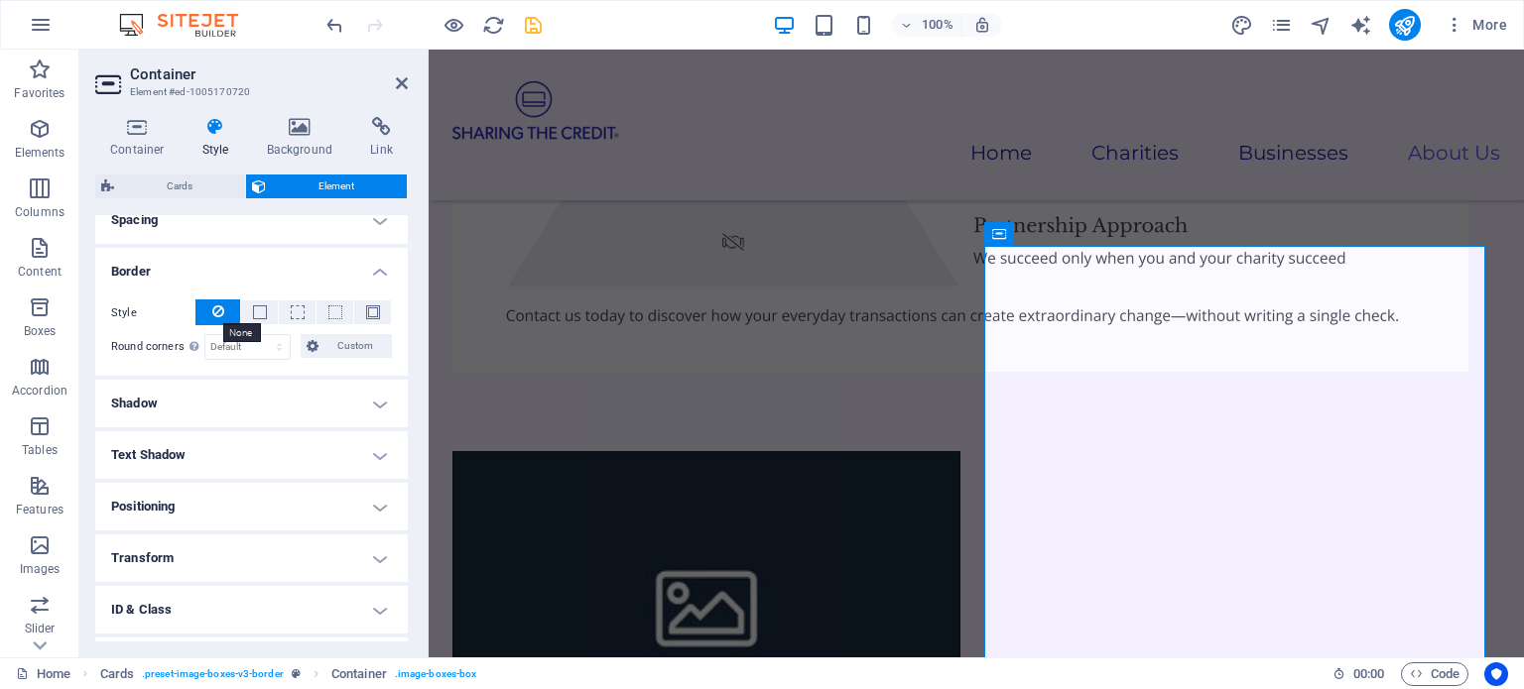
click at [214, 308] on icon at bounding box center [218, 312] width 12 height 24
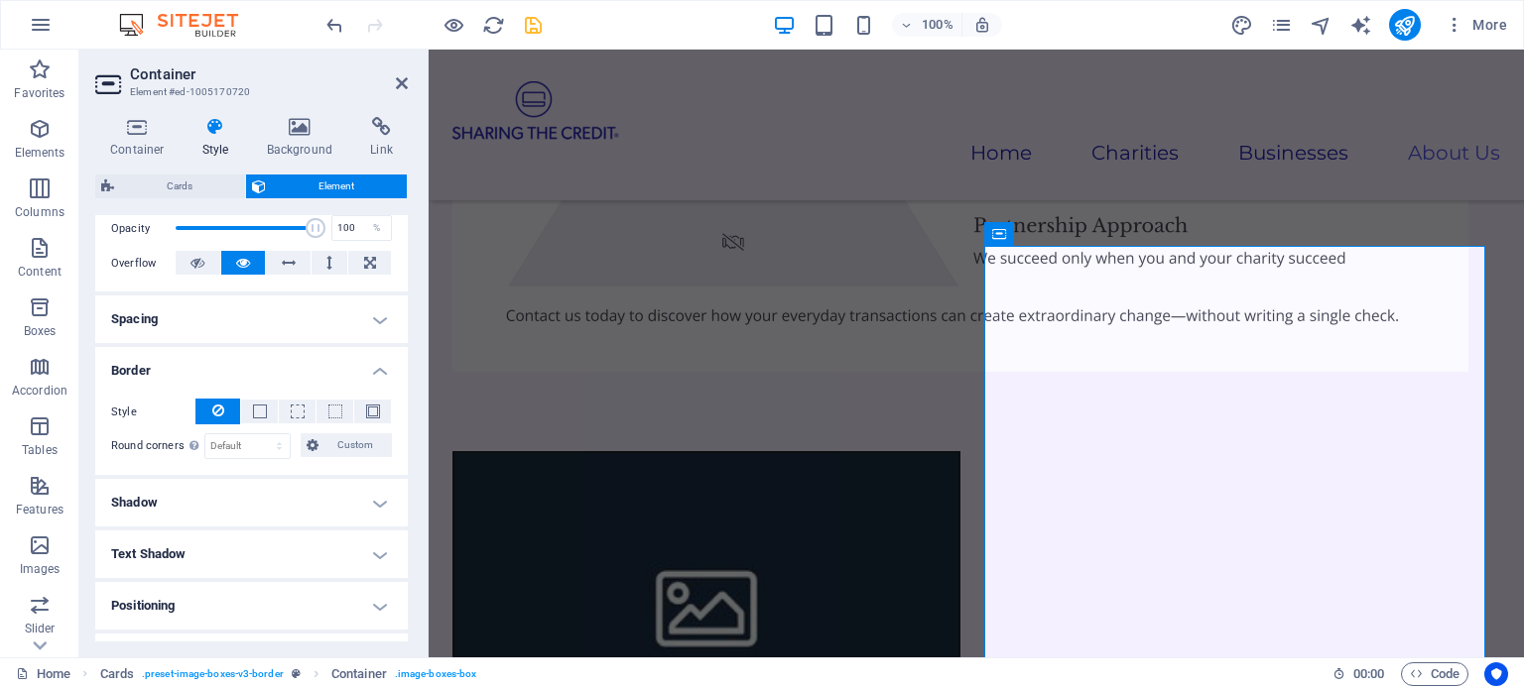
click at [208, 408] on button at bounding box center [217, 412] width 45 height 26
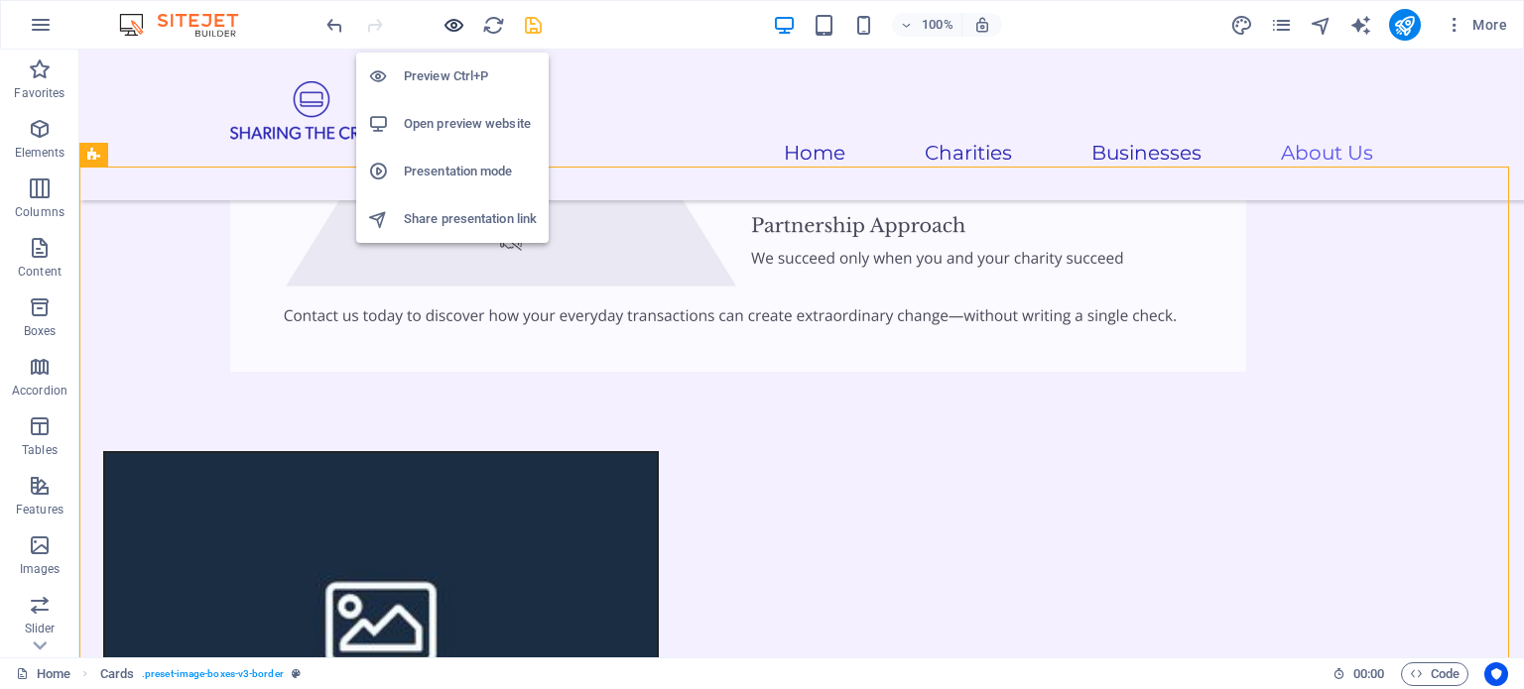
click at [448, 22] on icon "button" at bounding box center [453, 25] width 23 height 23
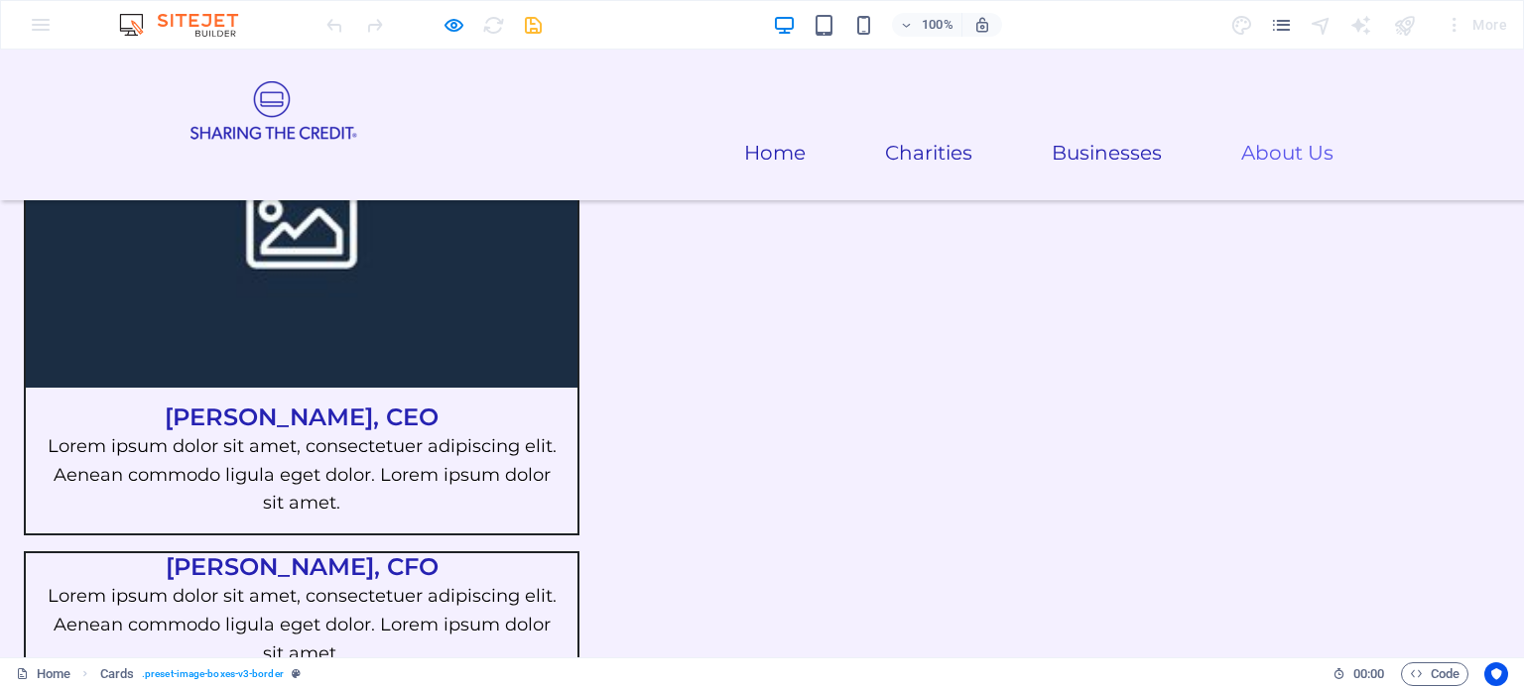
scroll to position [5279, 0]
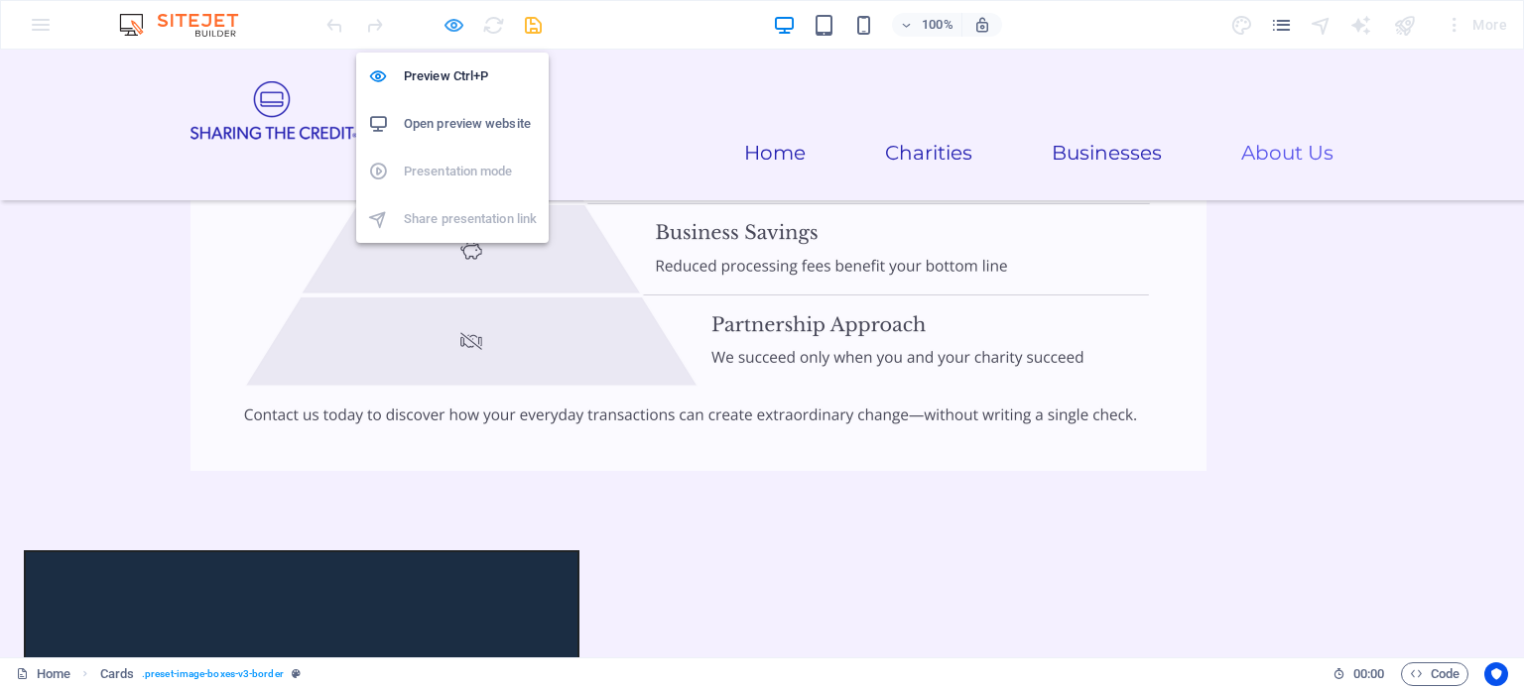
click at [457, 24] on icon "button" at bounding box center [453, 25] width 23 height 23
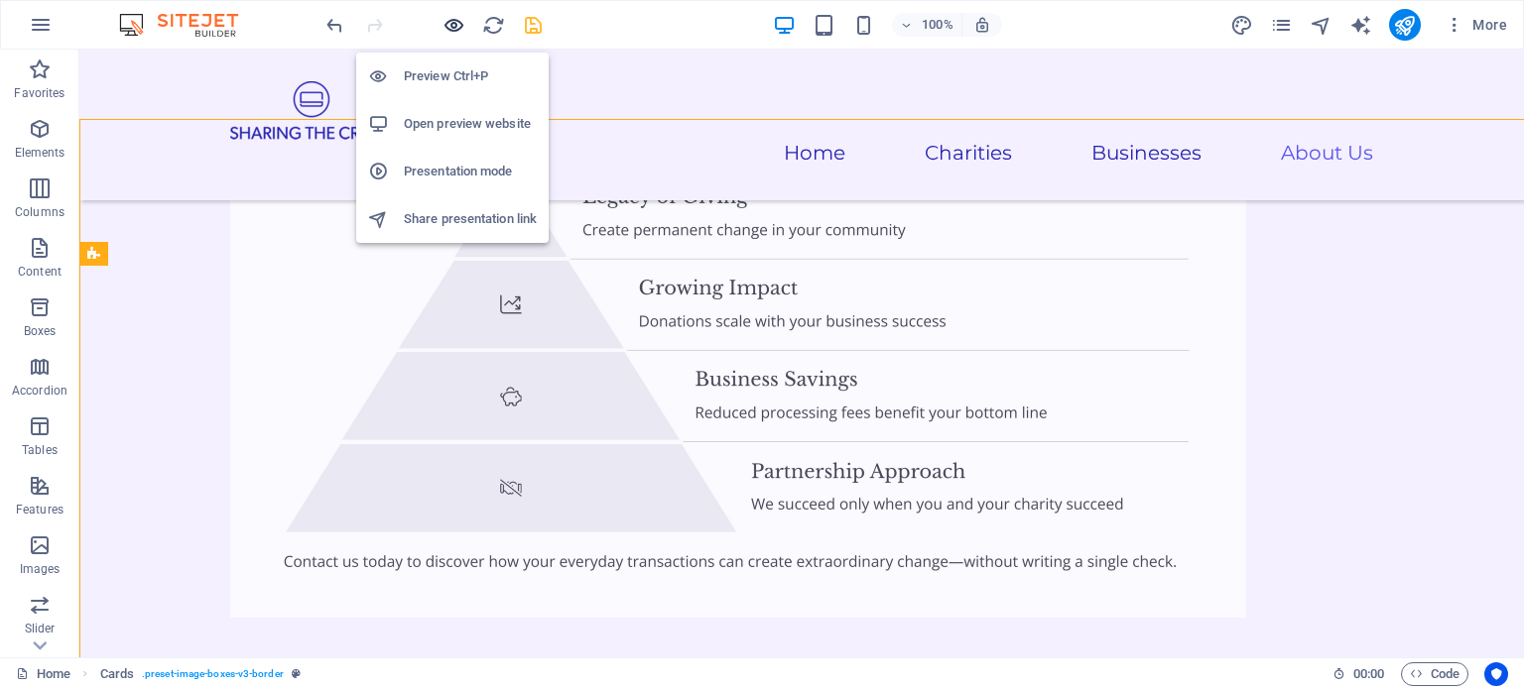
scroll to position [5426, 0]
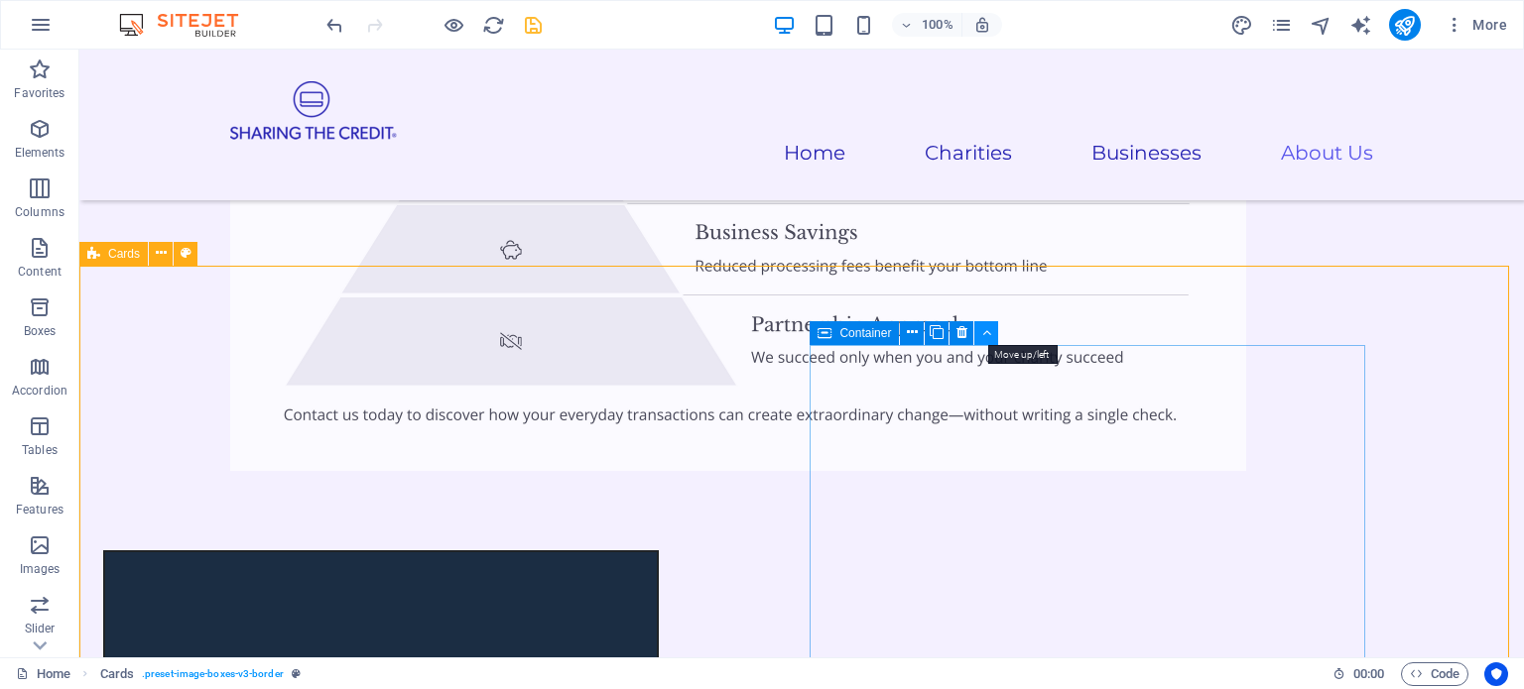
click at [991, 331] on button at bounding box center [986, 333] width 24 height 24
click at [914, 337] on icon at bounding box center [912, 332] width 11 height 21
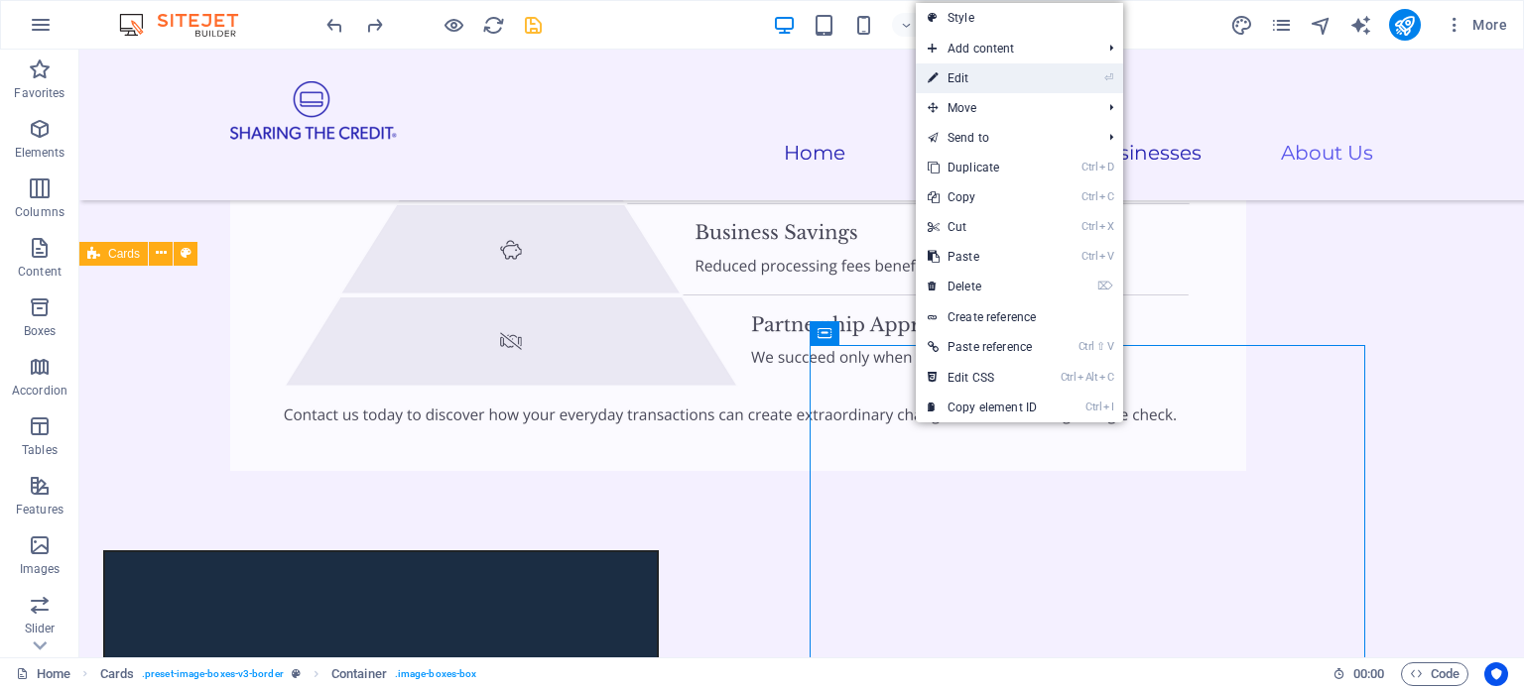
click at [1008, 79] on link "⏎ Edit" at bounding box center [982, 78] width 133 height 30
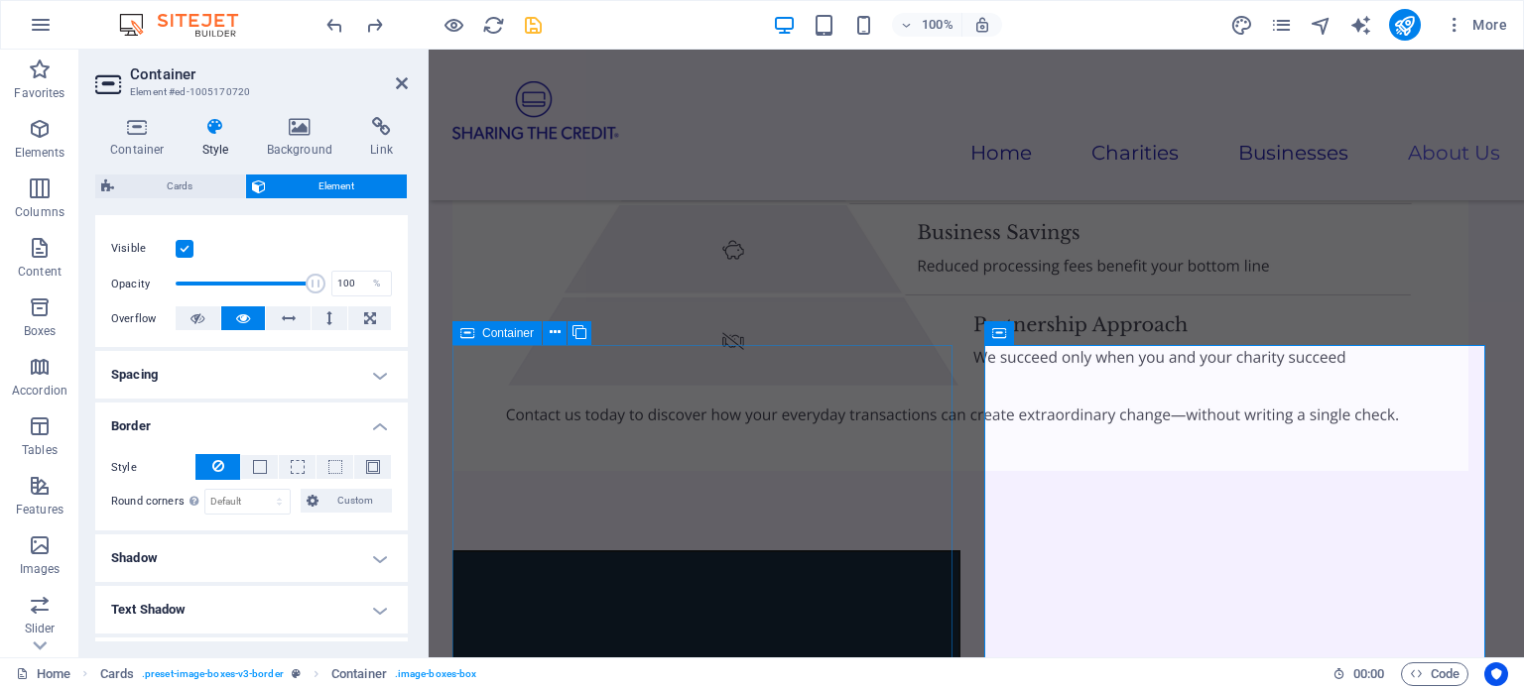
scroll to position [298, 0]
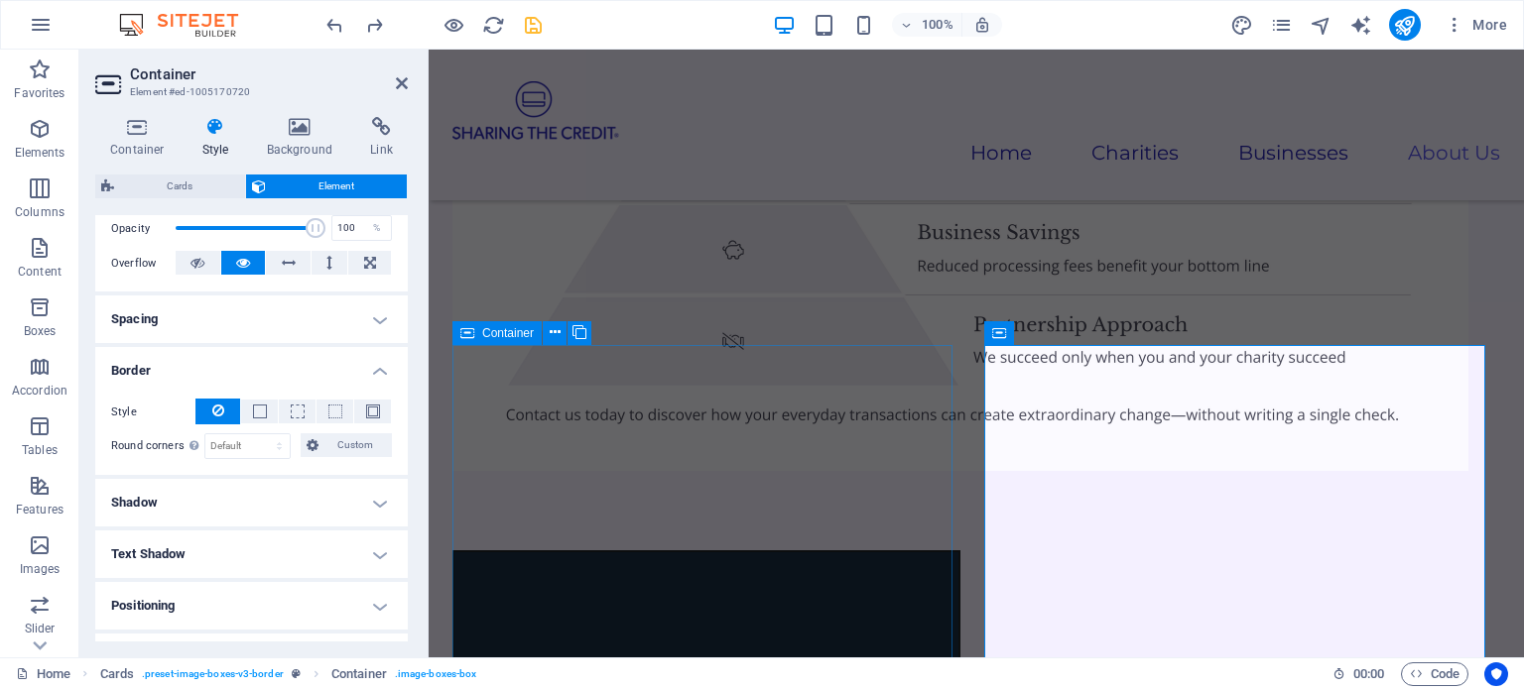
click at [219, 404] on icon at bounding box center [218, 411] width 12 height 24
click at [231, 443] on select "Default px rem % vh vw Custom" at bounding box center [247, 446] width 84 height 24
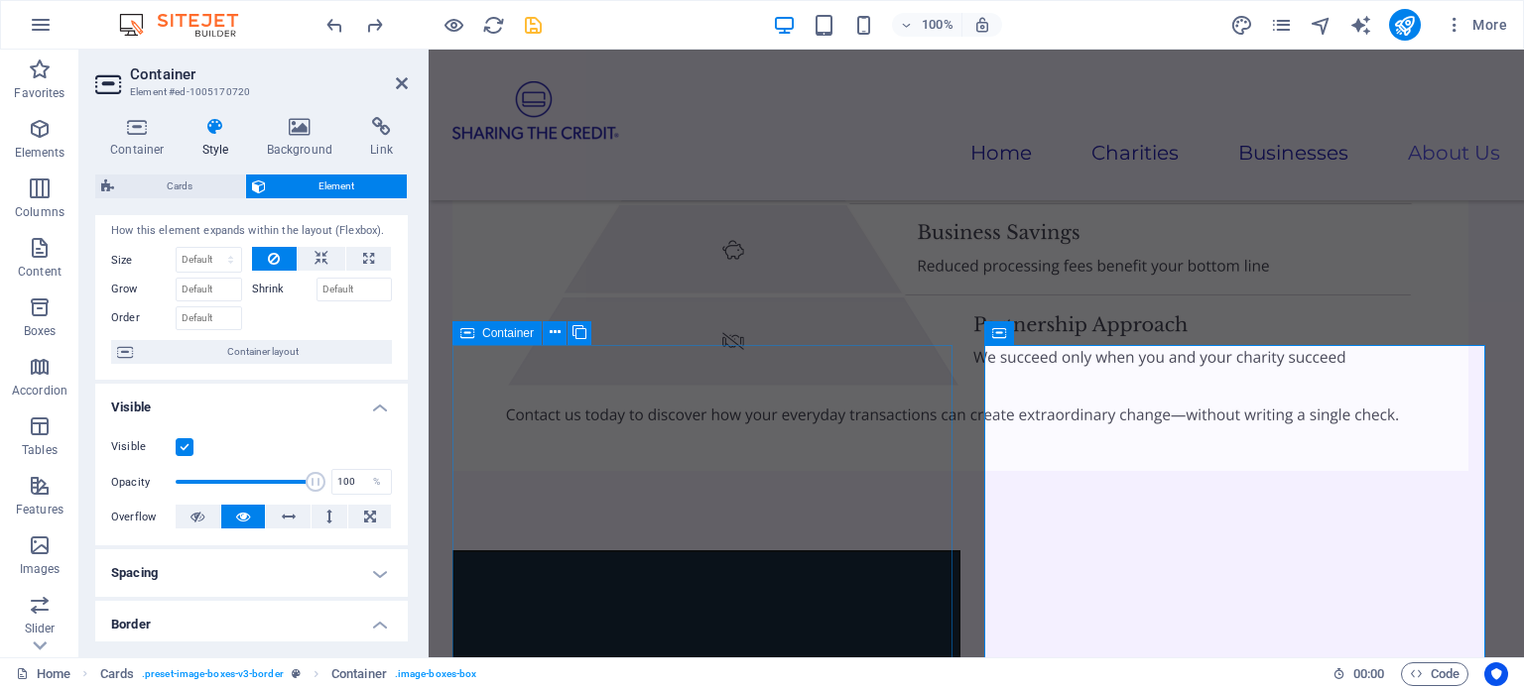
scroll to position [0, 0]
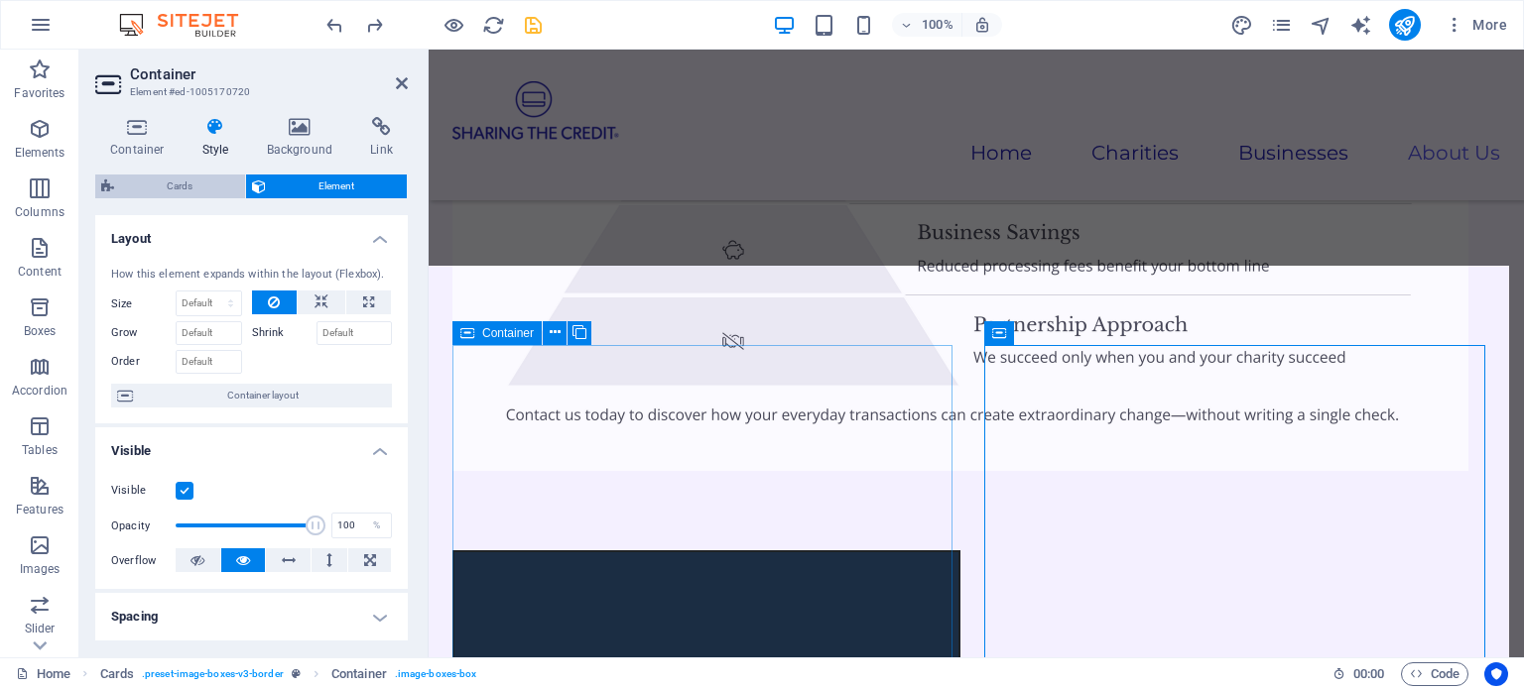
click at [179, 185] on span "Cards" at bounding box center [179, 187] width 119 height 24
select select "rem"
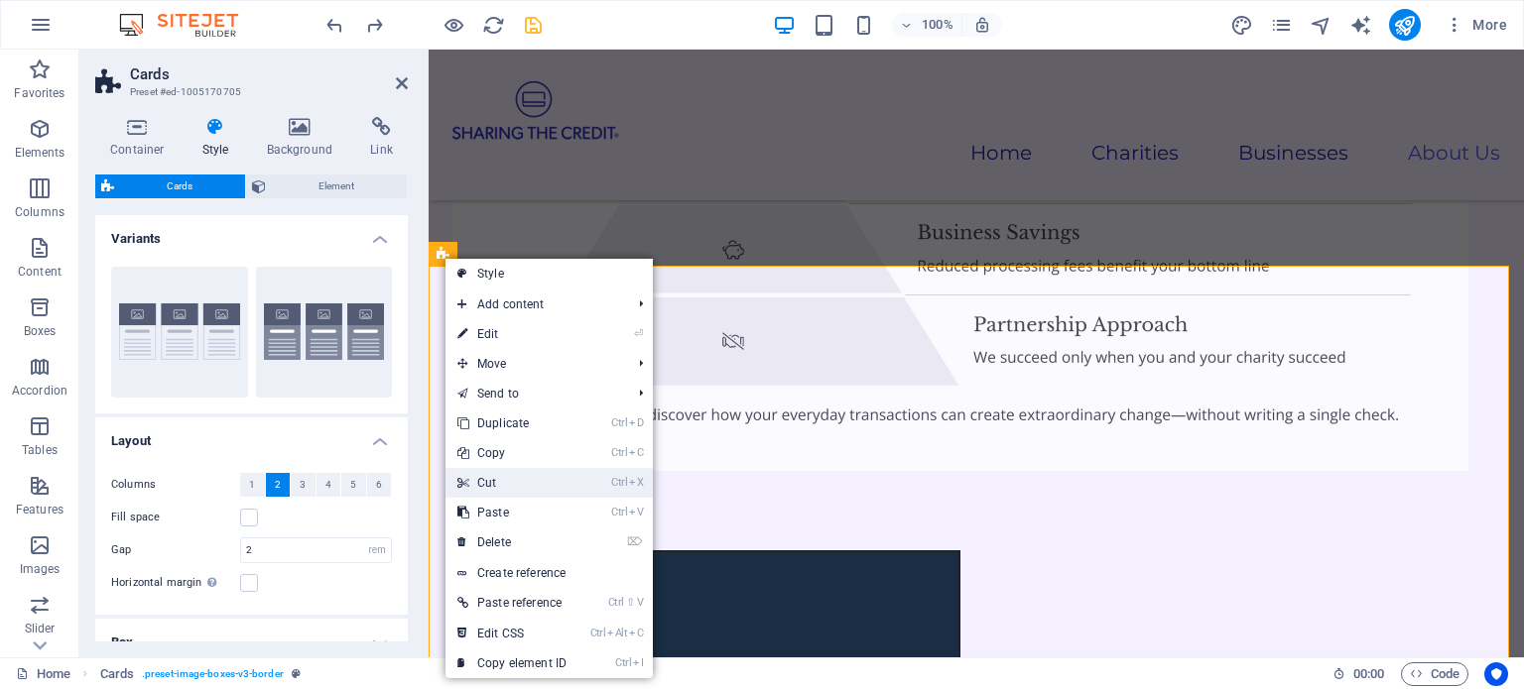
click at [508, 476] on link "Ctrl X Cut" at bounding box center [511, 483] width 133 height 30
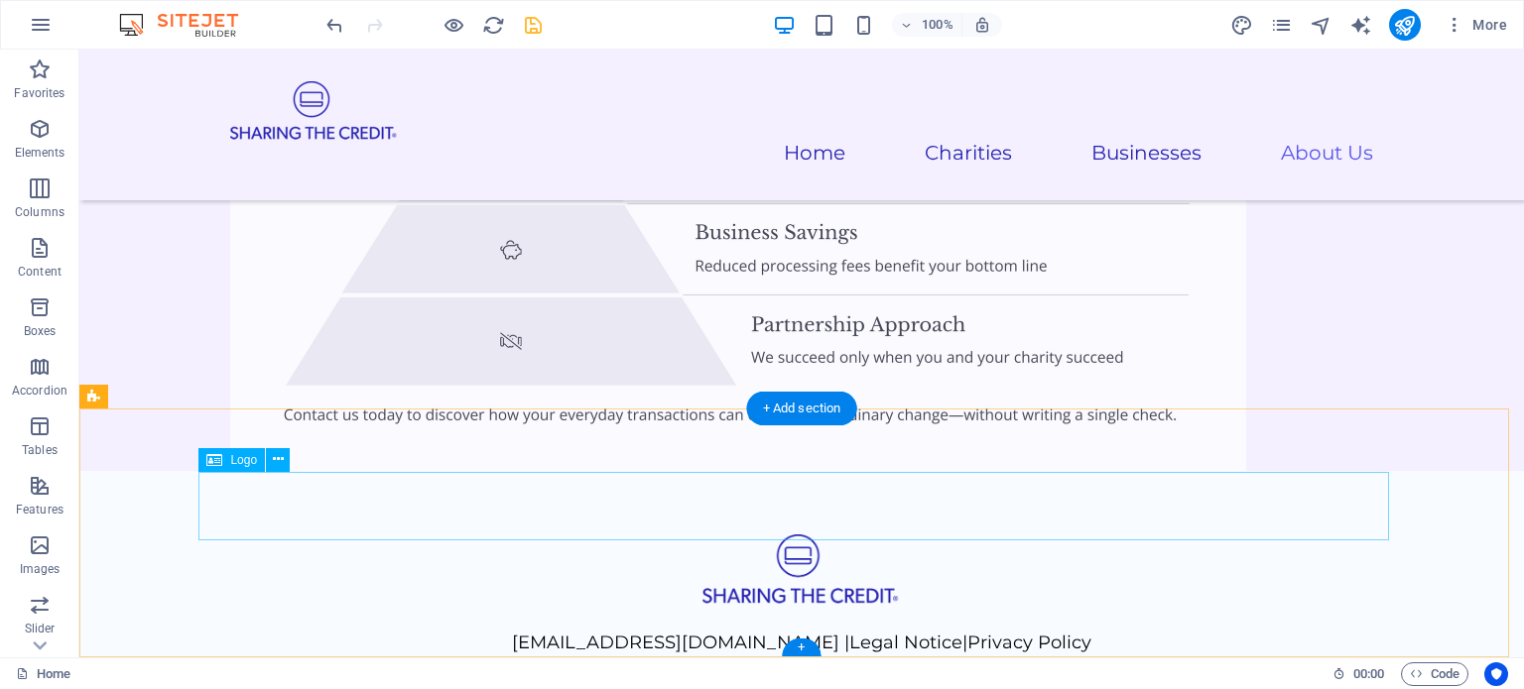
scroll to position [5283, 0]
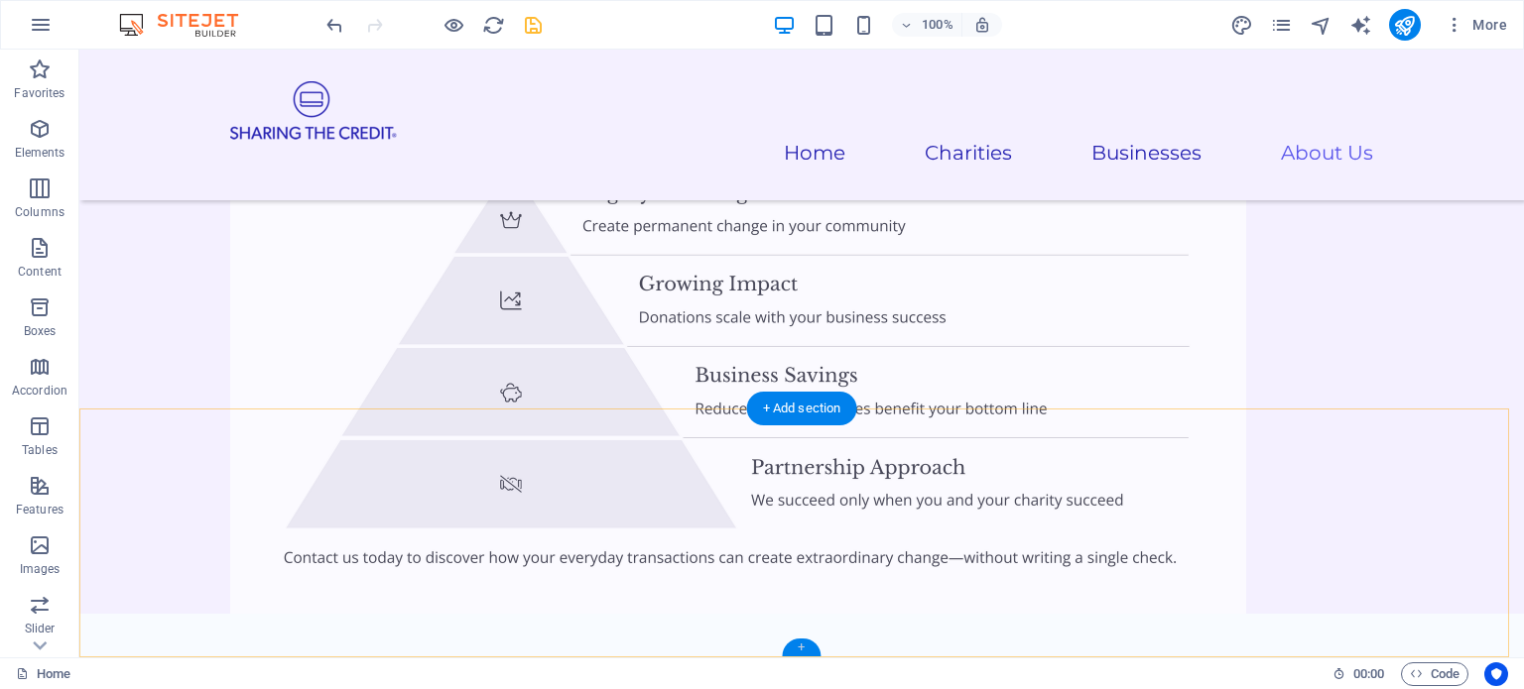
click at [803, 645] on div "+" at bounding box center [801, 648] width 39 height 18
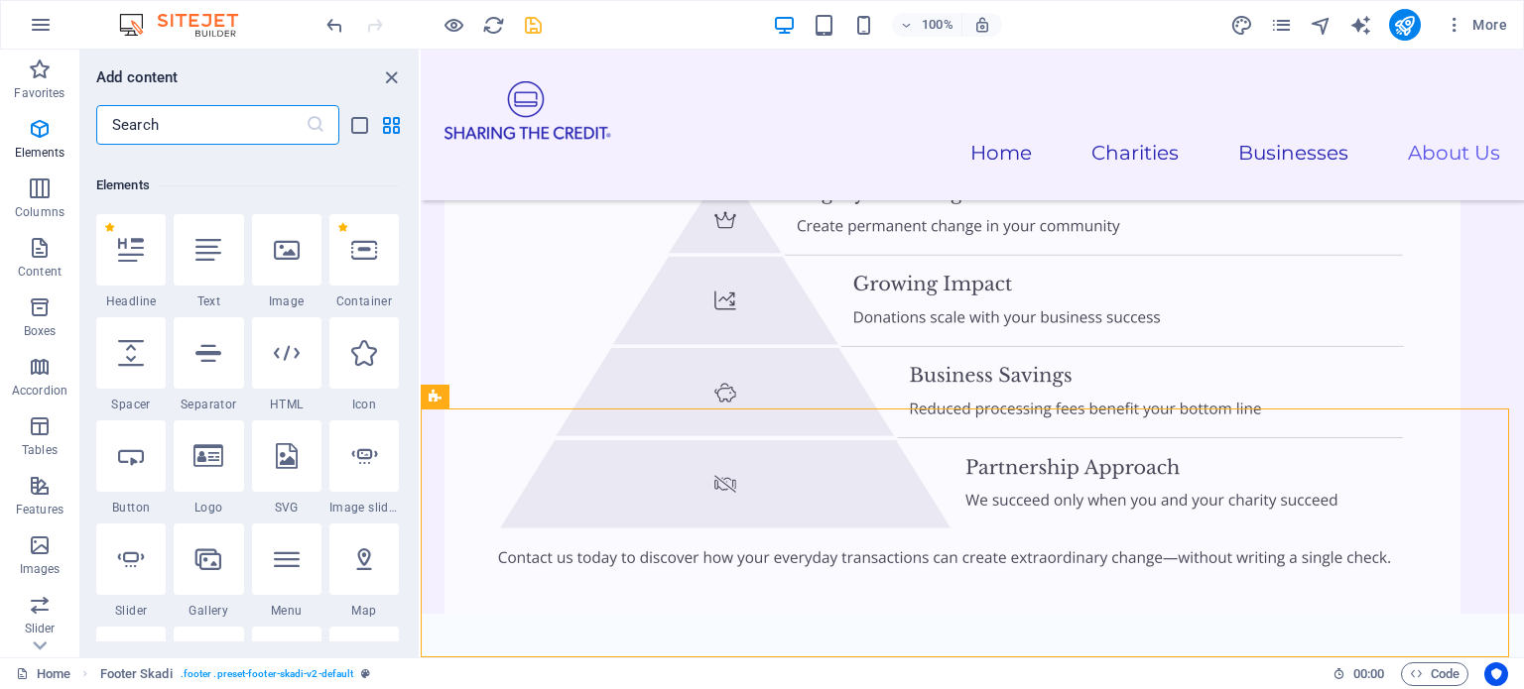
scroll to position [197, 0]
click at [214, 254] on icon at bounding box center [208, 251] width 26 height 26
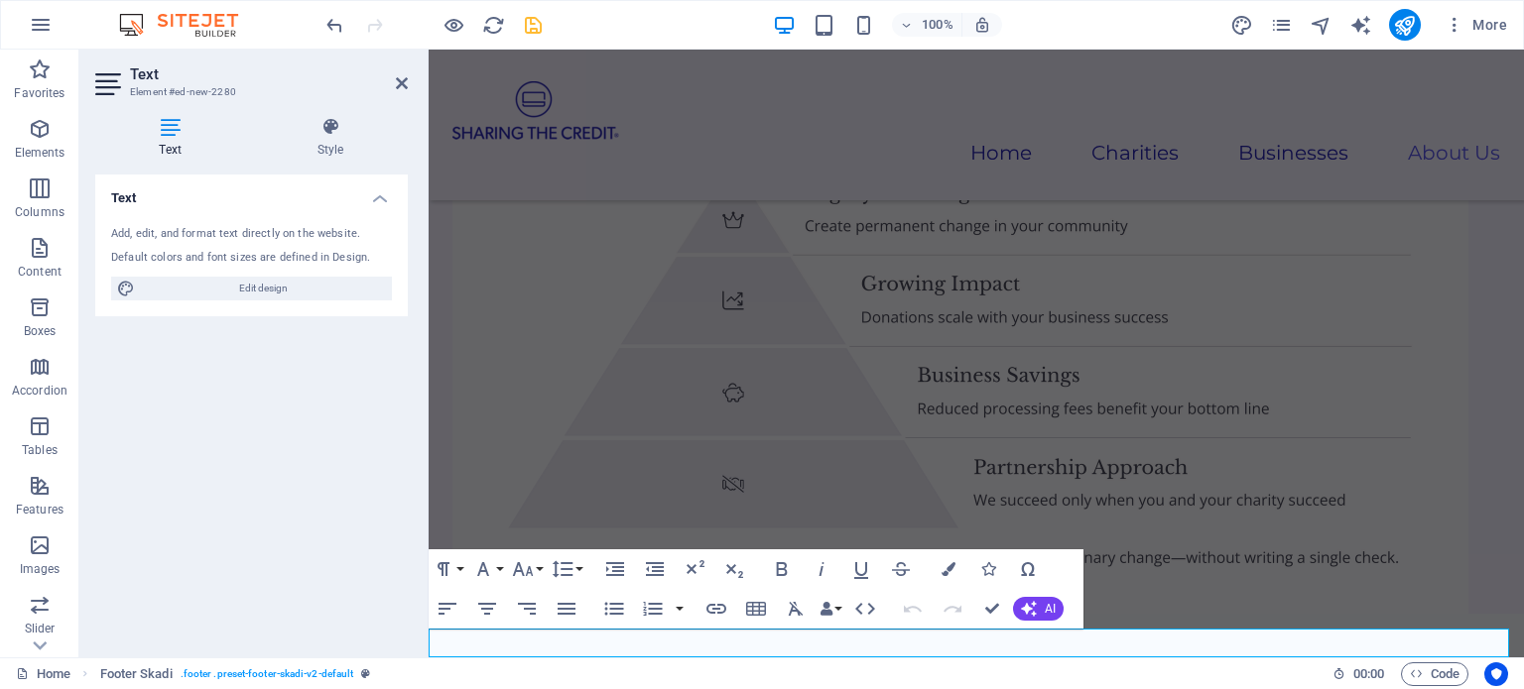
scroll to position [5311, 0]
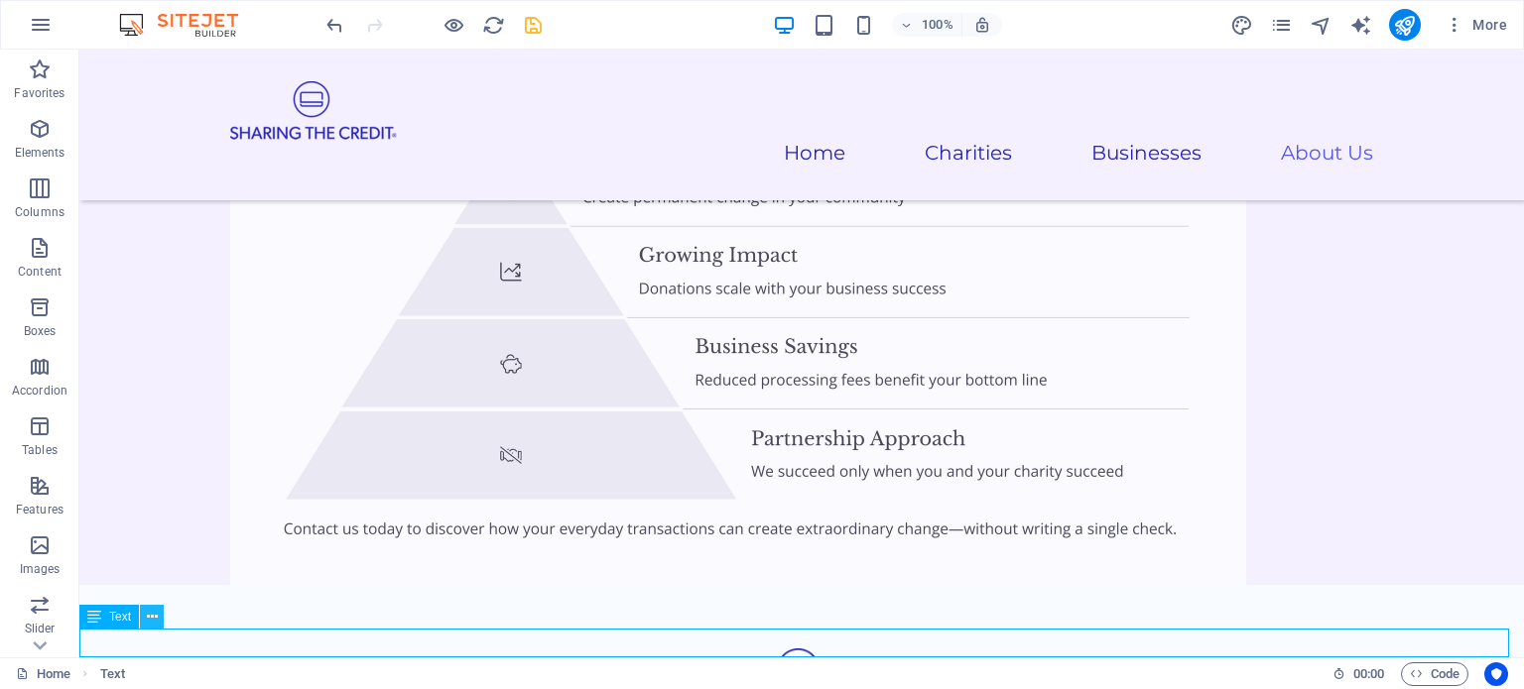
click at [152, 618] on icon at bounding box center [152, 617] width 11 height 21
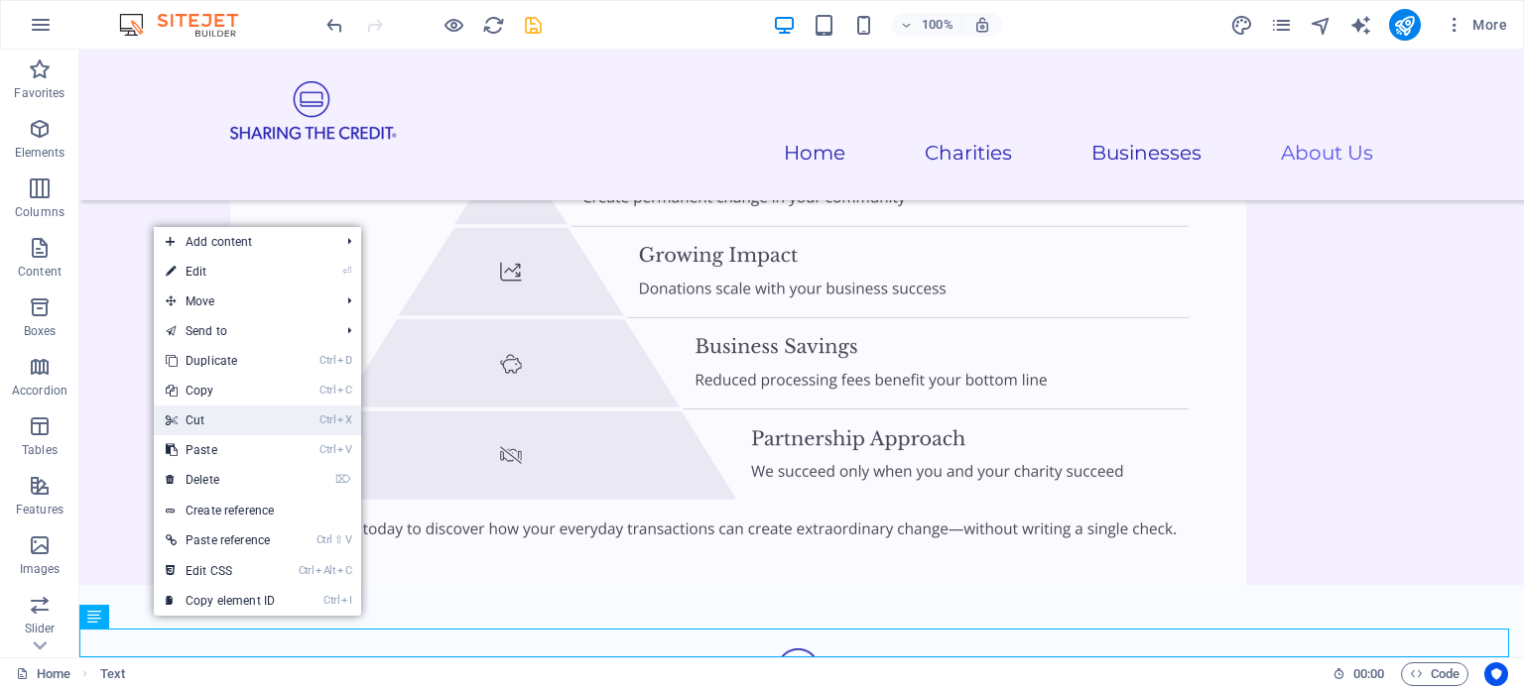
click at [207, 414] on link "Ctrl X Cut" at bounding box center [220, 421] width 133 height 30
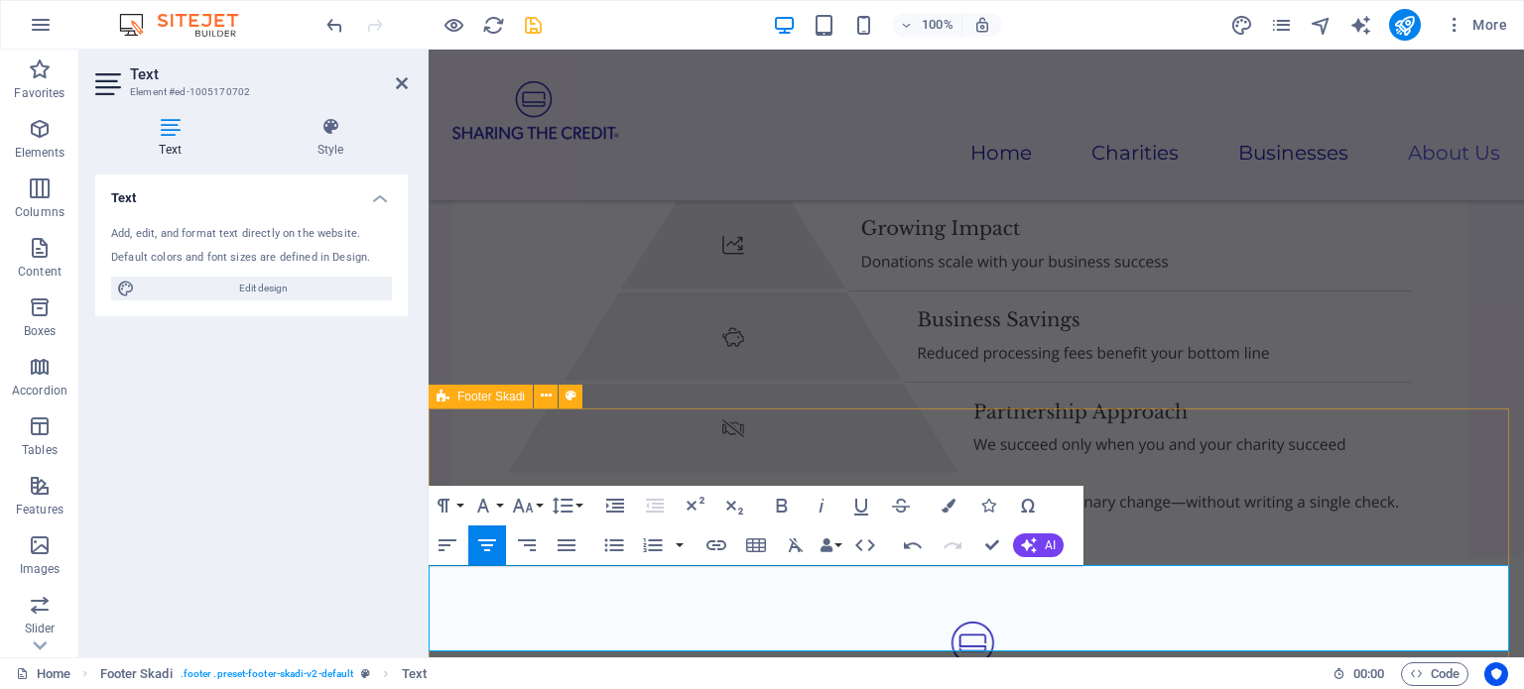
scroll to position [5340, 0]
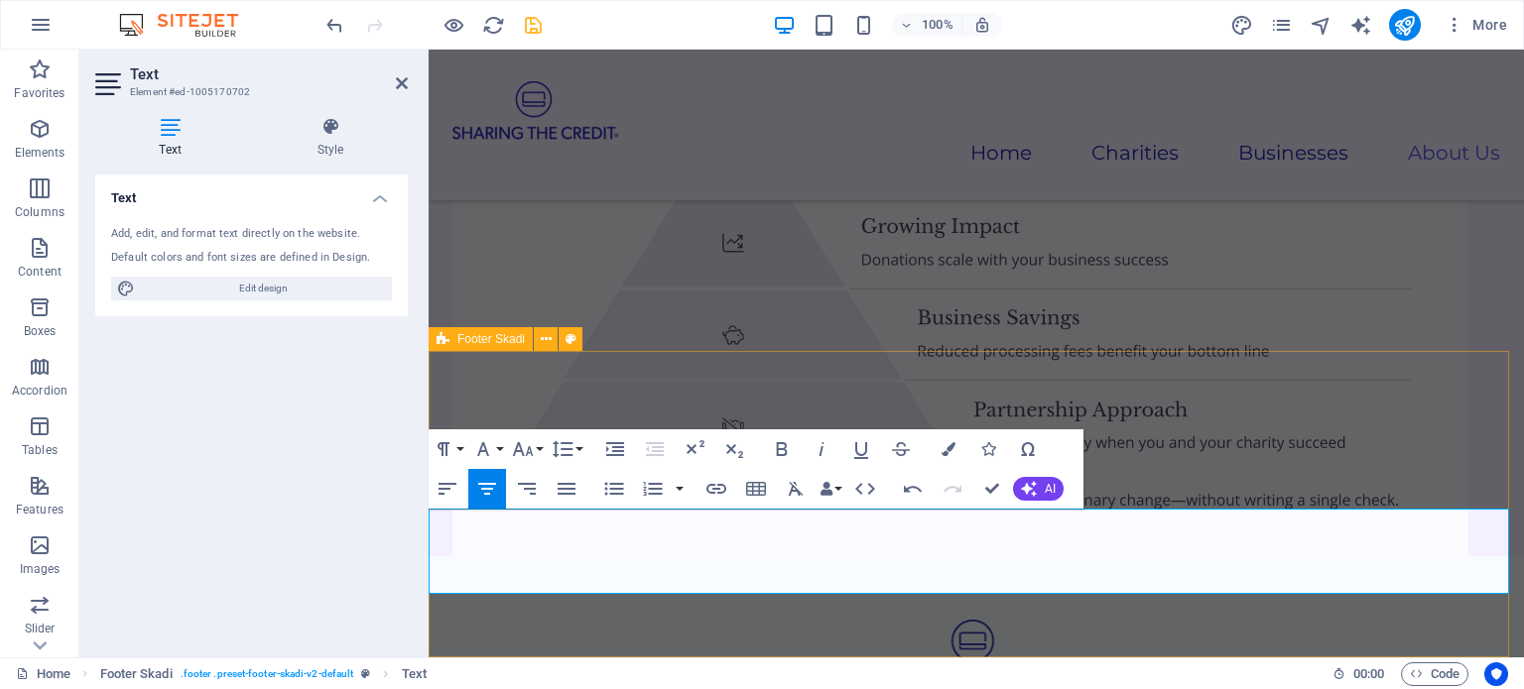
drag, startPoint x: 445, startPoint y: 610, endPoint x: 1024, endPoint y: 597, distance: 578.4
click at [538, 449] on button "Font Size" at bounding box center [527, 449] width 38 height 40
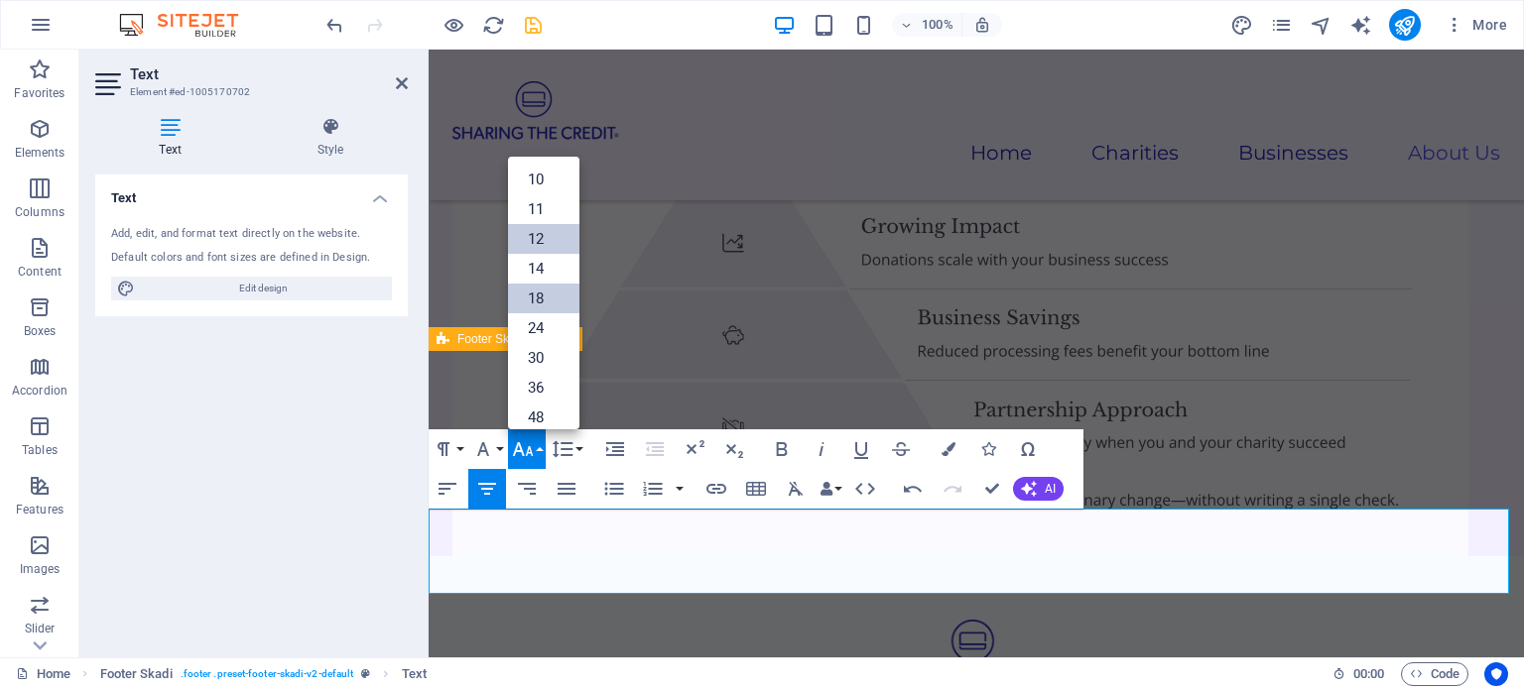
scroll to position [0, 0]
click at [535, 241] on link "10" at bounding box center [543, 239] width 71 height 30
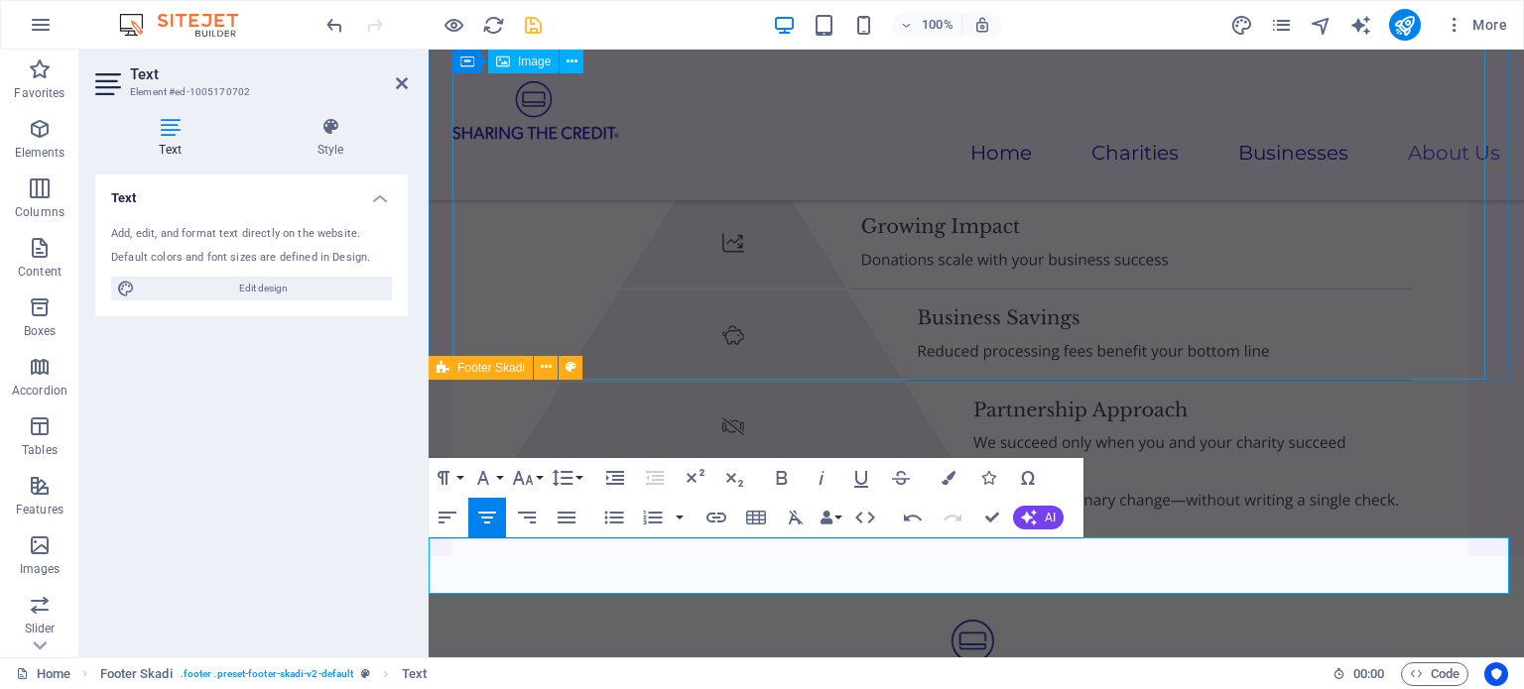
scroll to position [5311, 0]
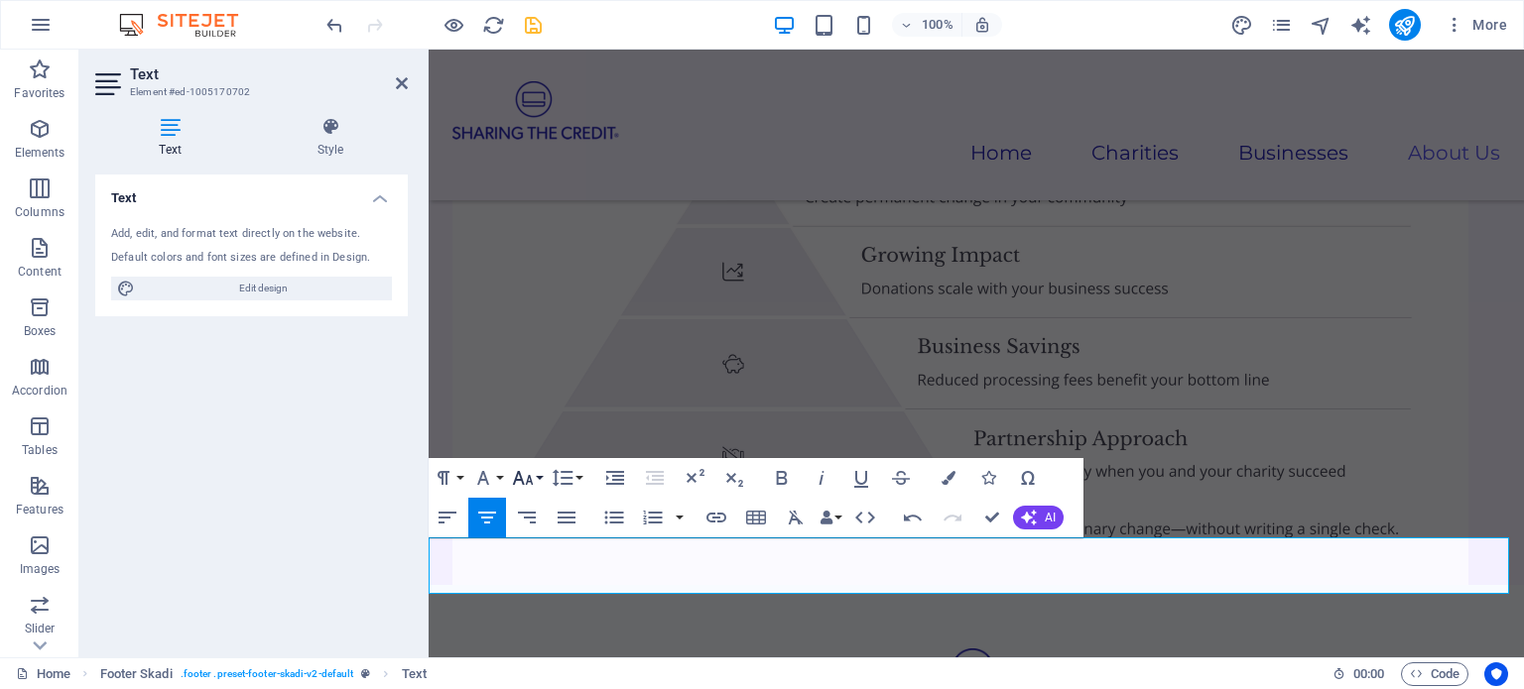
click at [528, 479] on icon "button" at bounding box center [523, 478] width 21 height 14
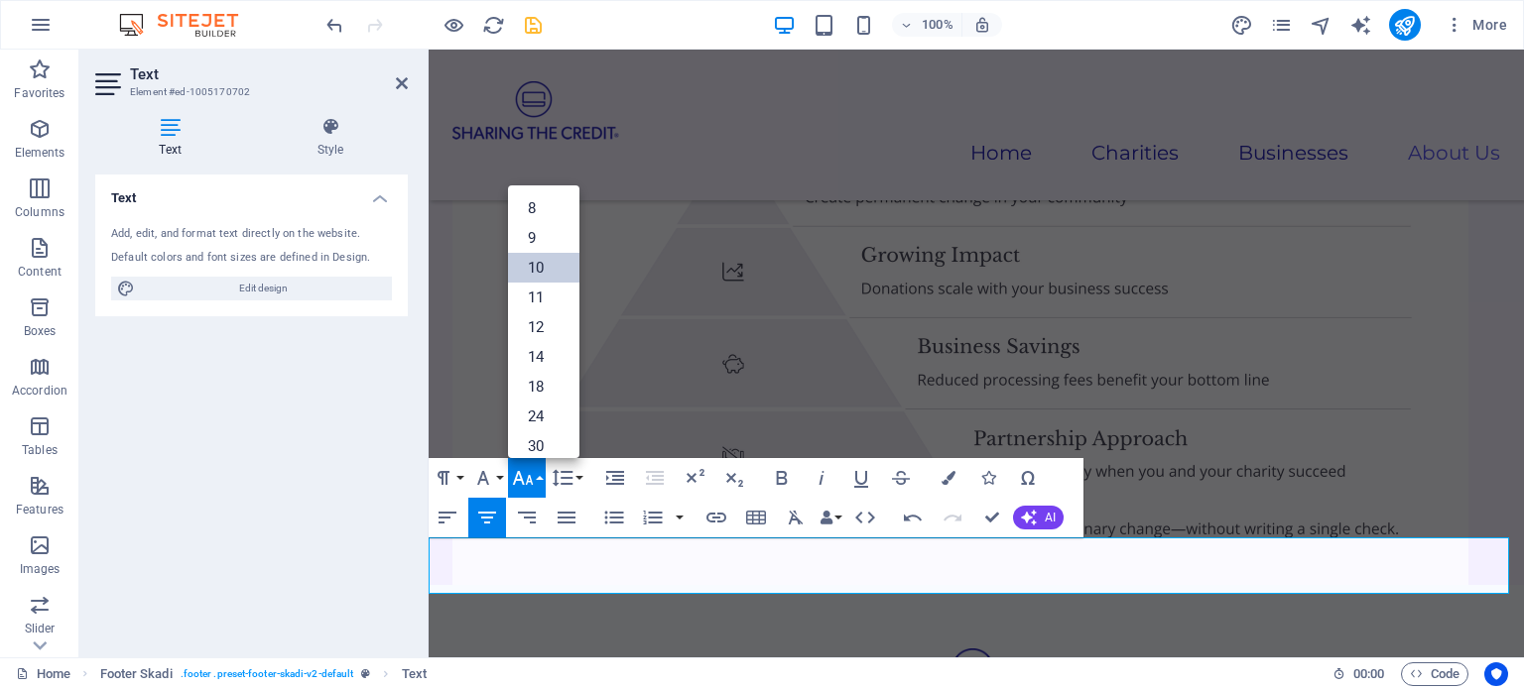
scroll to position [82, 0]
click at [528, 251] on link "12" at bounding box center [543, 245] width 71 height 30
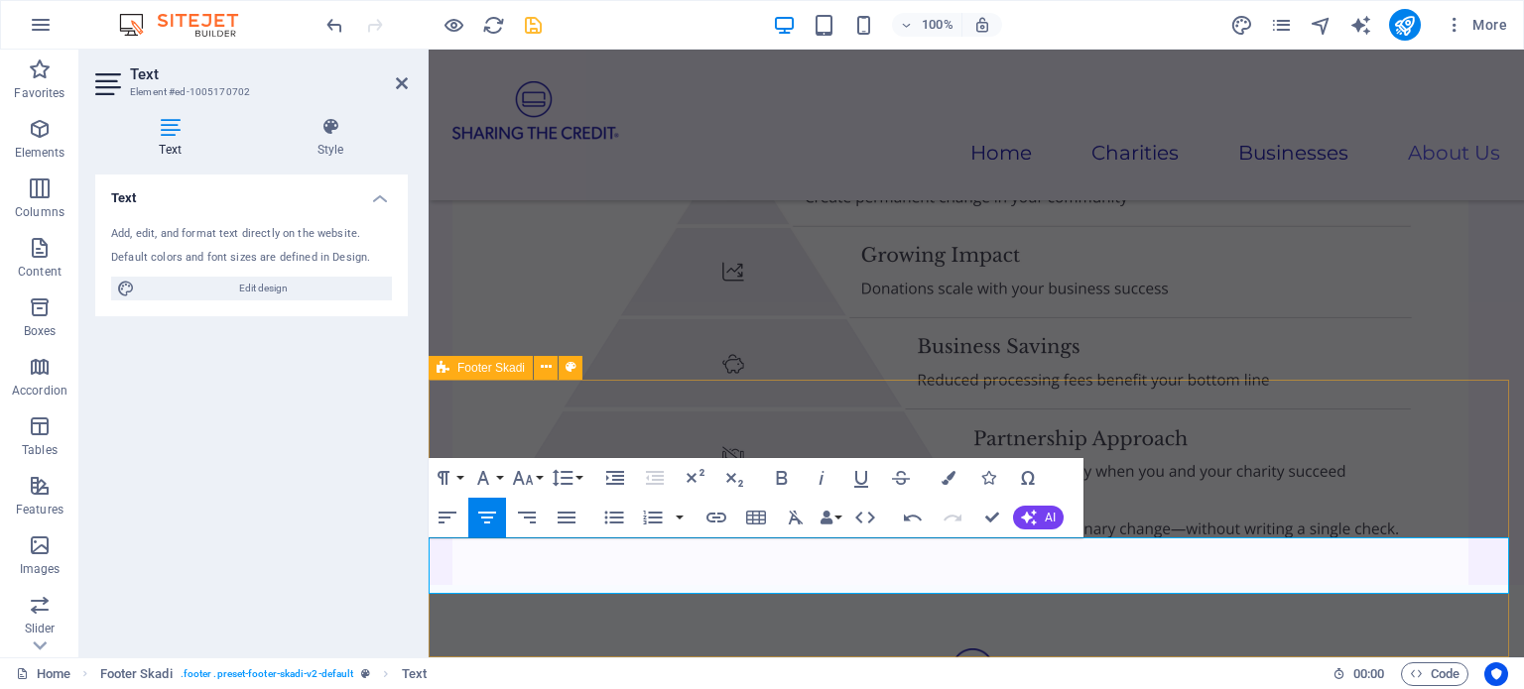
drag, startPoint x: 693, startPoint y: 547, endPoint x: 1367, endPoint y: 612, distance: 676.7
click at [949, 471] on icon "button" at bounding box center [948, 478] width 14 height 14
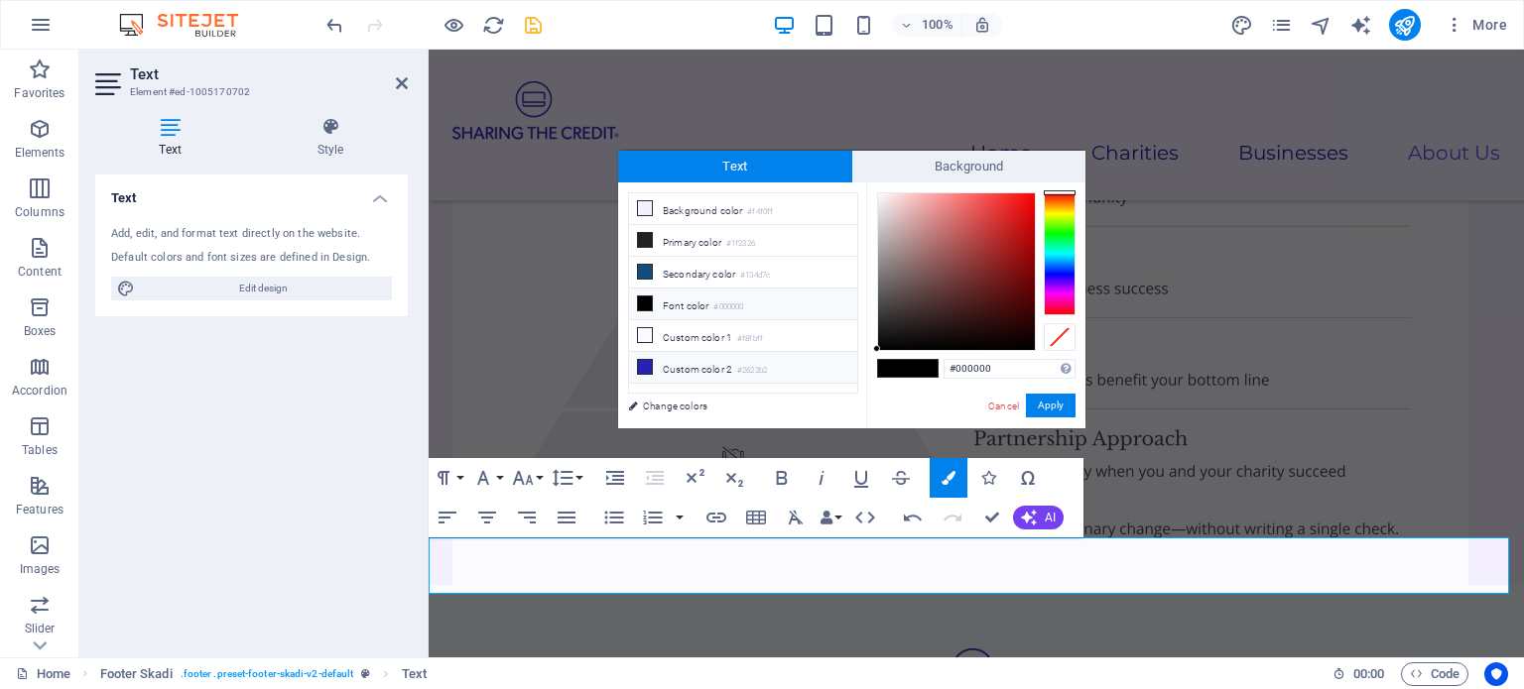
click at [641, 361] on icon at bounding box center [645, 367] width 14 height 14
type input "#2622b2"
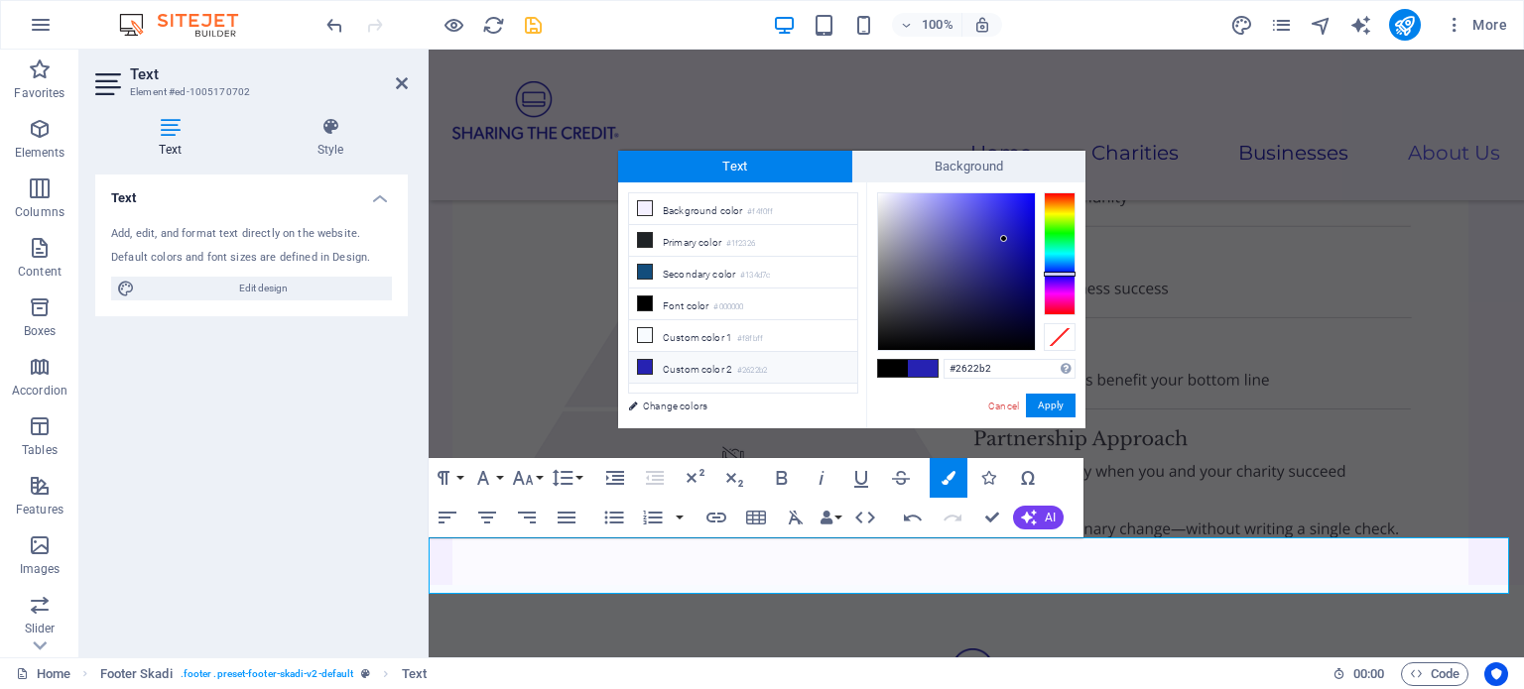
click at [1035, 390] on div "#2622b2 Supported formats #0852ed rgb(8, 82, 237) rgba(8, 82, 237, 90%) hsv(221…" at bounding box center [975, 450] width 219 height 534
click at [1049, 404] on button "Apply" at bounding box center [1051, 406] width 50 height 24
